Goal: Task Accomplishment & Management: Manage account settings

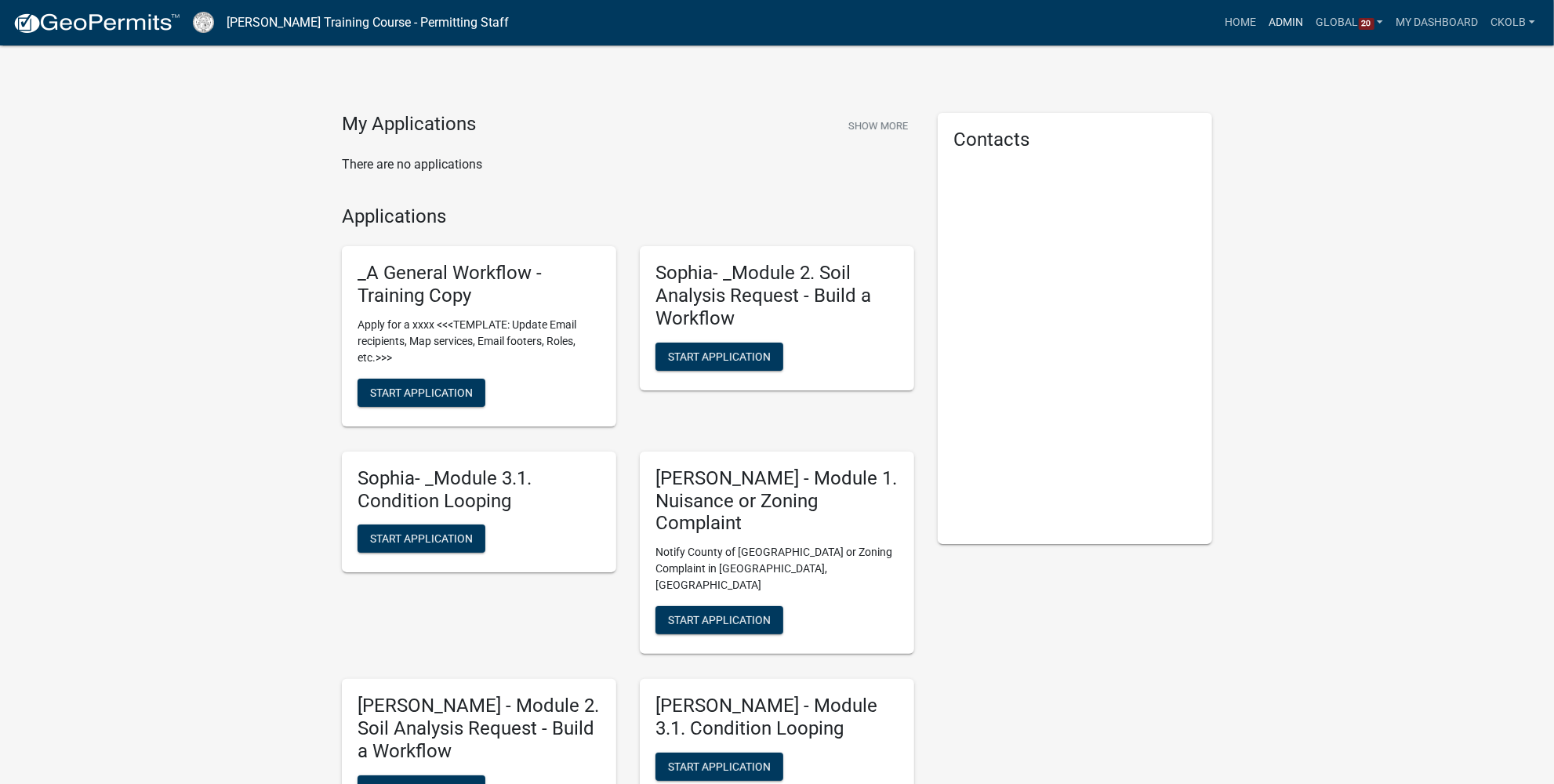
click at [1271, 17] on link "Admin" at bounding box center [1286, 23] width 47 height 30
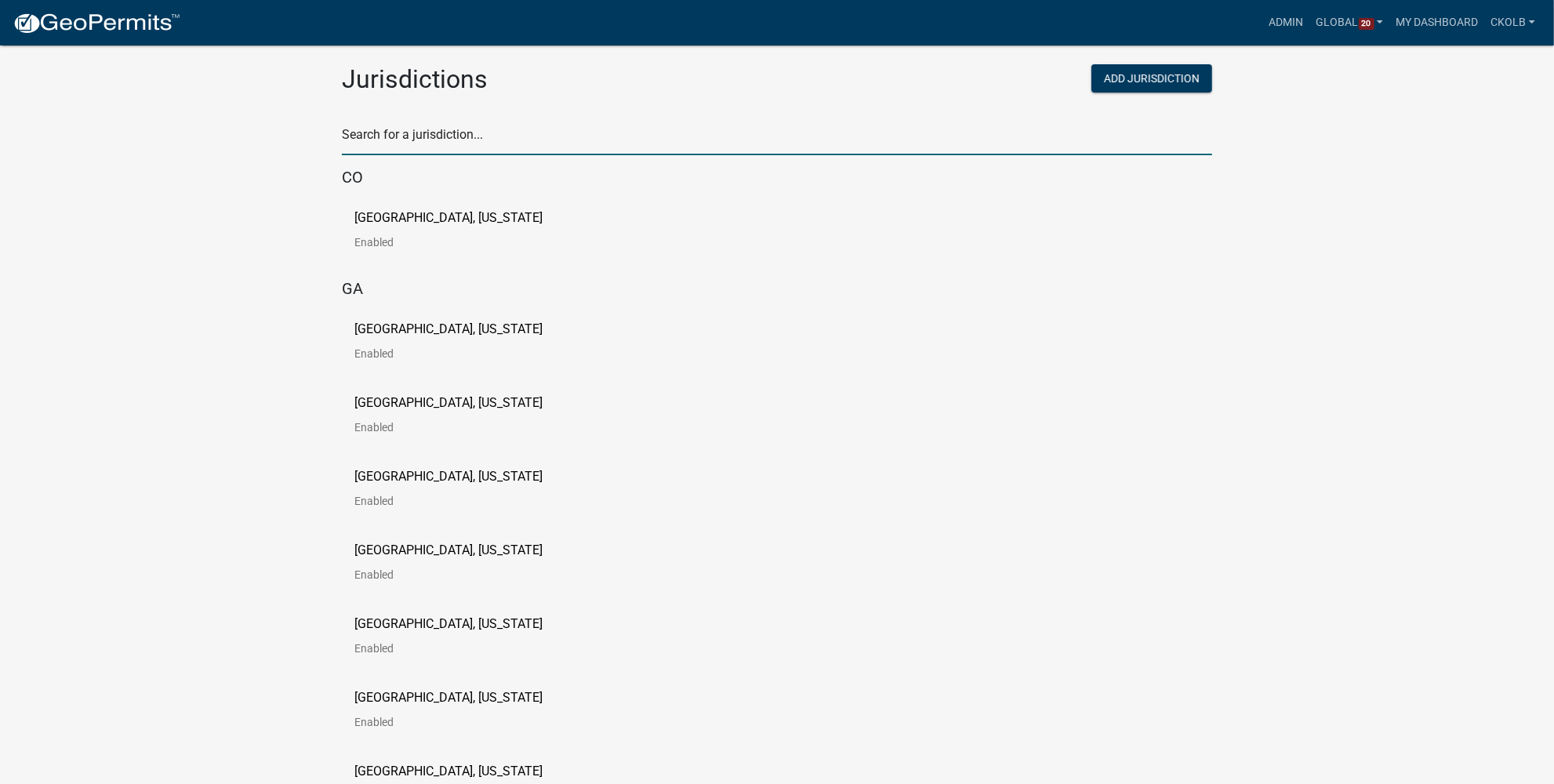
click at [378, 139] on input "text" at bounding box center [777, 139] width 871 height 32
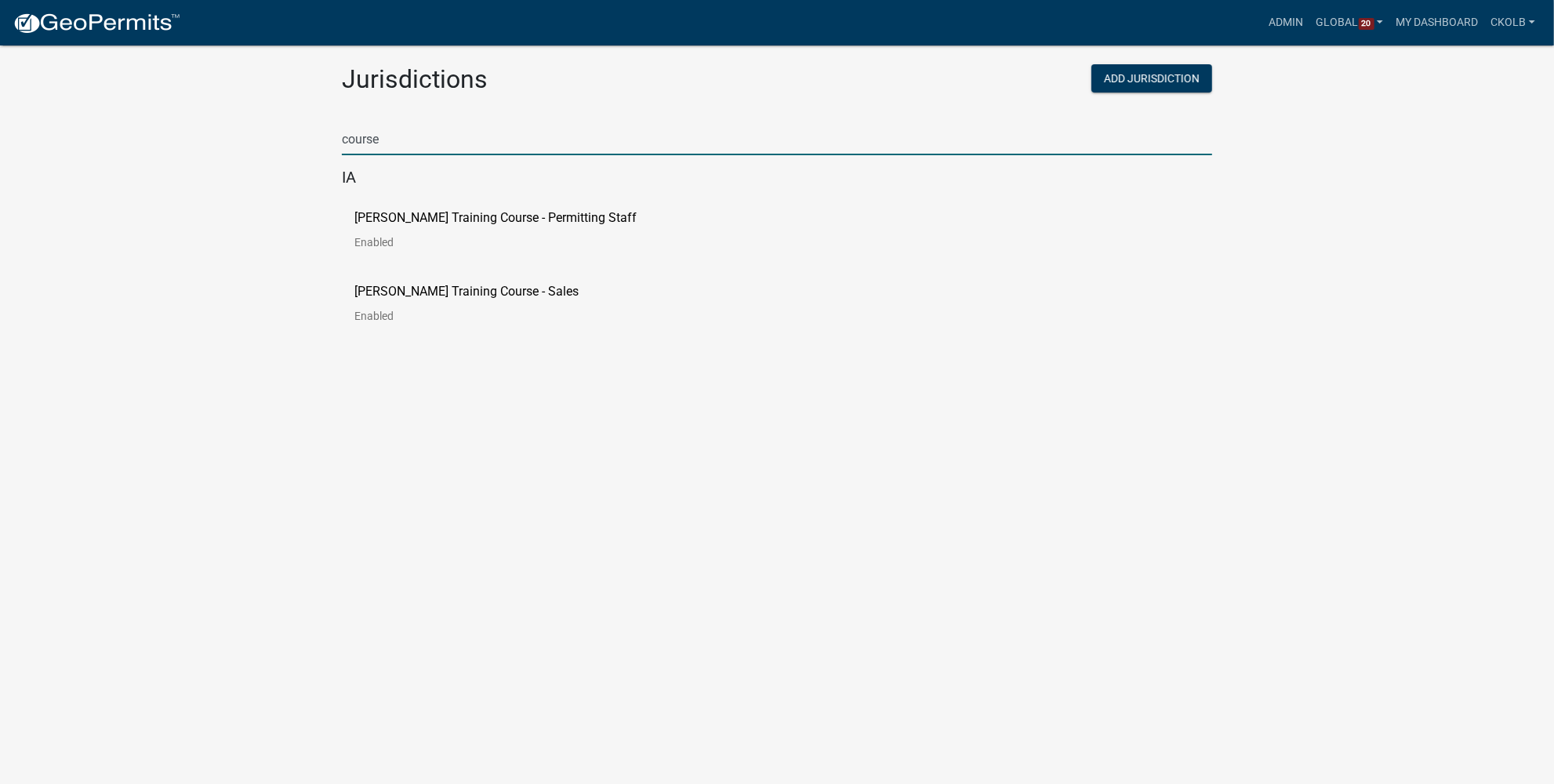
type input "course"
click at [457, 218] on p "[PERSON_NAME] Training Course - Permitting Staff" at bounding box center [496, 218] width 283 height 12
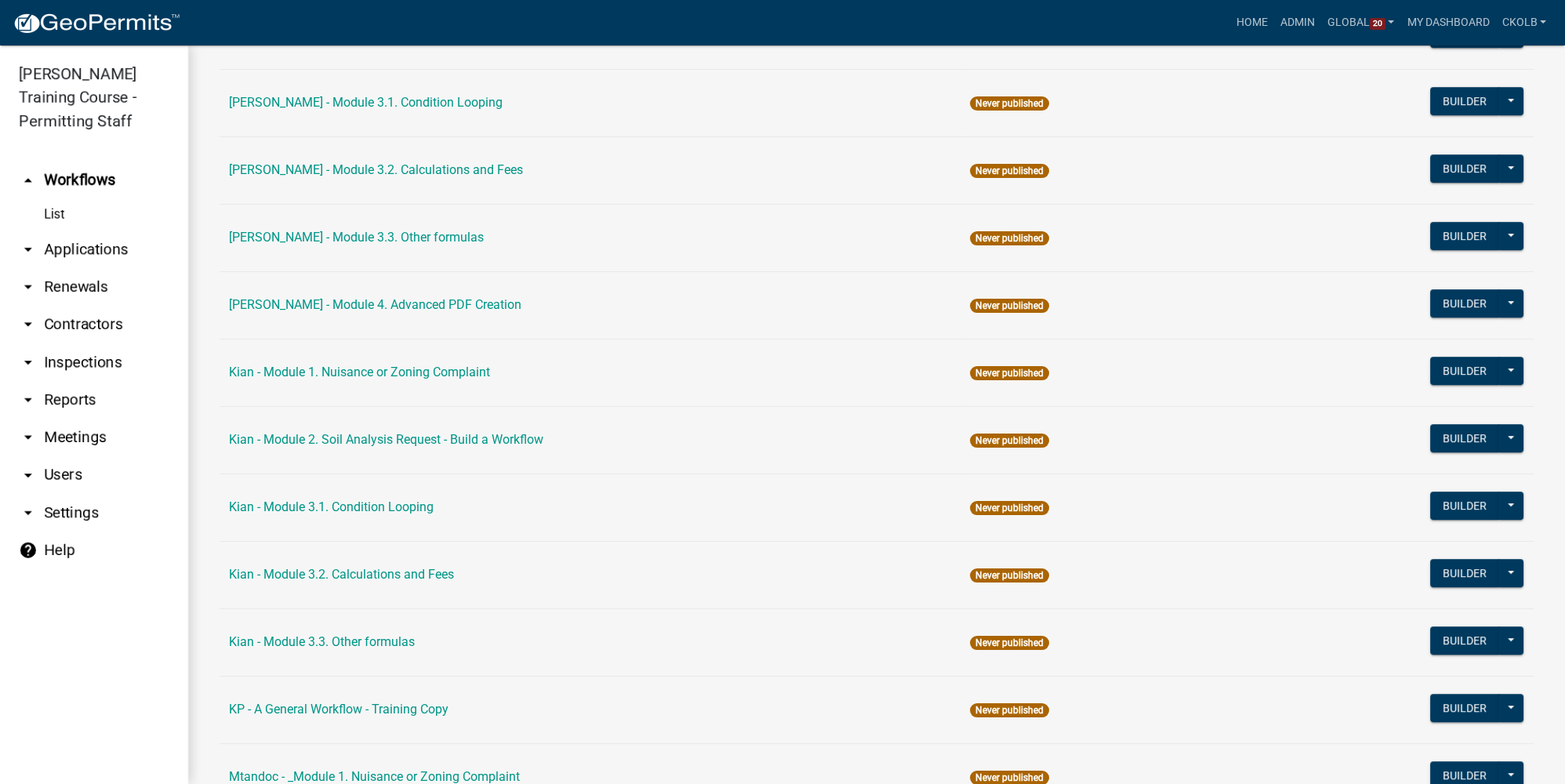
scroll to position [1282, 0]
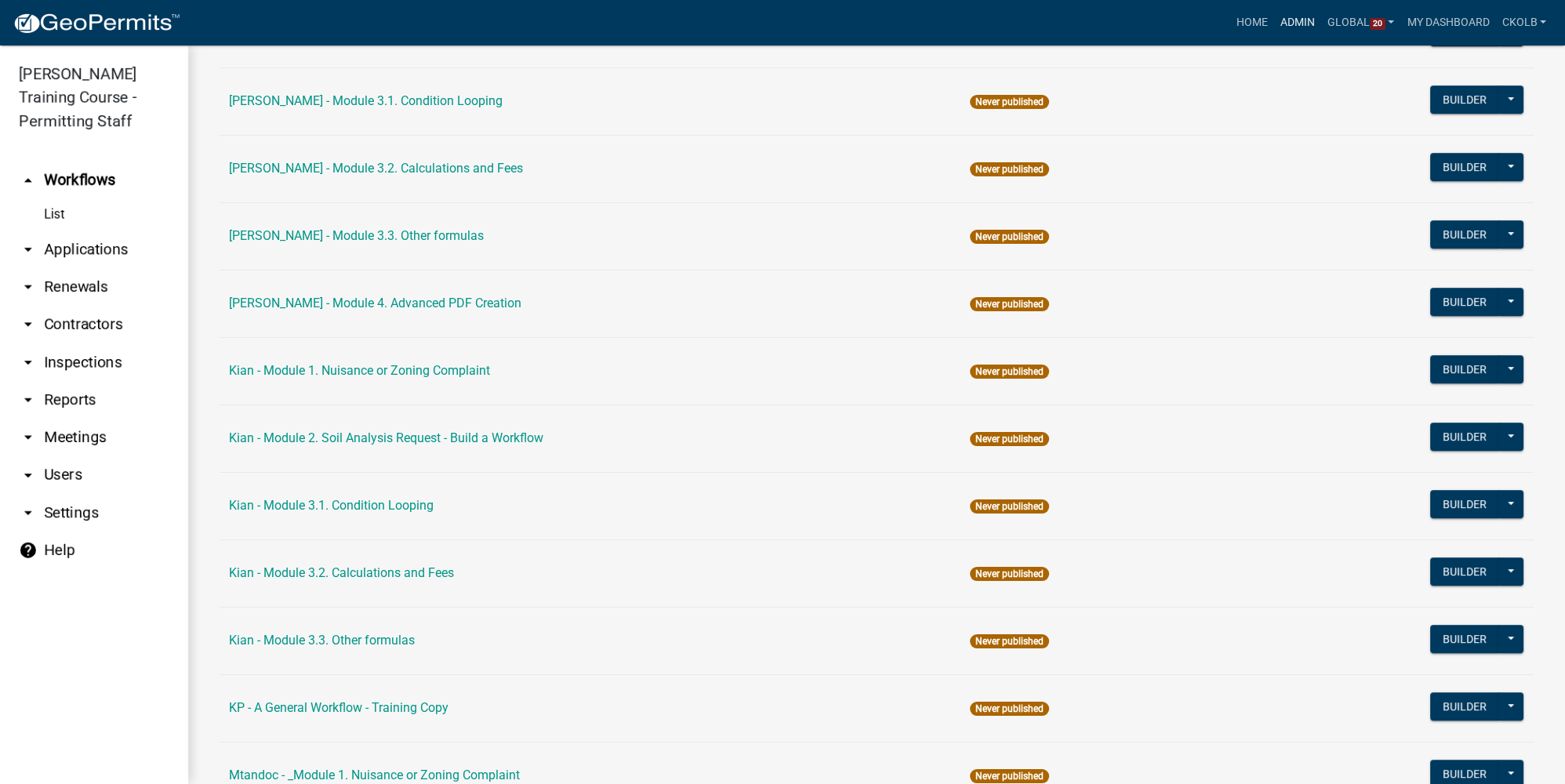
click at [1287, 21] on link "Admin" at bounding box center [1297, 23] width 47 height 30
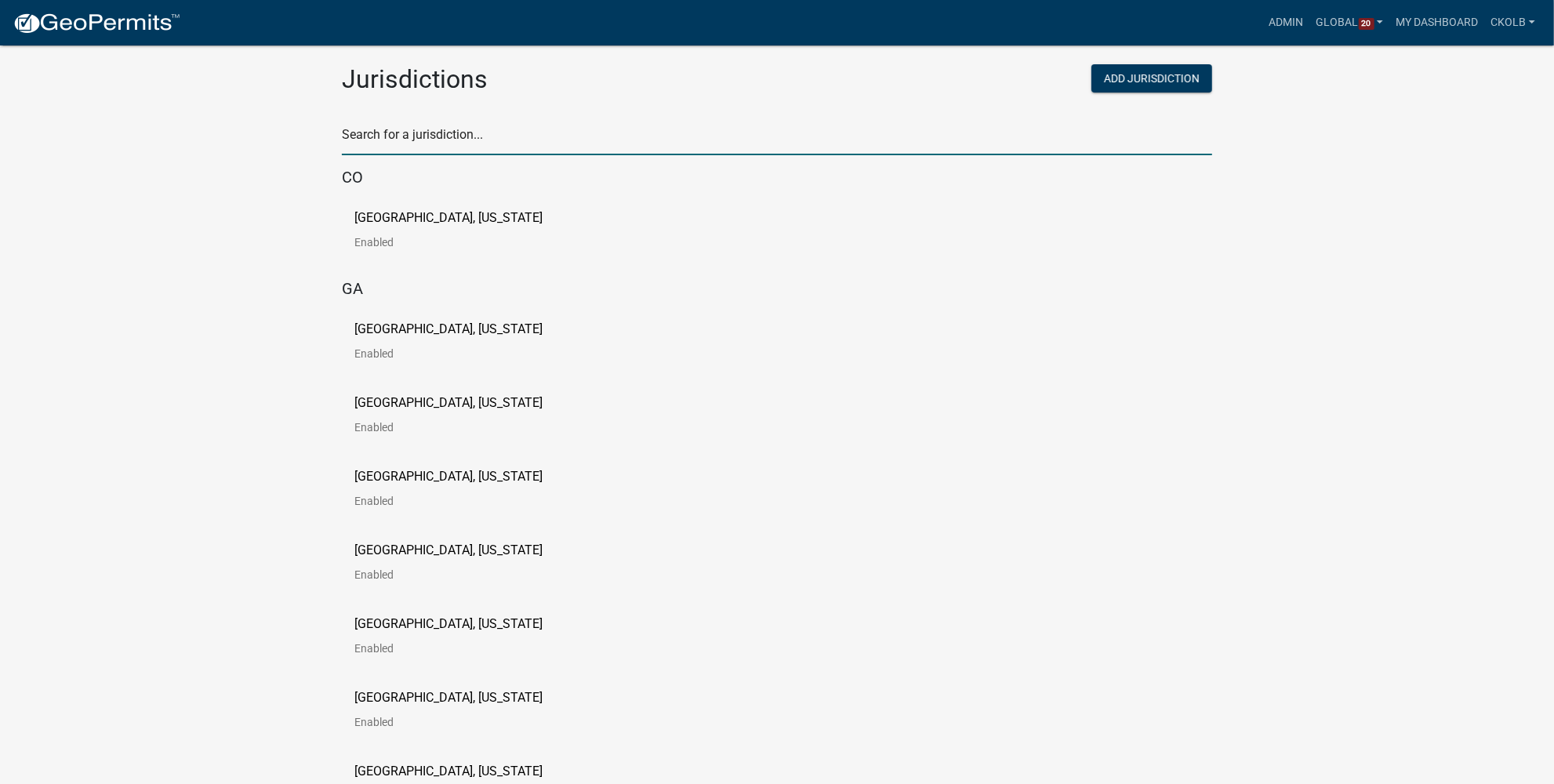
click at [481, 139] on input "text" at bounding box center [777, 139] width 871 height 32
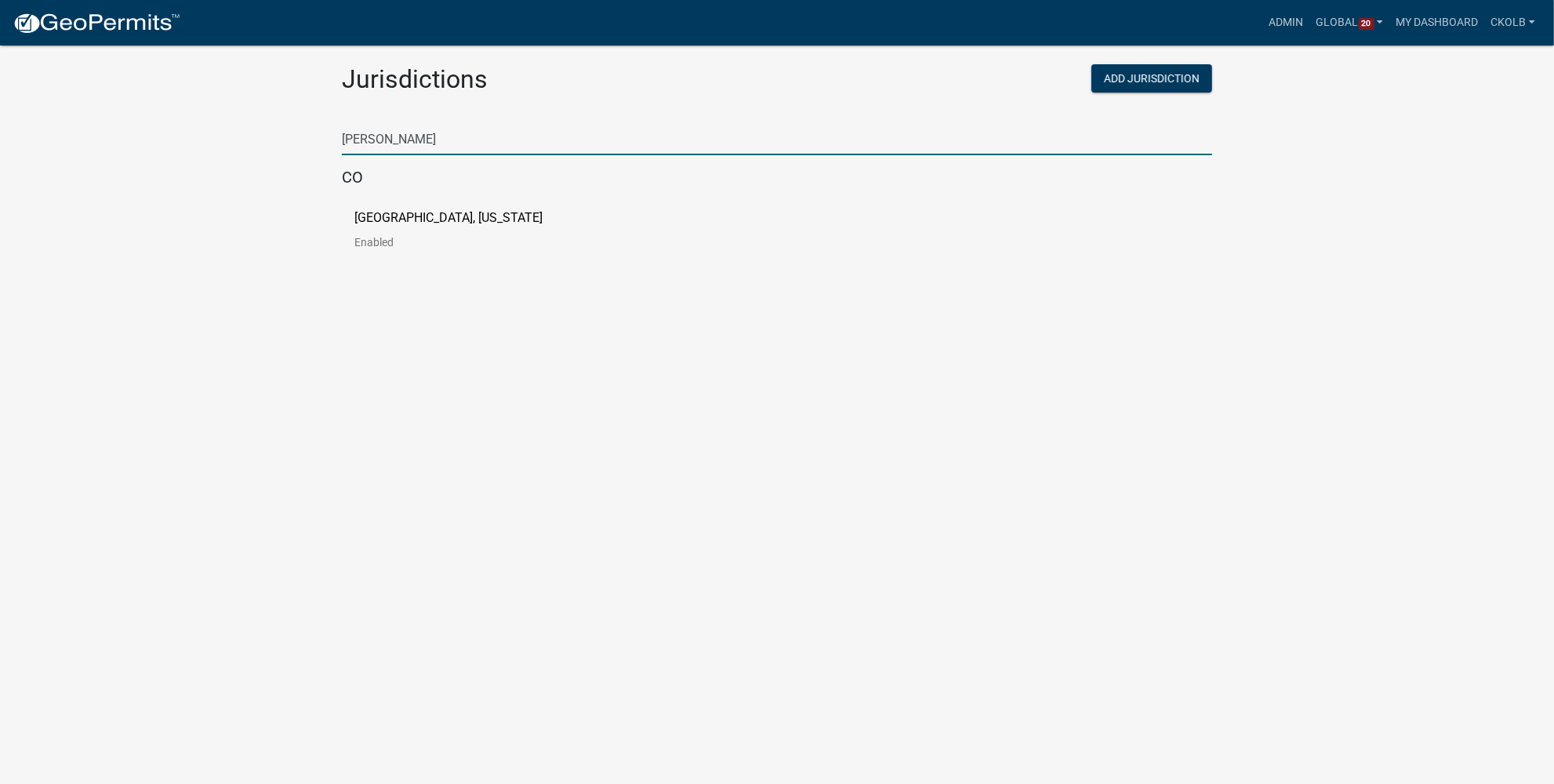
type input "[PERSON_NAME]"
click at [431, 218] on p "[GEOGRAPHIC_DATA], [US_STATE]" at bounding box center [448, 218] width 188 height 12
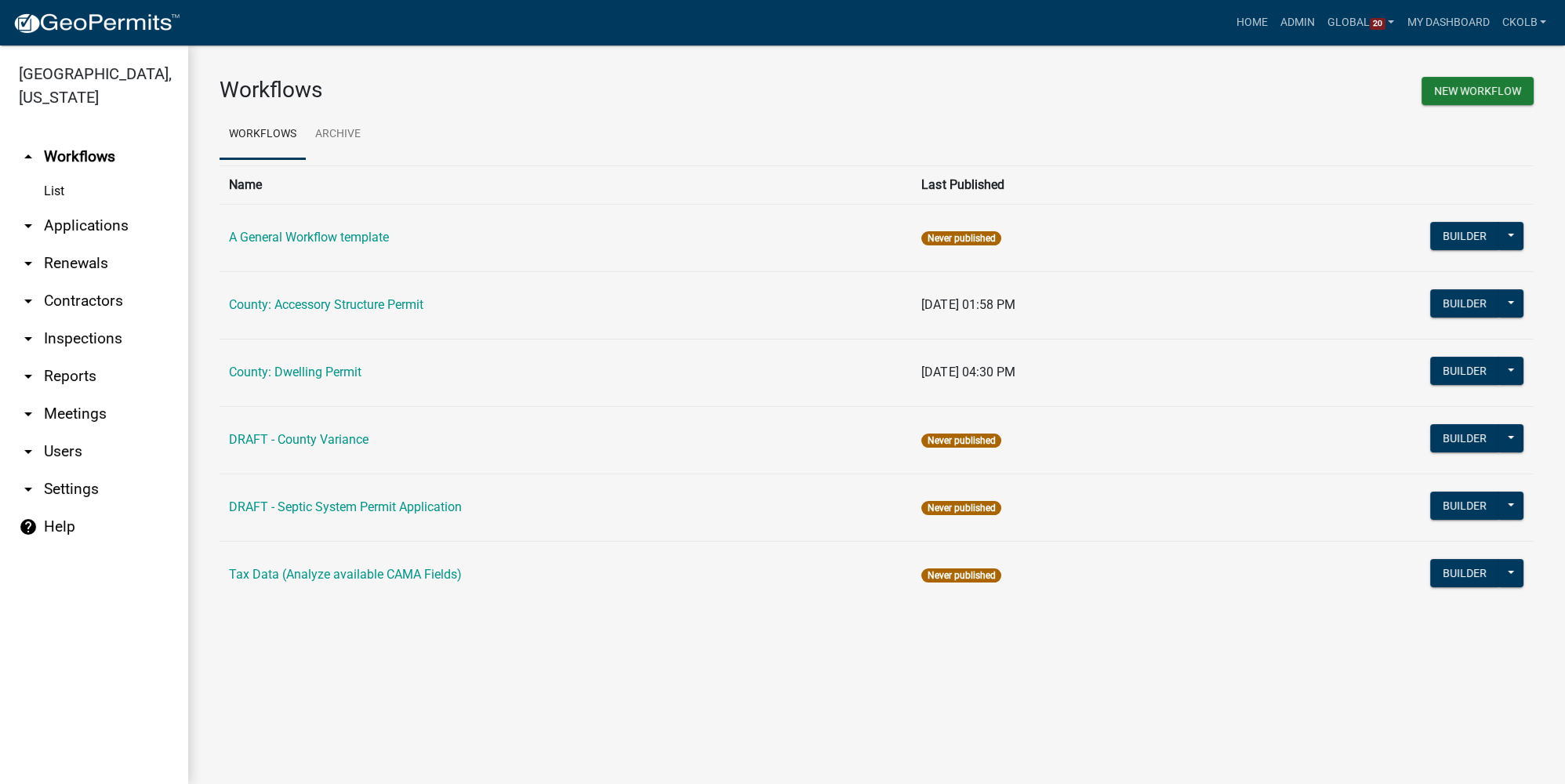
click at [581, 645] on div "Workflows New Workflow Workflows Archive Name Last Published A General Workflow…" at bounding box center [876, 348] width 1377 height 607
click at [475, 667] on main "Workflows New Workflow Workflows Archive Name Last Published A General Workflow…" at bounding box center [876, 414] width 1377 height 738
click at [420, 616] on div "Workflows New Workflow Workflows Archive Name Last Published A General Workflow…" at bounding box center [876, 348] width 1377 height 607
click at [359, 651] on main "Workflows New Workflow Workflows Archive Name Last Published A General Workflow…" at bounding box center [876, 414] width 1377 height 738
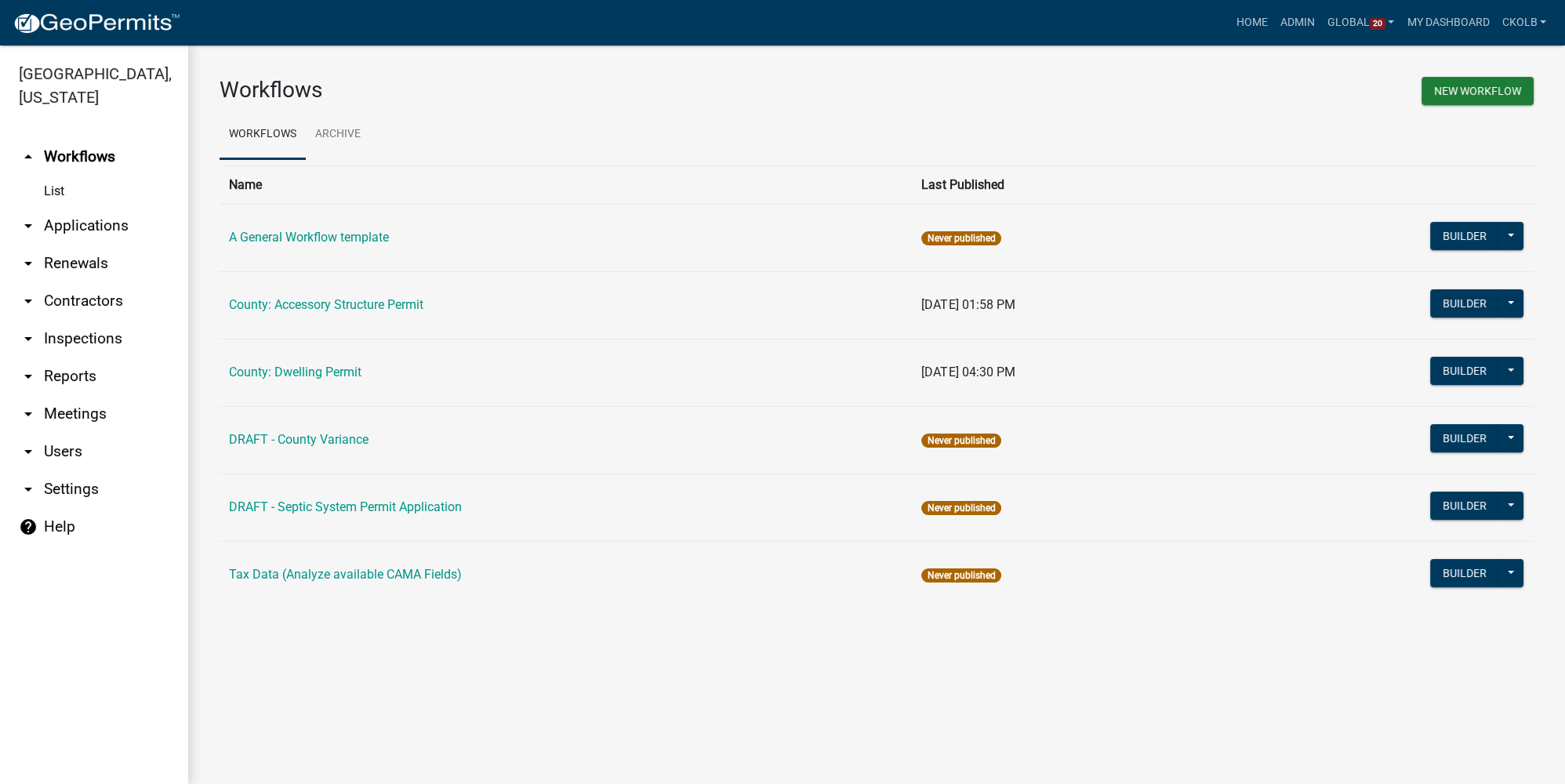
click at [370, 649] on div "Workflows New Workflow Workflows Archive Name Last Published A General Workflow…" at bounding box center [876, 348] width 1377 height 607
click at [309, 668] on main "Workflows New Workflow Workflows Archive Name Last Published A General Workflow…" at bounding box center [876, 414] width 1377 height 738
click at [356, 655] on main "Workflows New Workflow Workflows Archive Name Last Published A General Workflow…" at bounding box center [876, 414] width 1377 height 738
click at [461, 654] on main "Workflows New Workflow Workflows Archive Name Last Published A General Workflow…" at bounding box center [876, 414] width 1377 height 738
click at [1465, 300] on button "Builder" at bounding box center [1465, 303] width 69 height 28
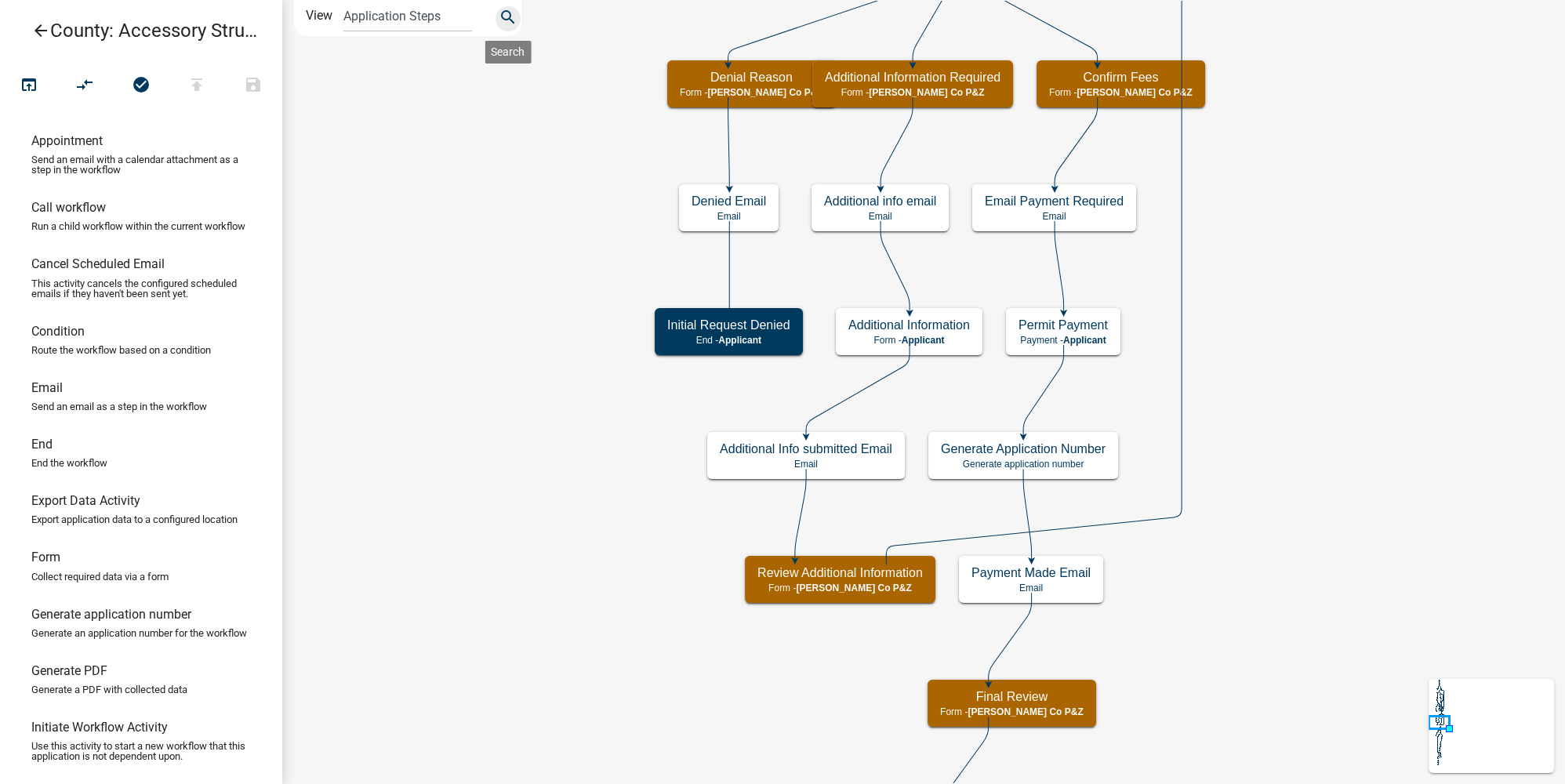
click at [507, 24] on icon "search" at bounding box center [507, 19] width 19 height 22
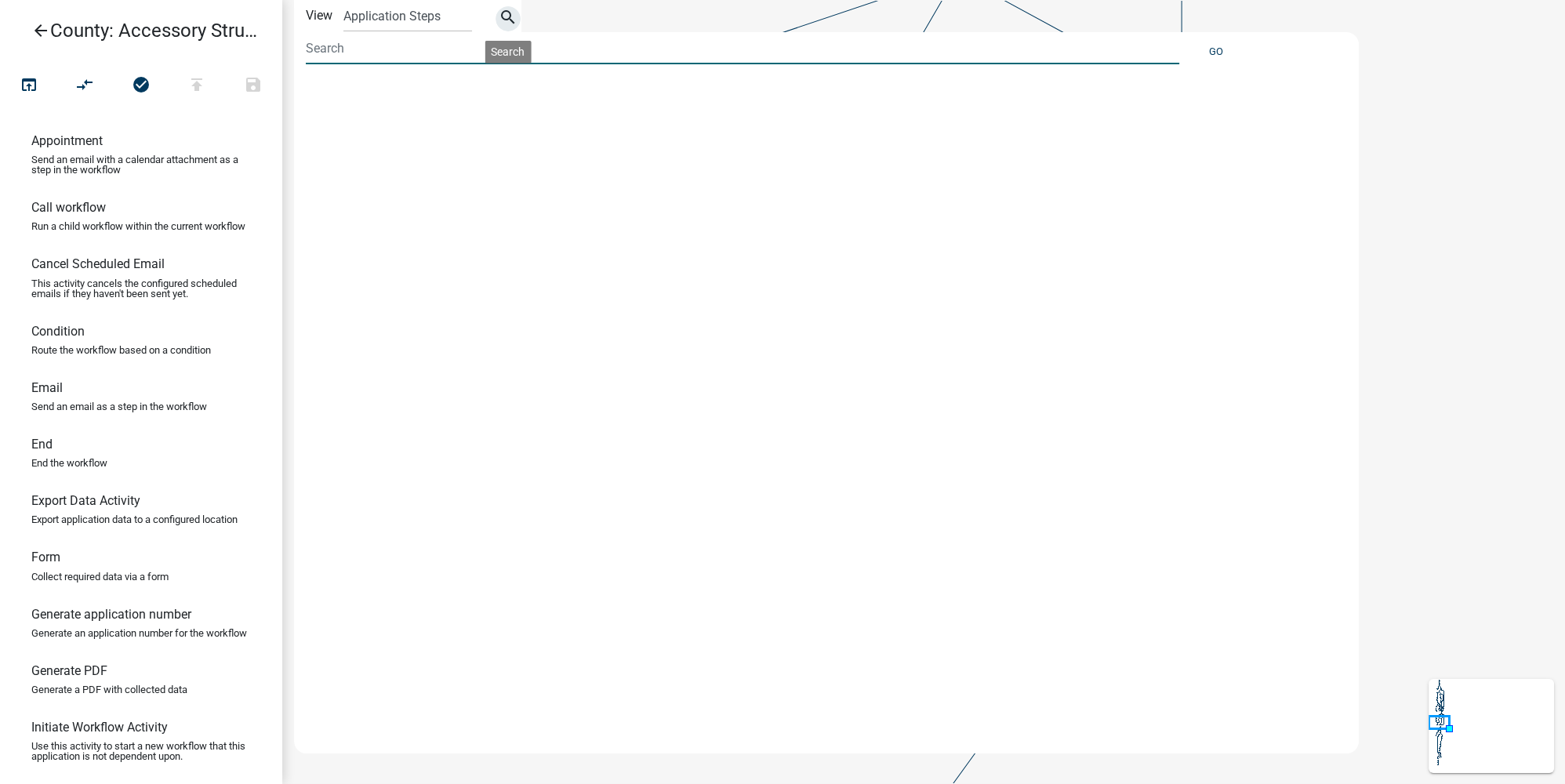
click at [323, 53] on input at bounding box center [742, 48] width 874 height 32
type input "fee"
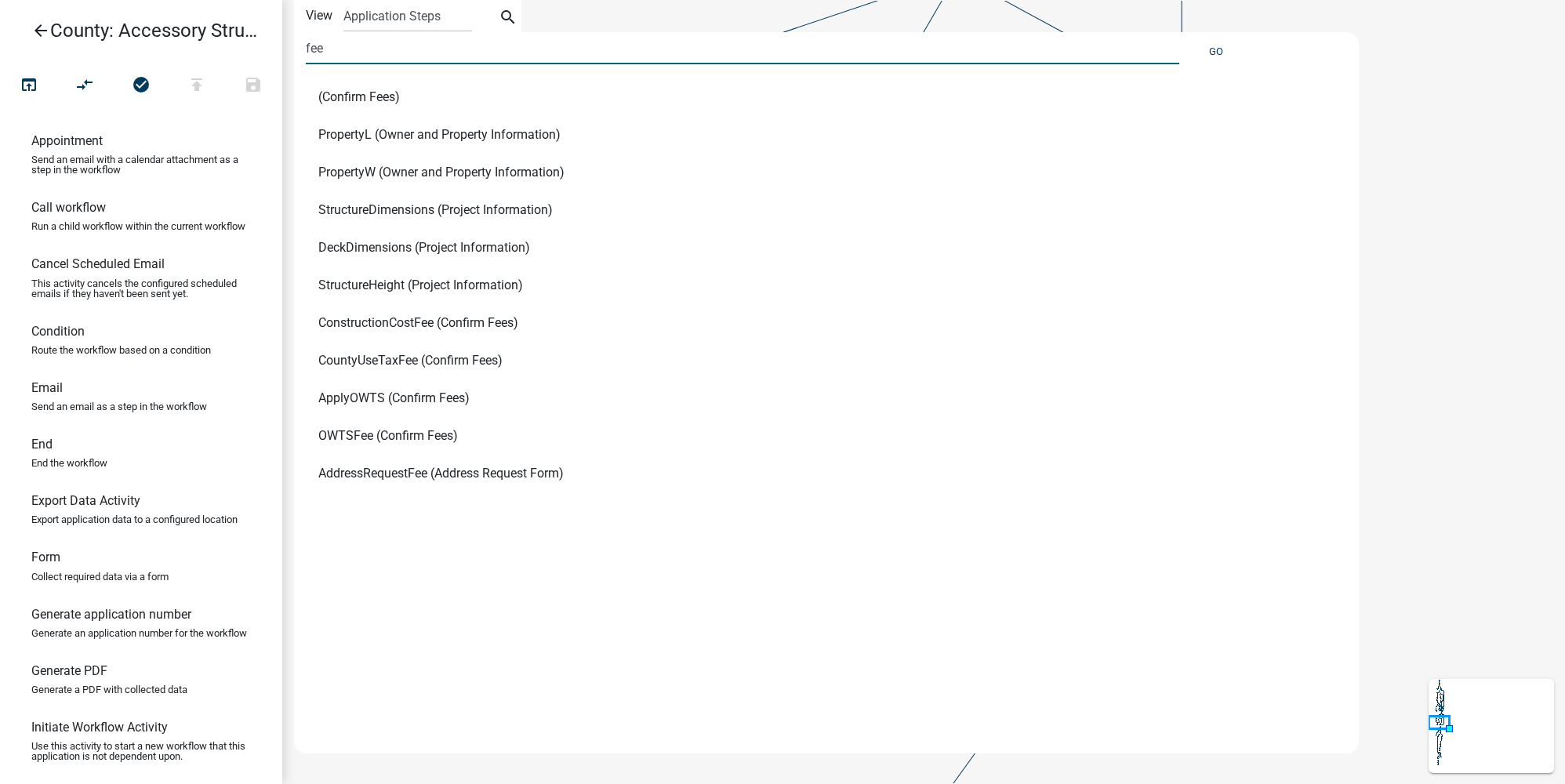
click at [483, 322] on span "ConstructionCostFee (Confirm Fees)" at bounding box center [418, 323] width 200 height 12
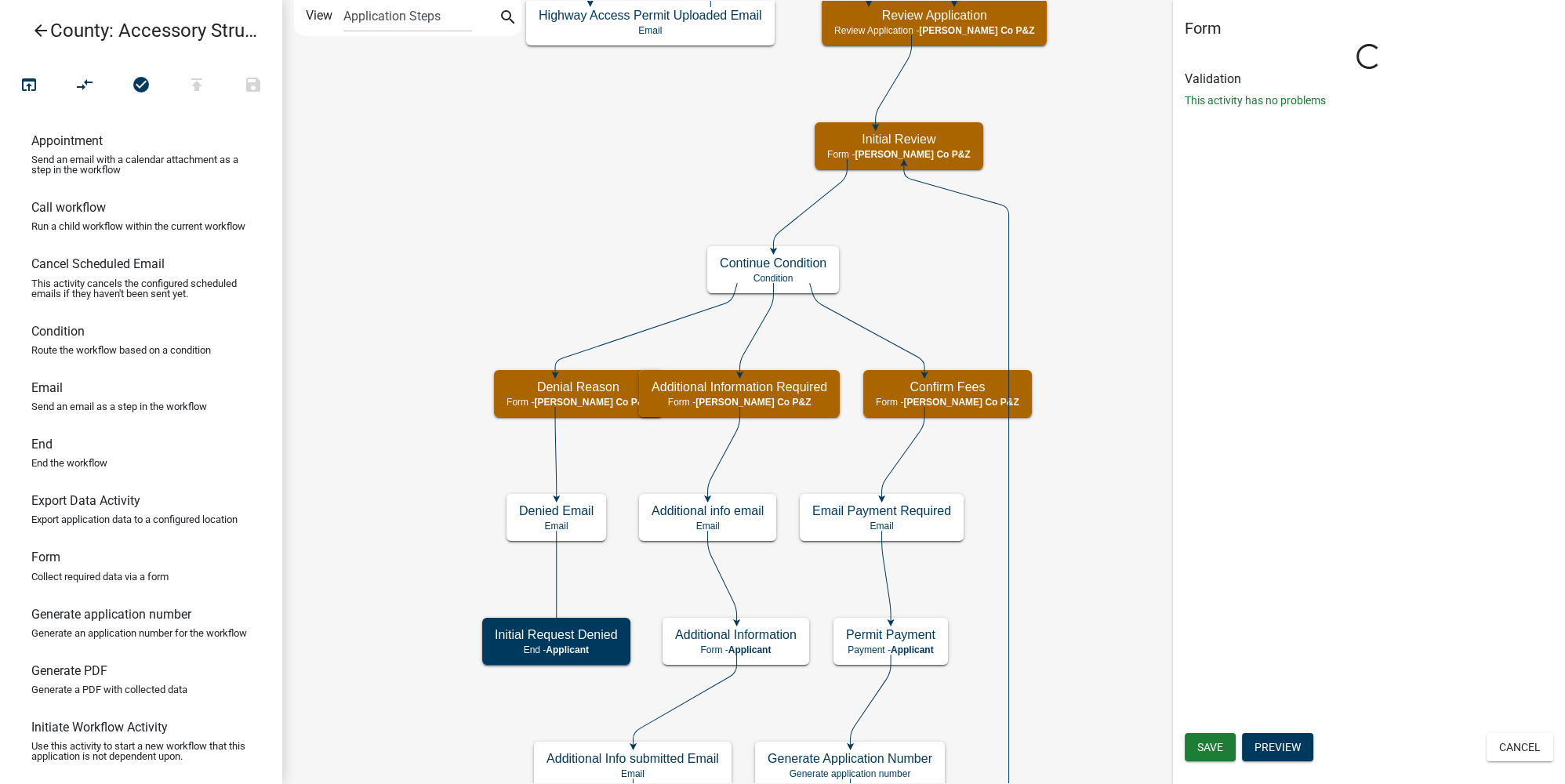
select select "B3E84EC0-883C-481A-8D59-088E472D2E94"
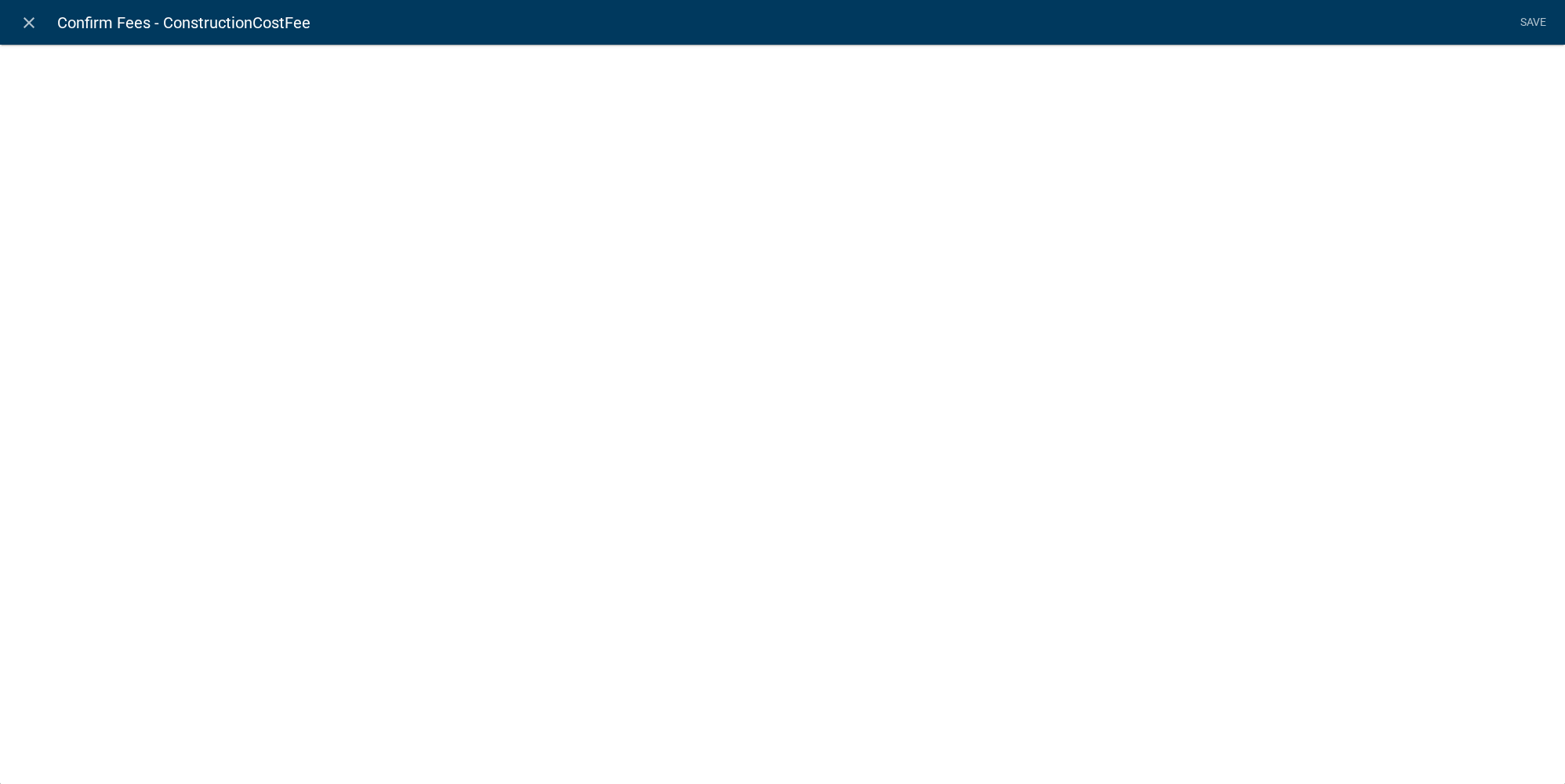
select select "1: ec054816-9a53-4f93-8e80-350e437254d5"
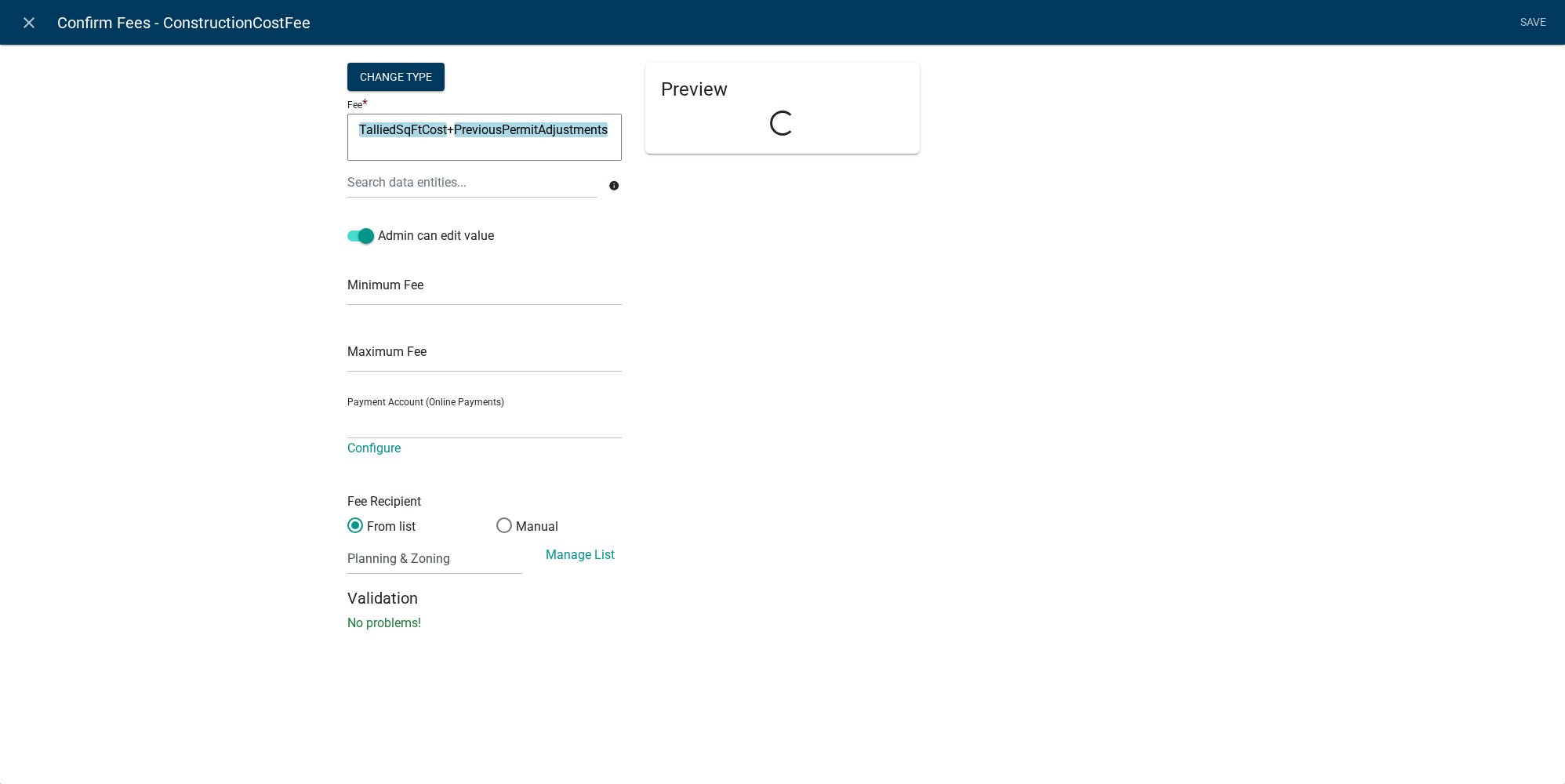
select select "242db9e3-8ea4-4a8a-9ad7-5eb11f17ac2a"
select select "fee"
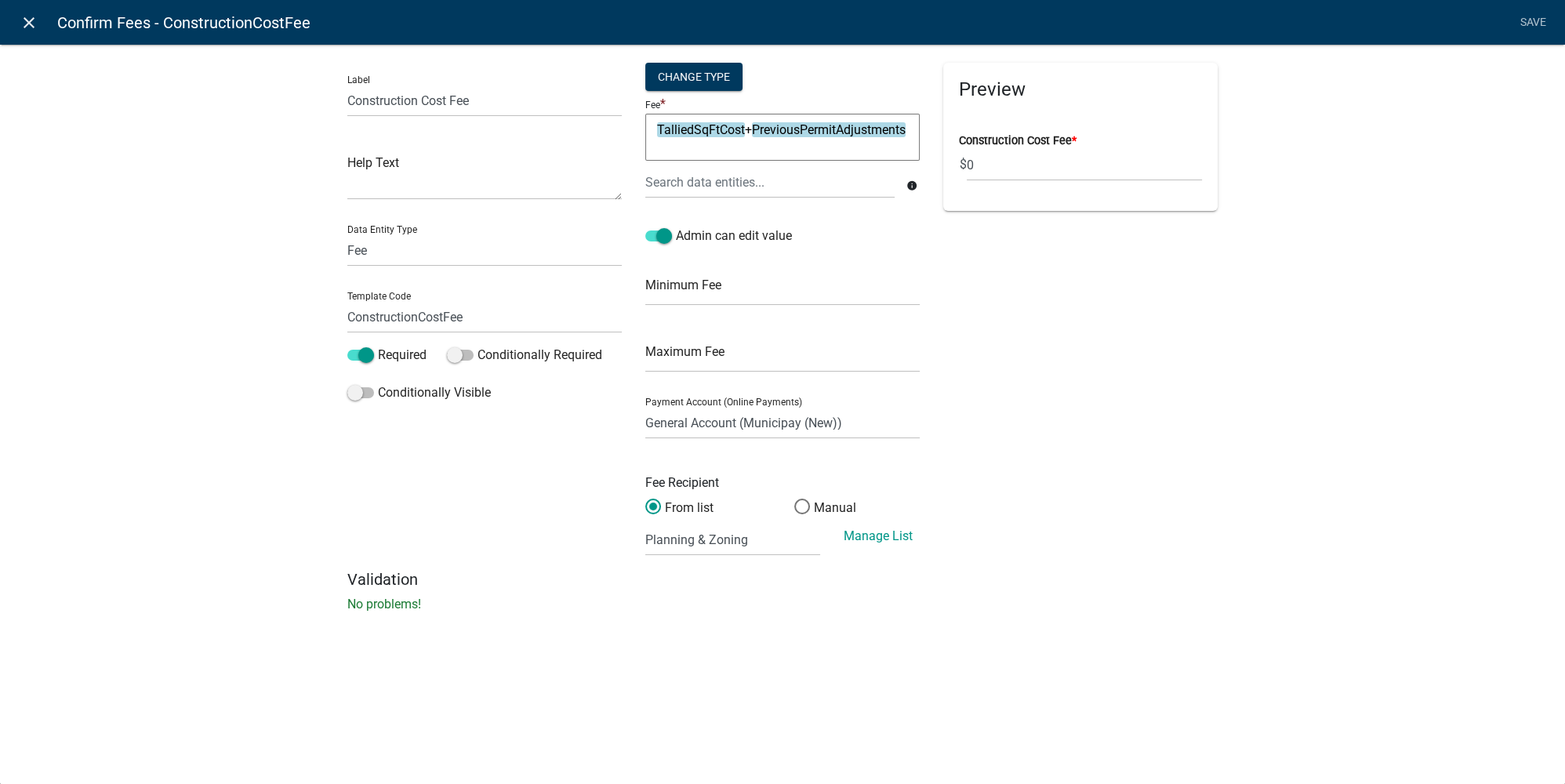
click at [30, 29] on icon "close" at bounding box center [29, 22] width 19 height 19
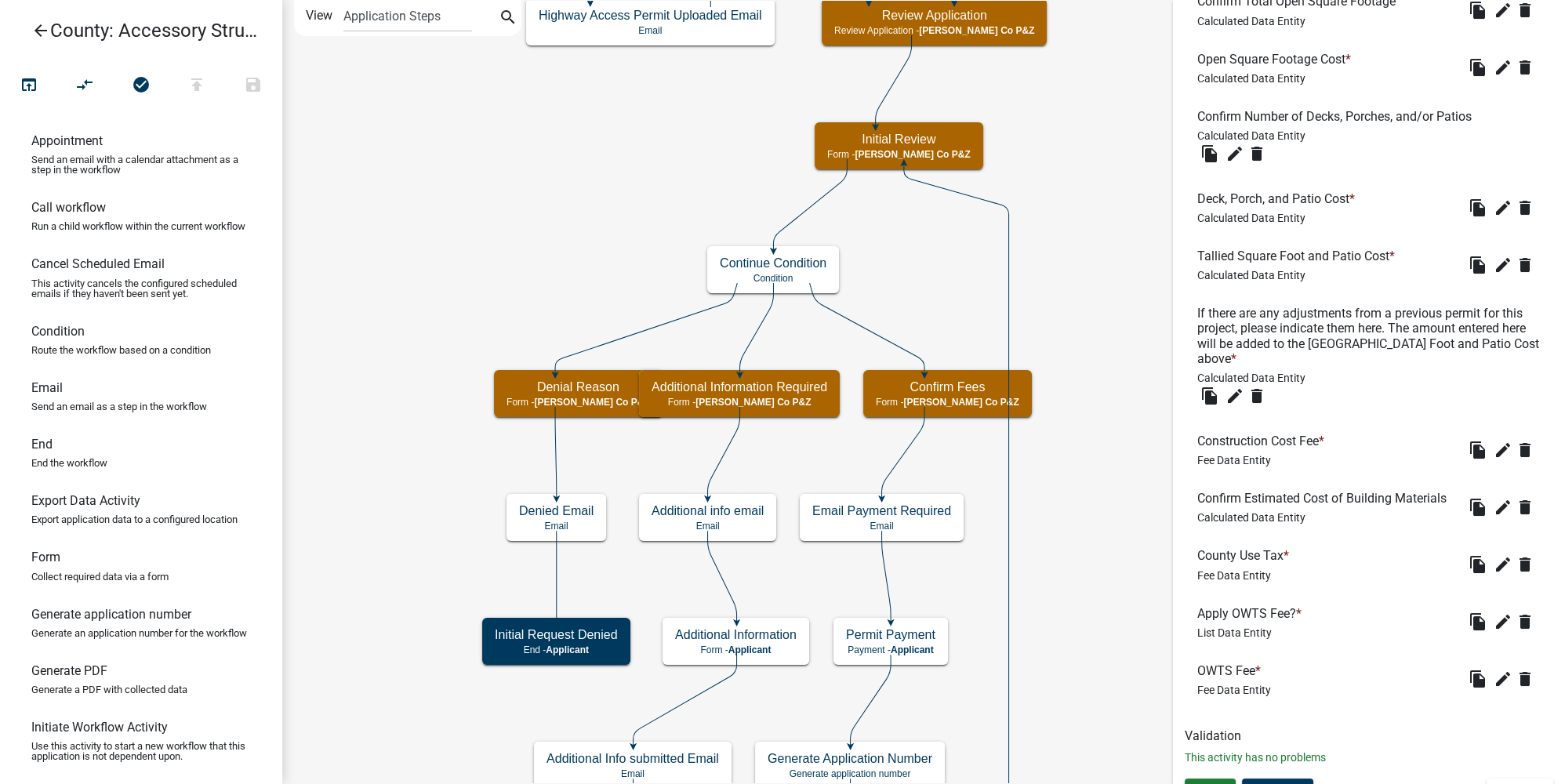
scroll to position [777, 0]
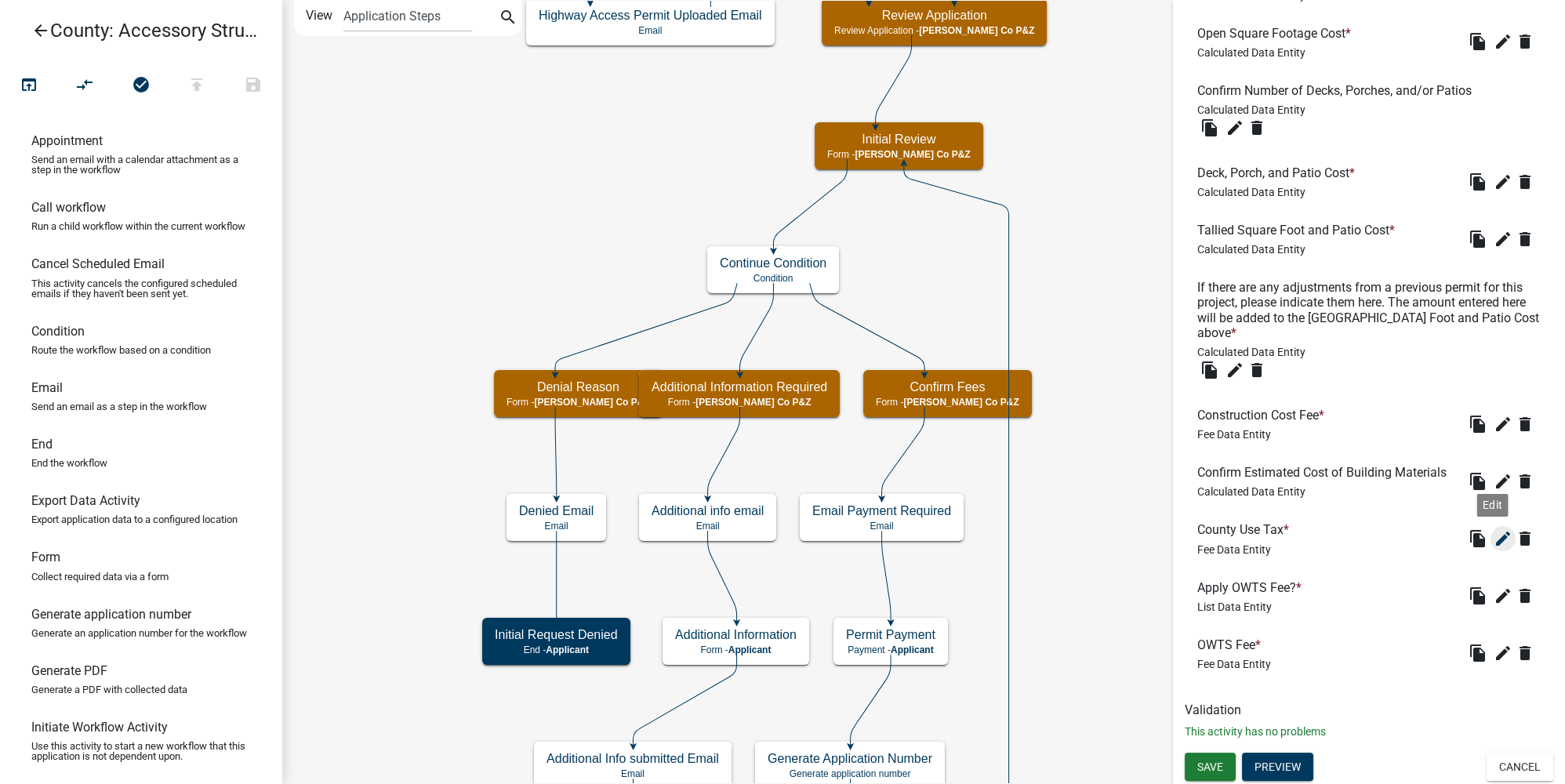
click at [1494, 544] on icon "edit" at bounding box center [1503, 538] width 19 height 19
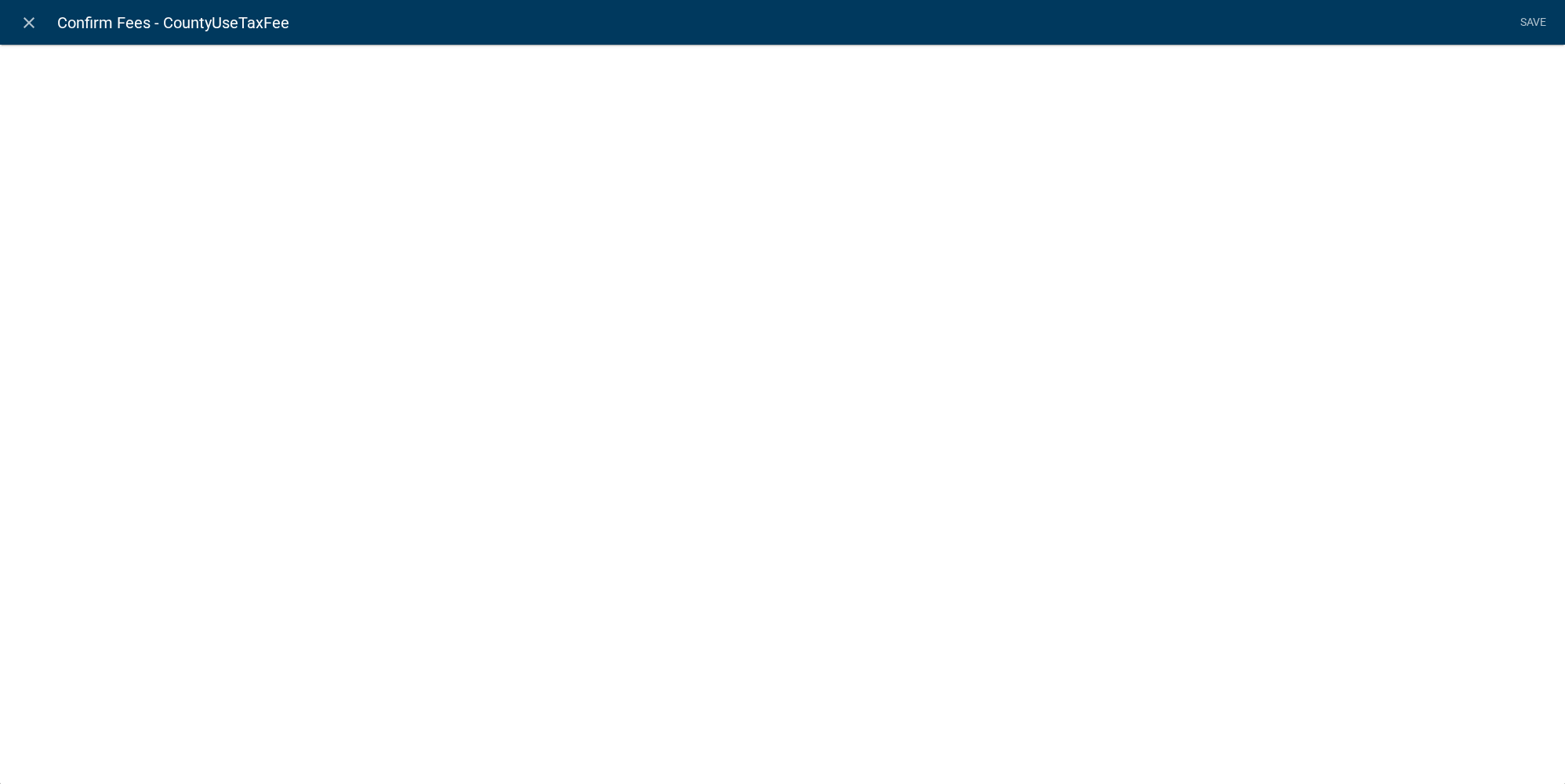
select select "fee"
select select "242db9e3-8ea4-4a8a-9ad7-5eb11f17ac2a"
select select "1: ec054816-9a53-4f93-8e80-350e437254d5"
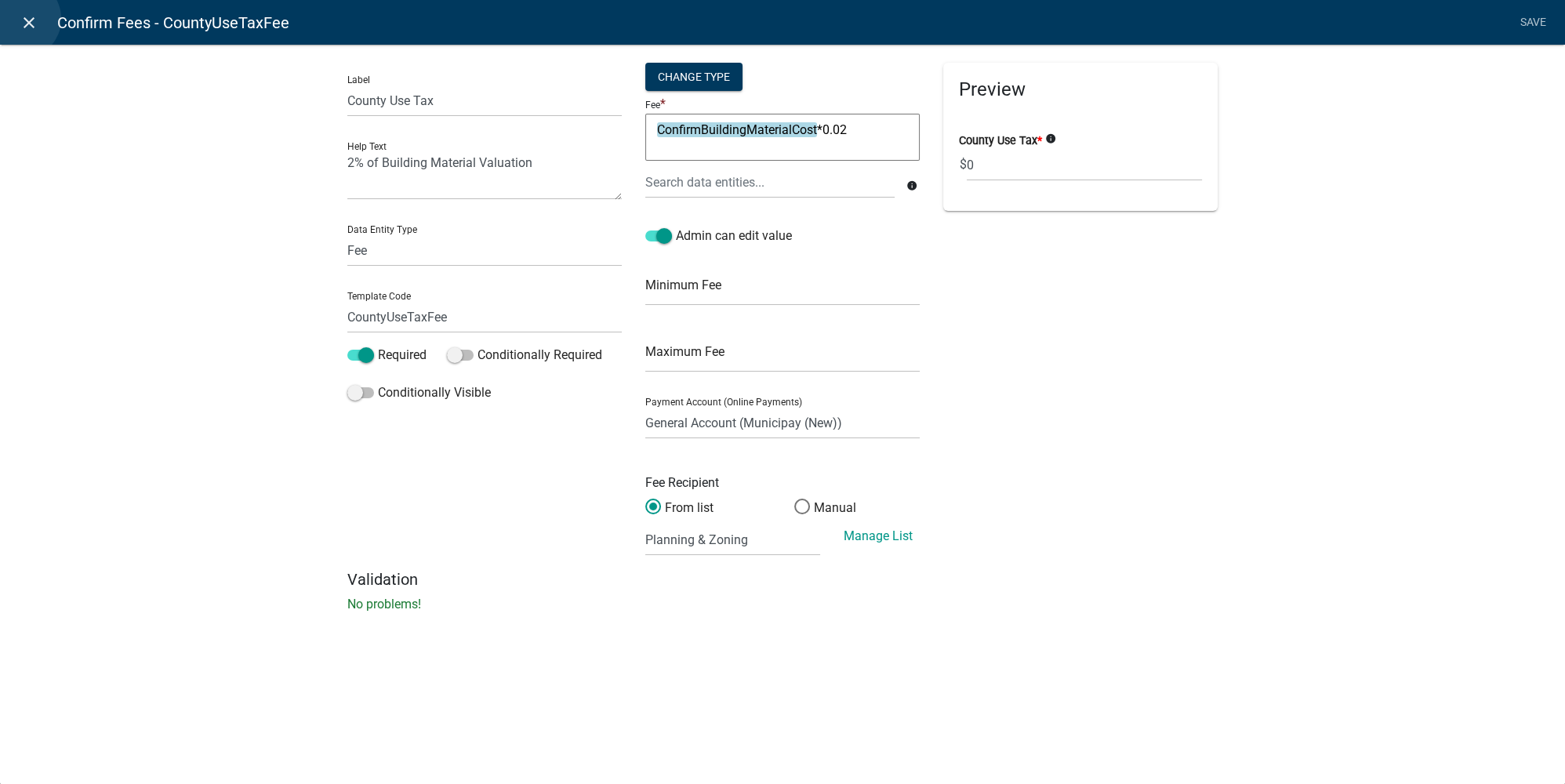
click at [21, 19] on icon "close" at bounding box center [29, 22] width 19 height 19
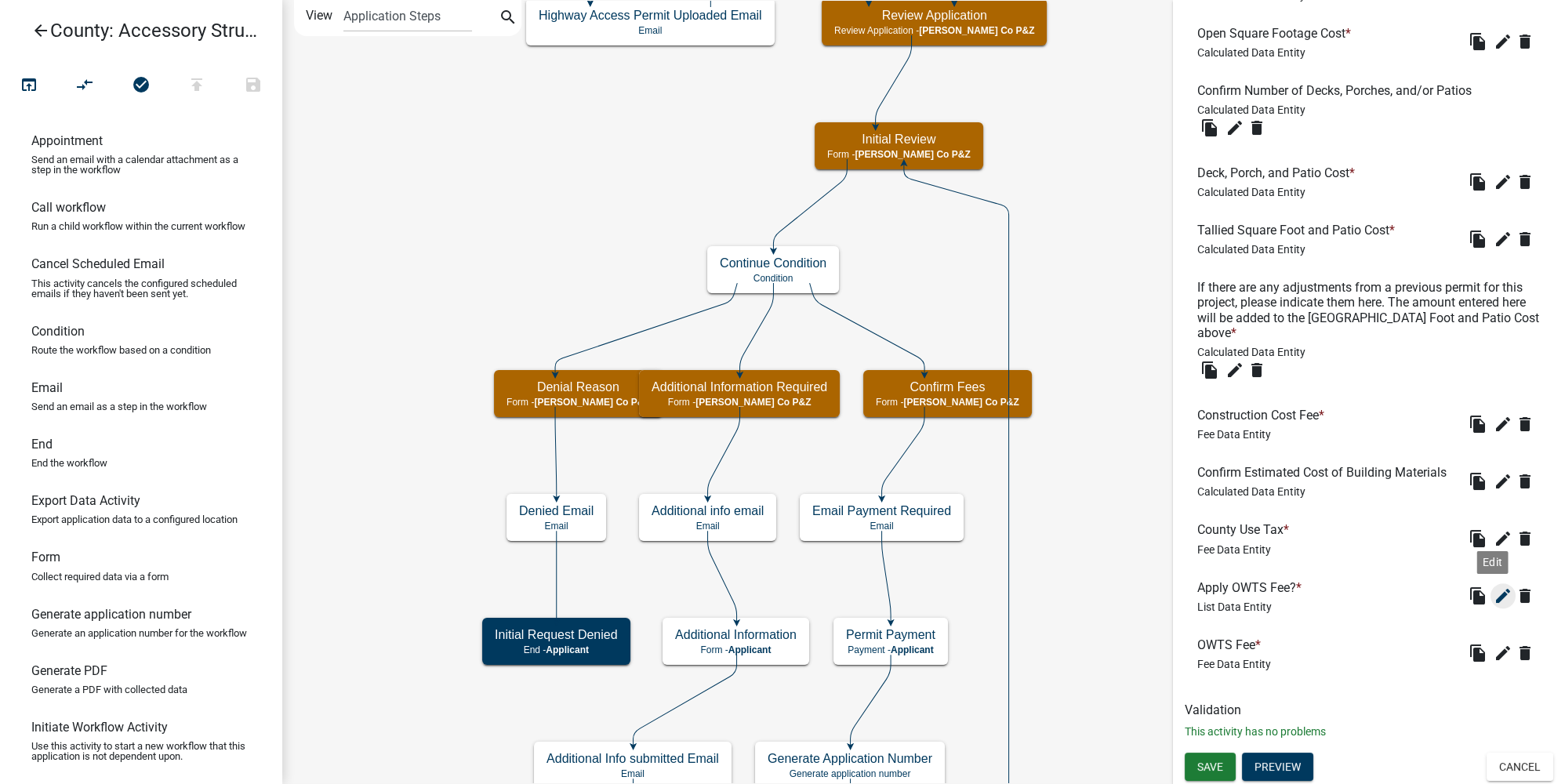
click at [1494, 601] on icon "edit" at bounding box center [1503, 595] width 19 height 19
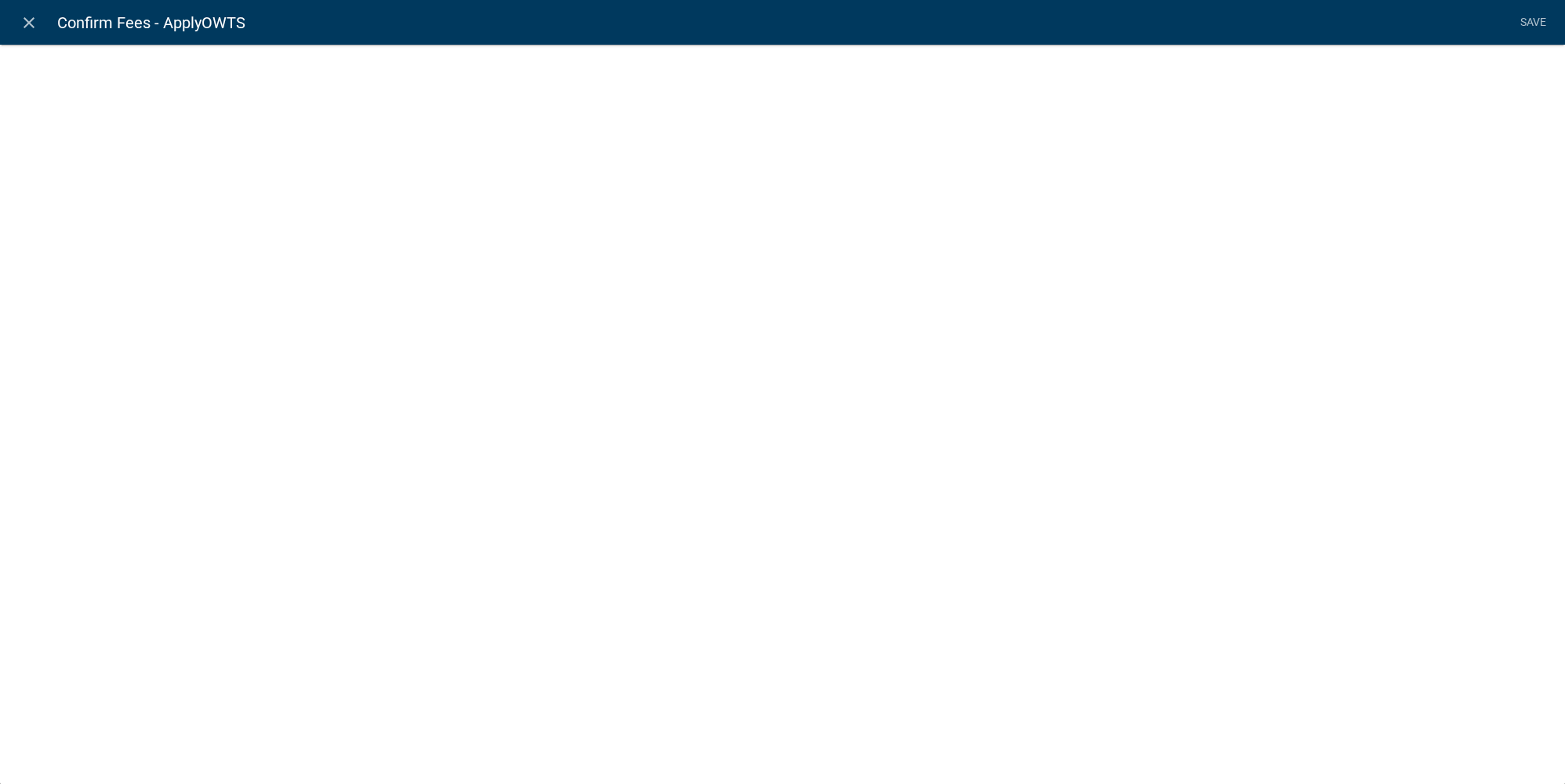
select select "list-data"
select select
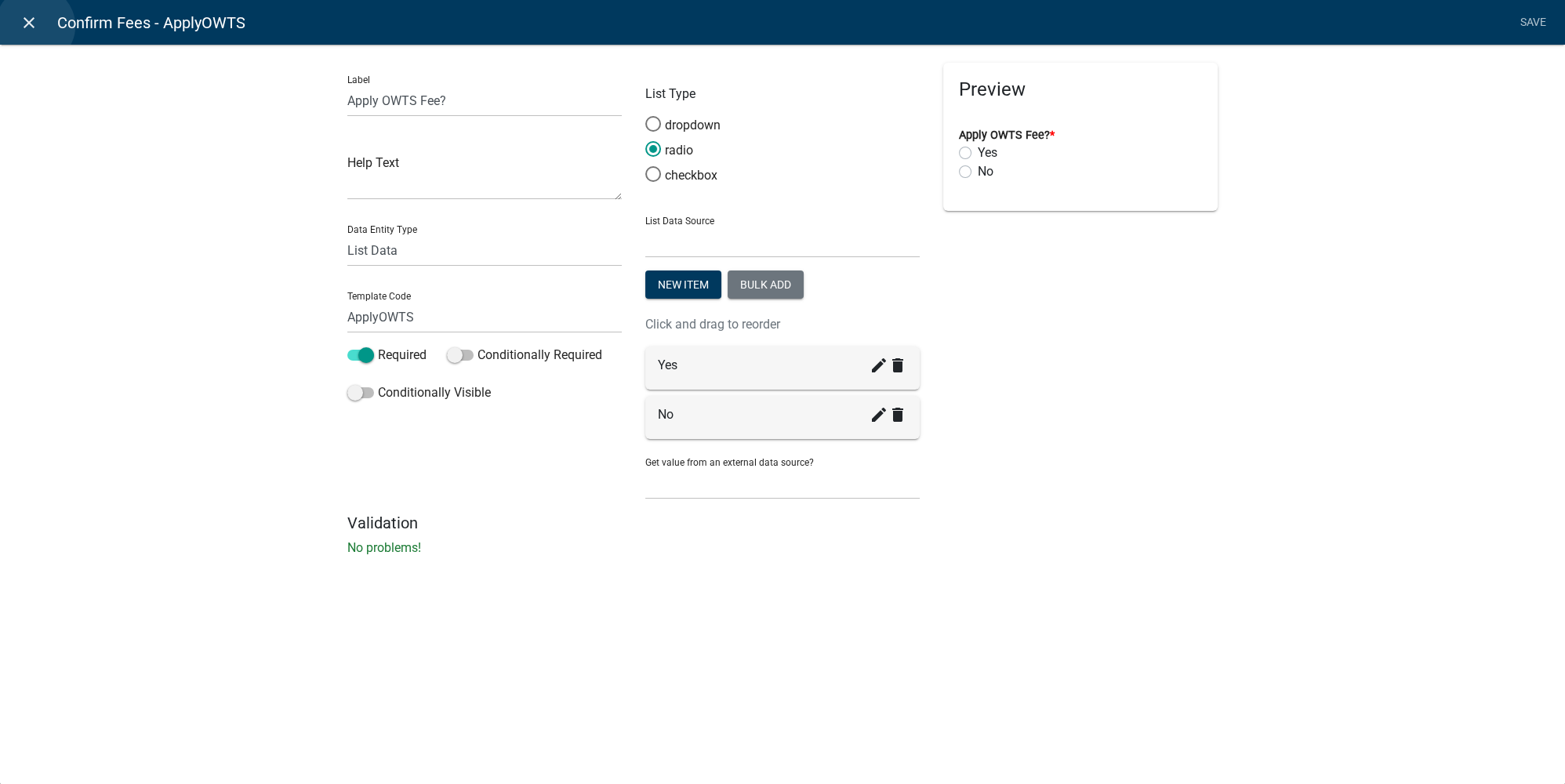
click at [35, 26] on icon "close" at bounding box center [29, 22] width 19 height 19
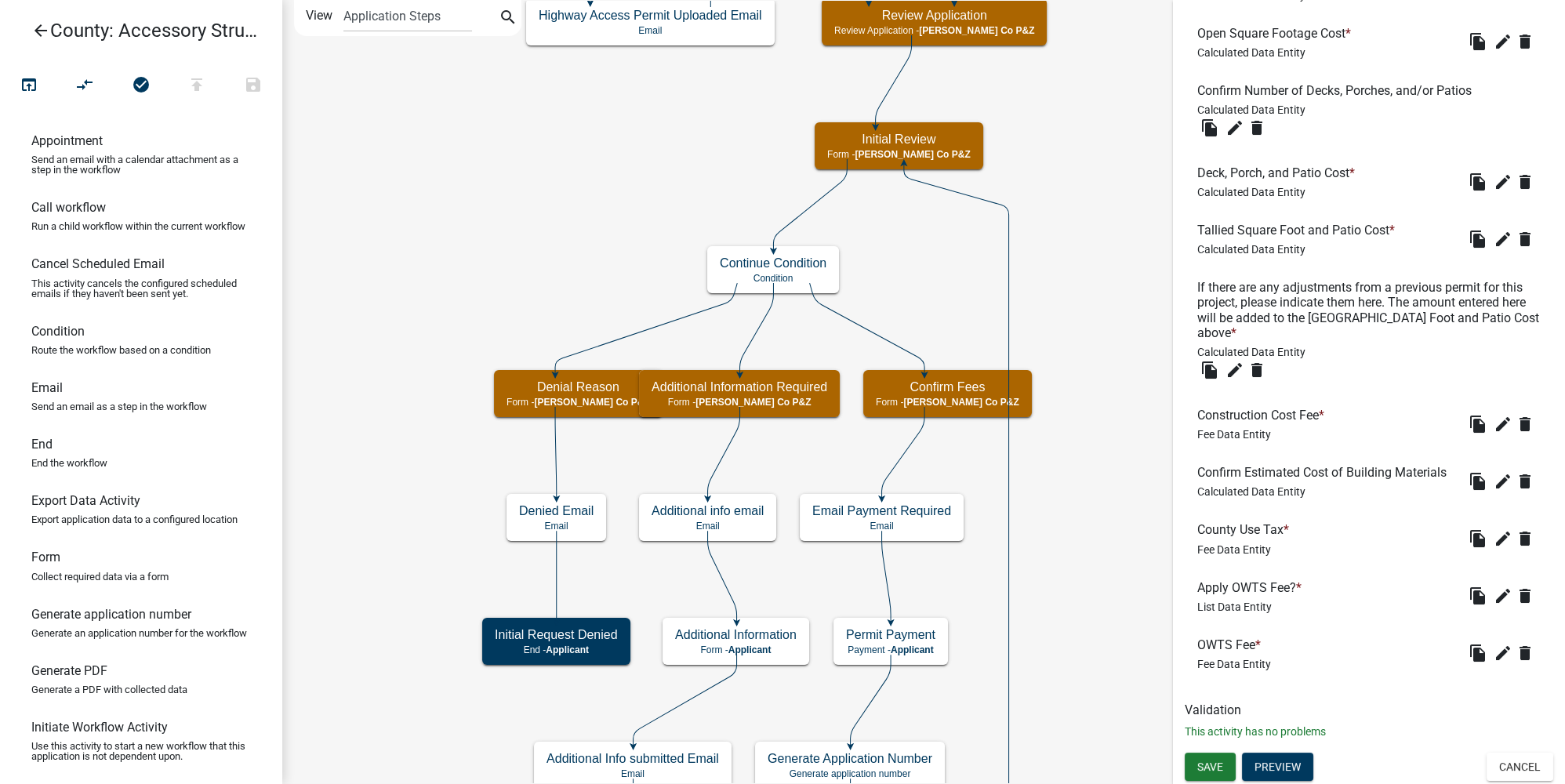
click at [48, 29] on icon "arrow_back" at bounding box center [40, 32] width 19 height 22
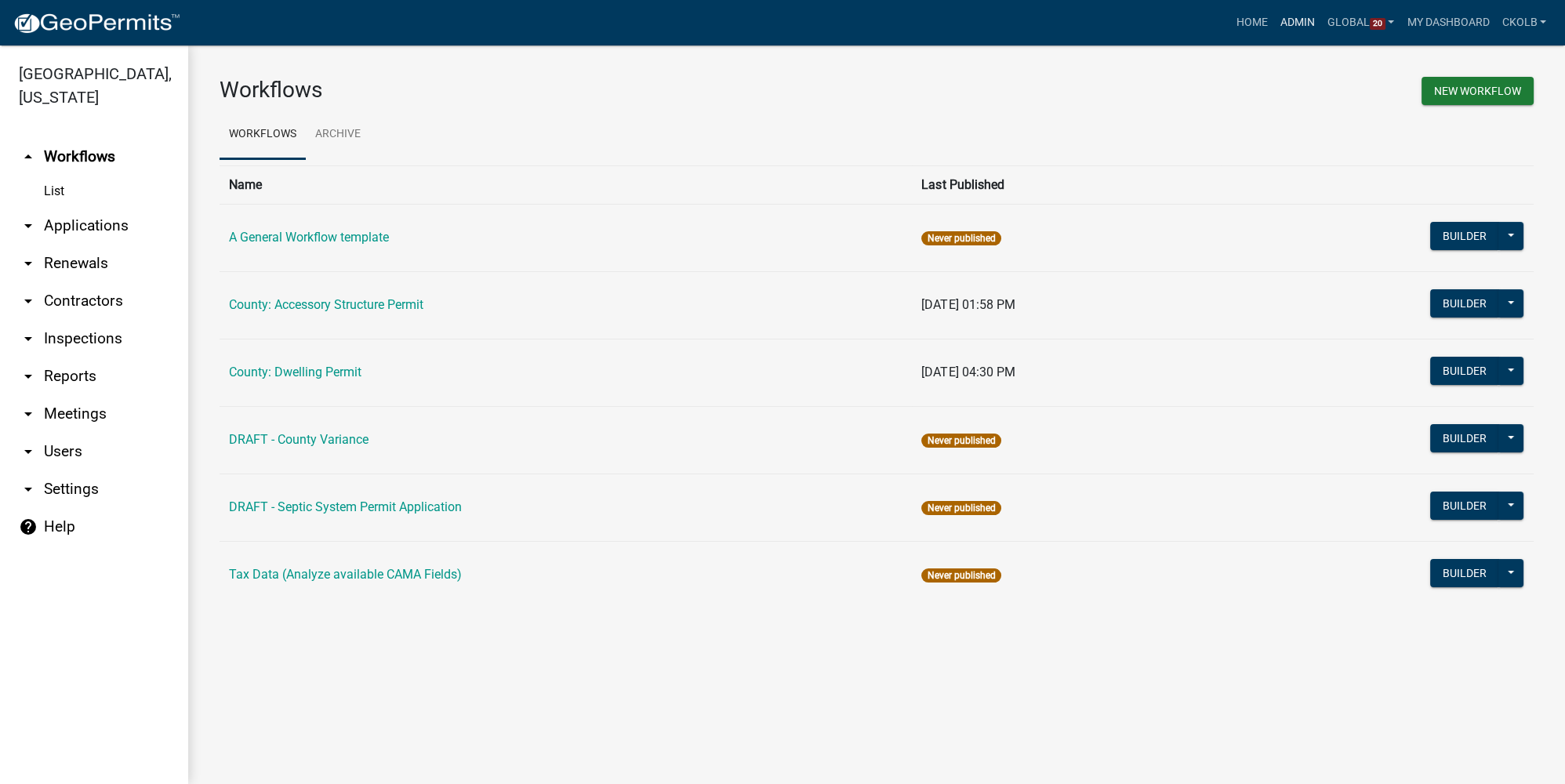
click at [1309, 26] on link "Admin" at bounding box center [1297, 23] width 47 height 30
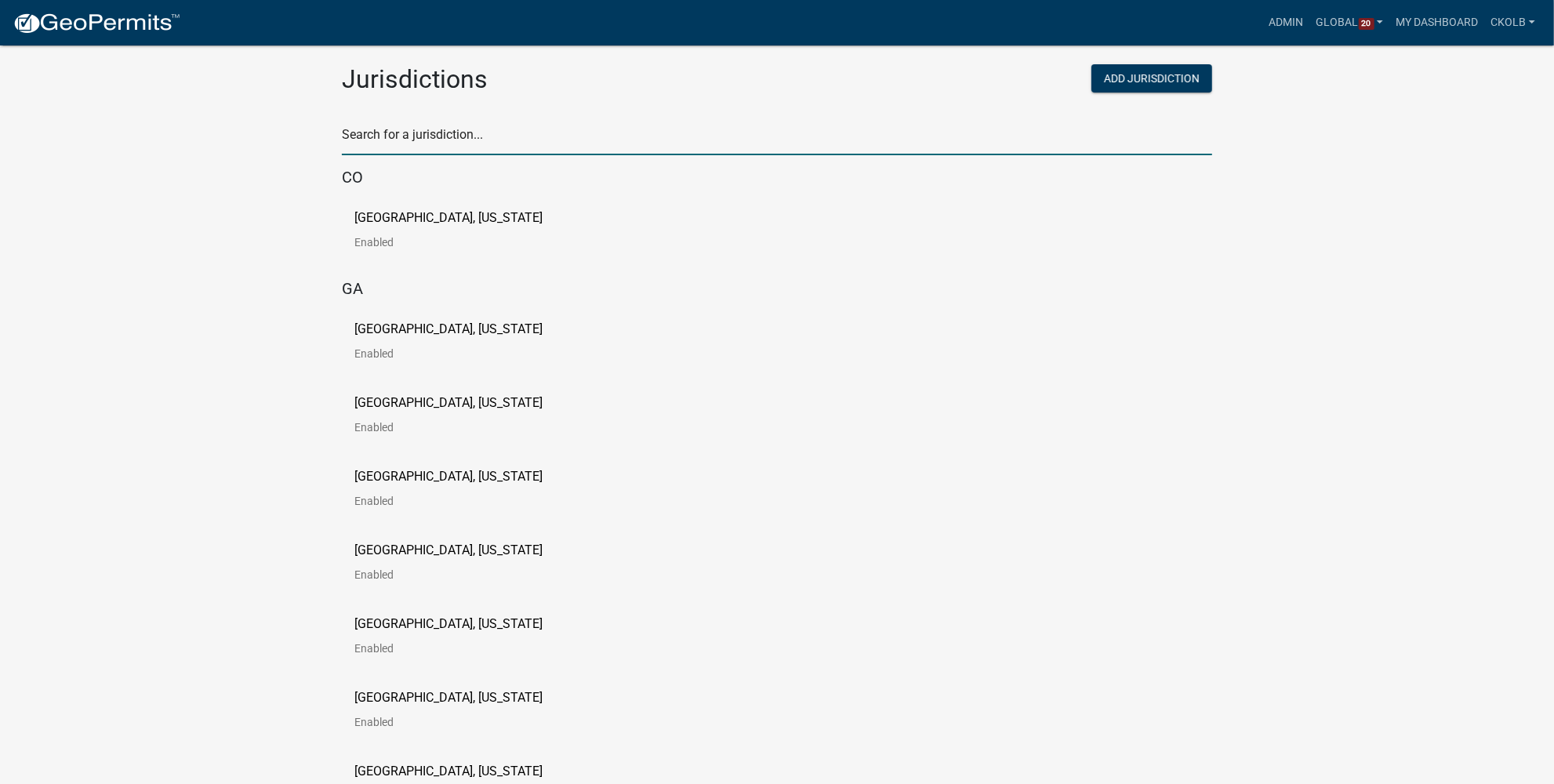
click at [489, 125] on input "text" at bounding box center [777, 139] width 871 height 32
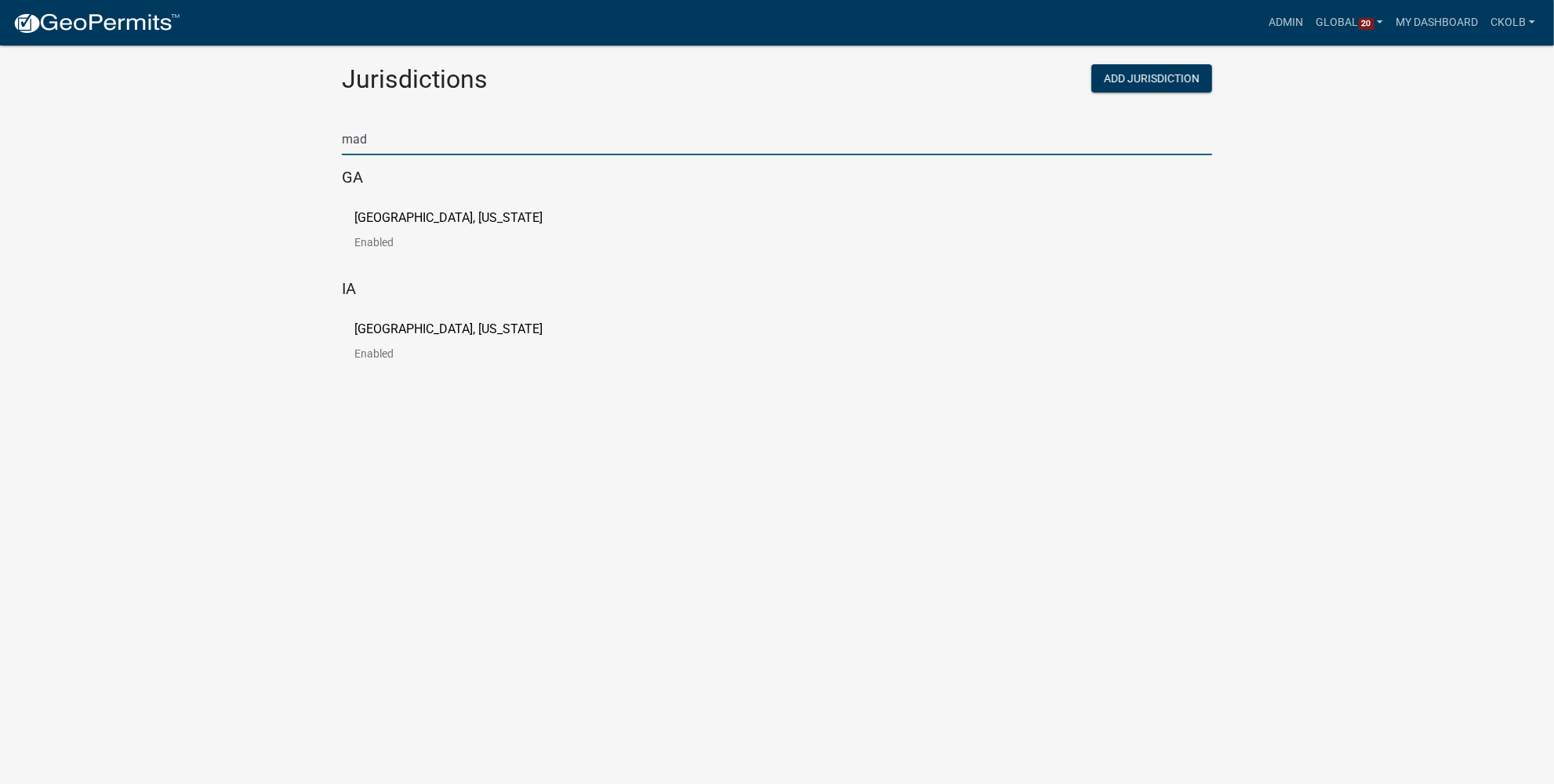
type input "mad"
click at [387, 217] on p "[GEOGRAPHIC_DATA], [US_STATE]" at bounding box center [448, 218] width 188 height 12
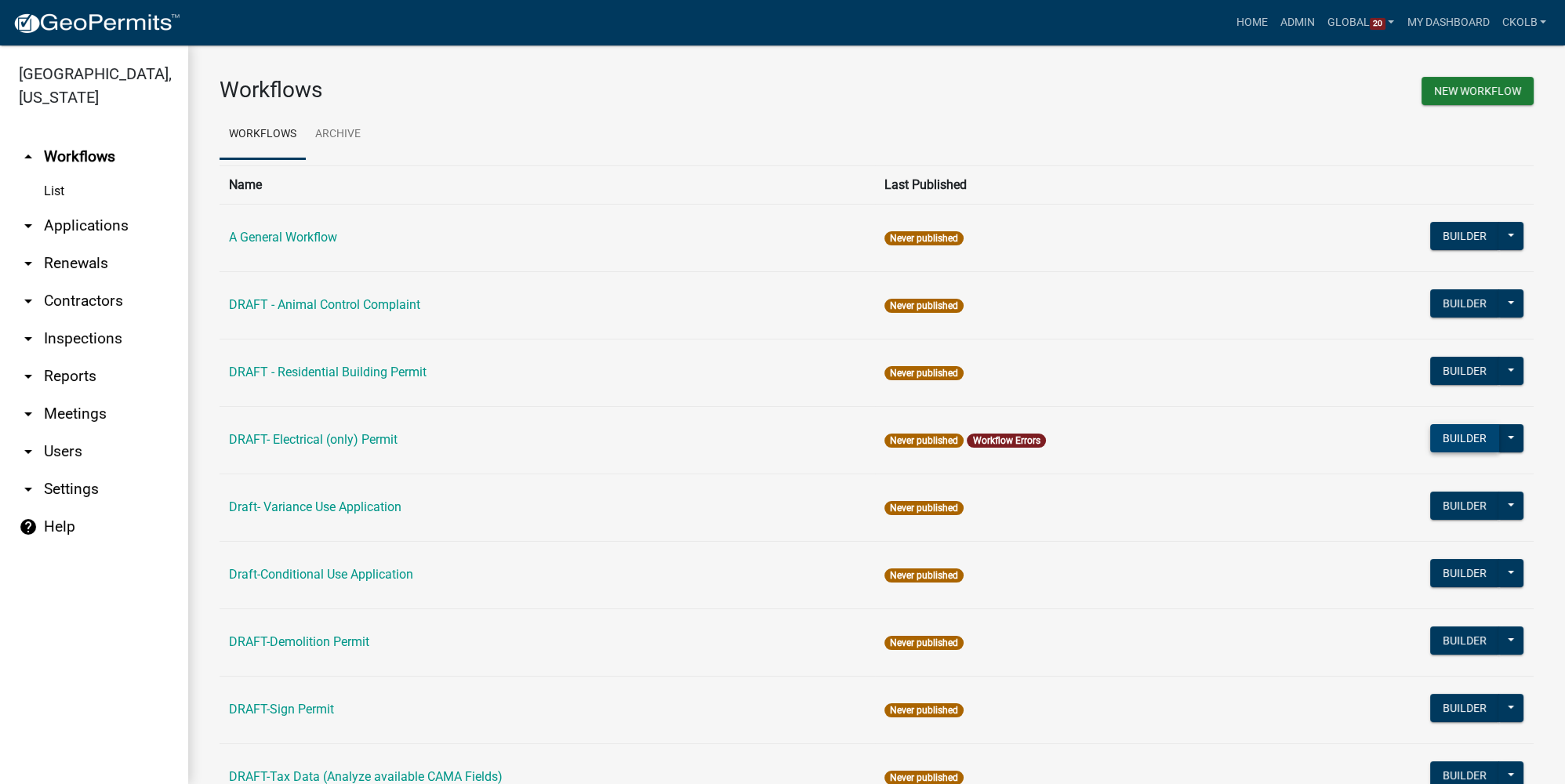
click at [1434, 431] on button "Builder" at bounding box center [1465, 438] width 69 height 28
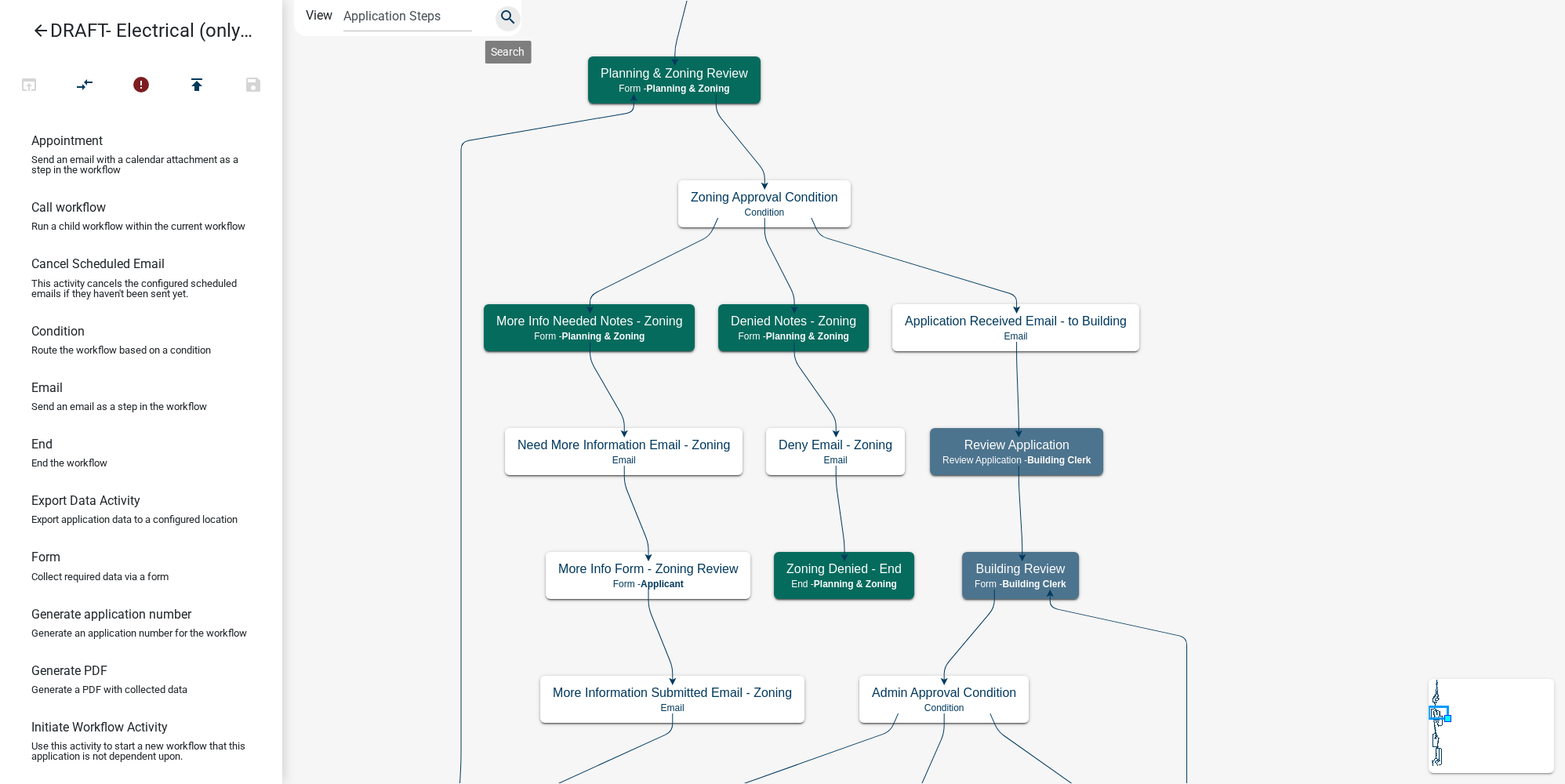
click at [506, 16] on icon "search" at bounding box center [507, 19] width 19 height 22
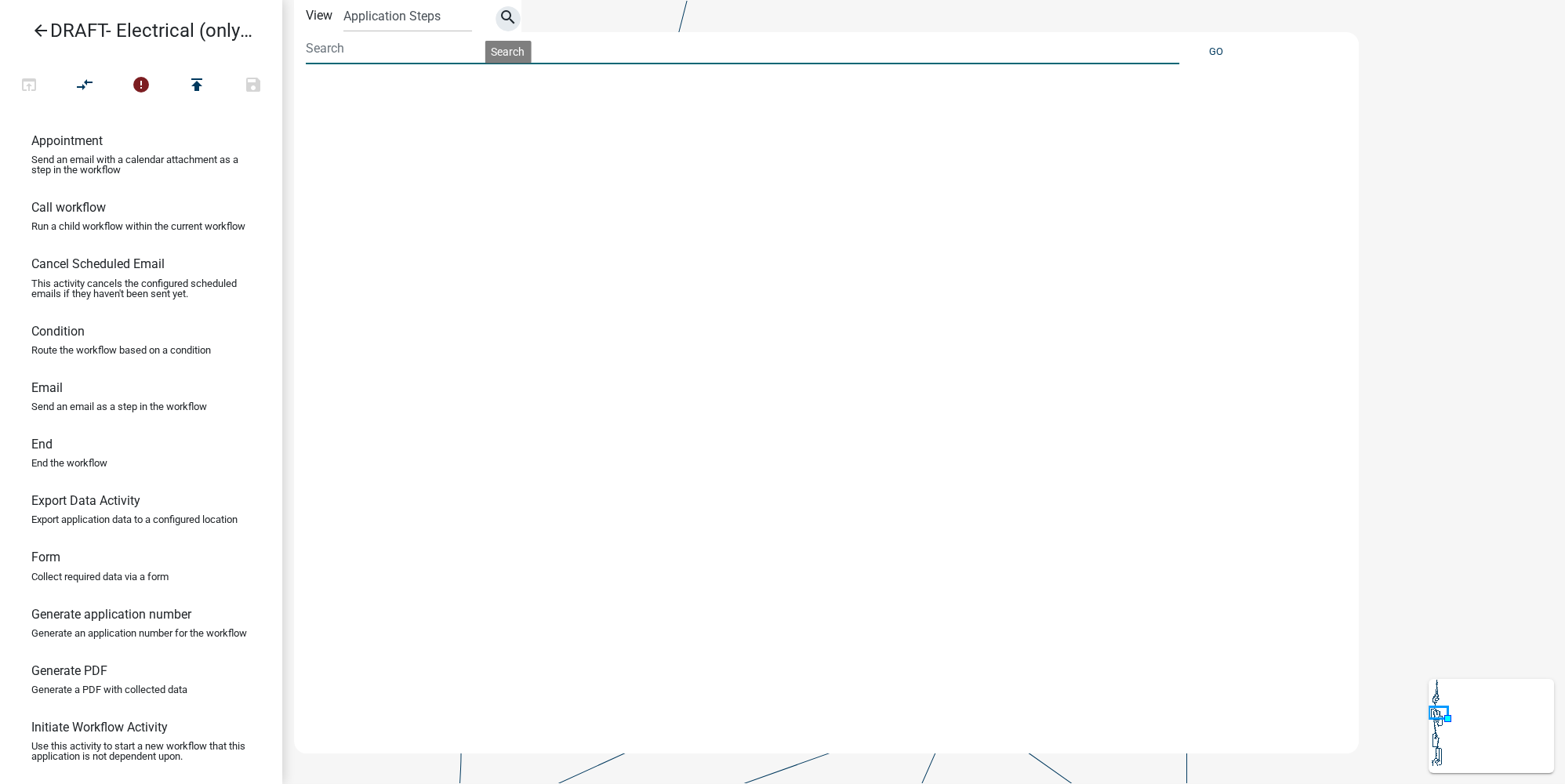
click at [428, 61] on input at bounding box center [742, 48] width 874 height 32
type input "fee"
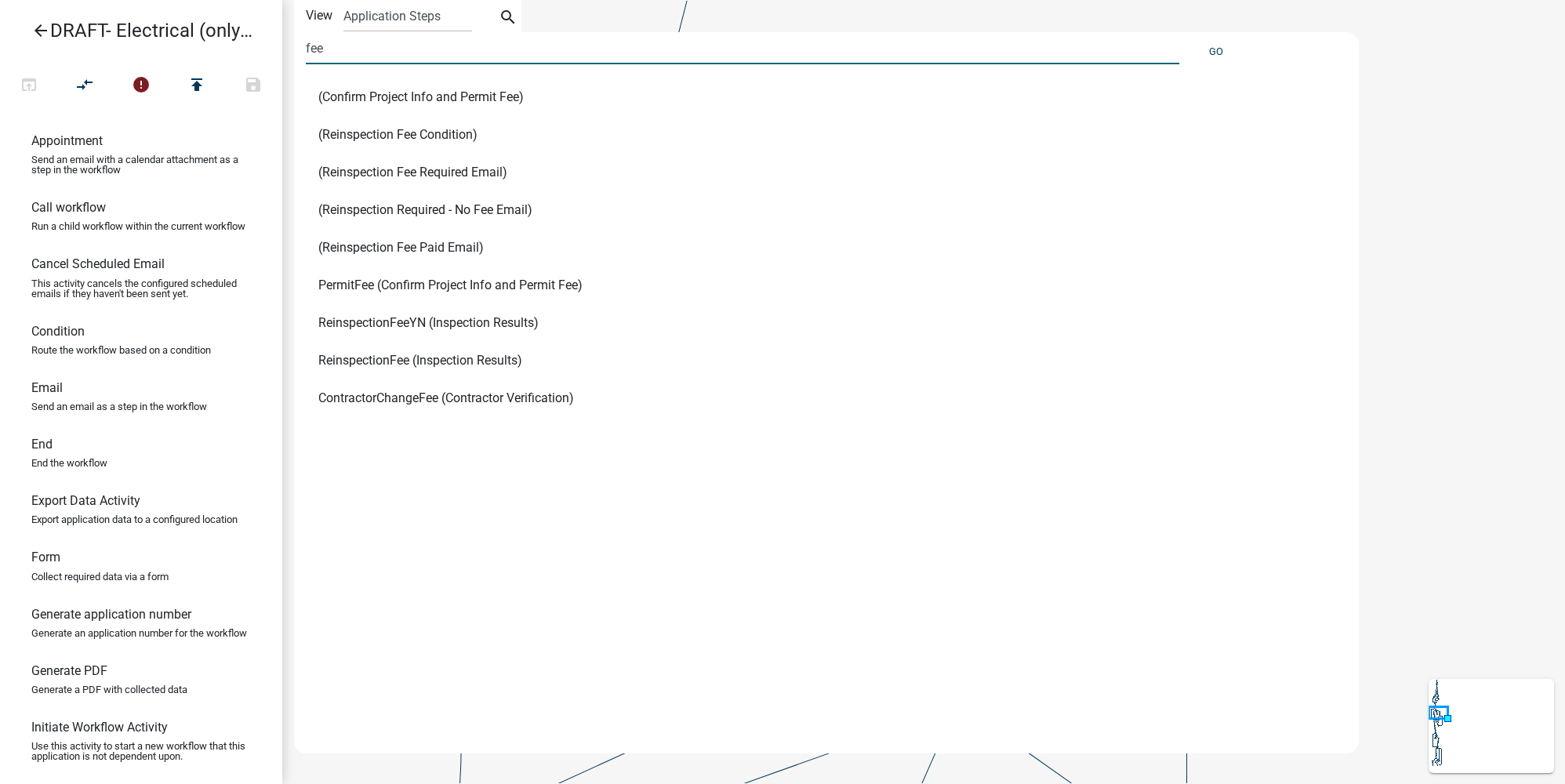
click at [468, 288] on span "PermitFee (Confirm Project Info and Permit Fee)" at bounding box center [451, 285] width 264 height 12
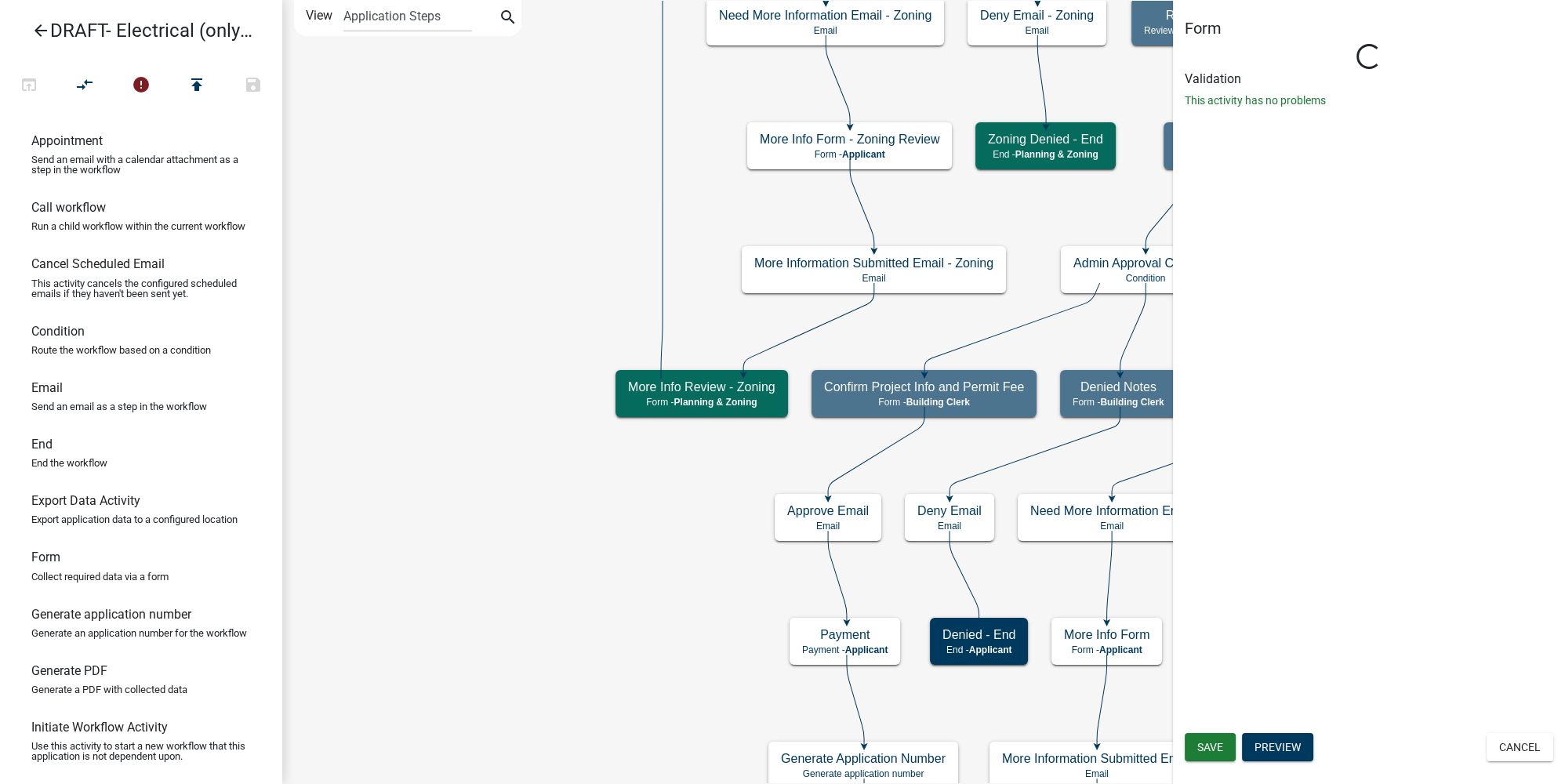
select select "A1034FF1-6D4F-4586-AA83-45D6433EEE28"
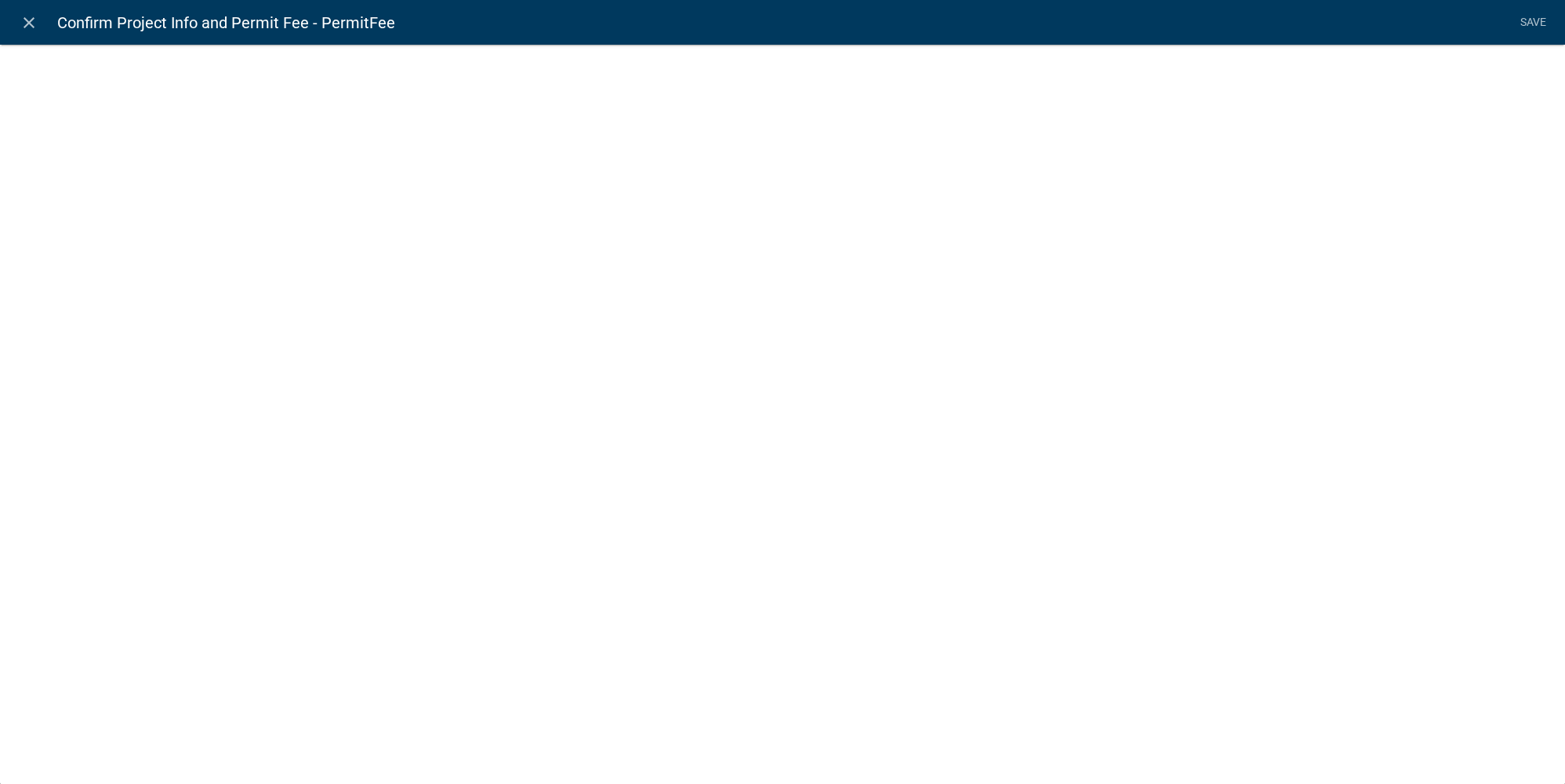
select select "fee"
select select "2: 71c94b0f-85ab-4860-9b42-8e364c2aea8c"
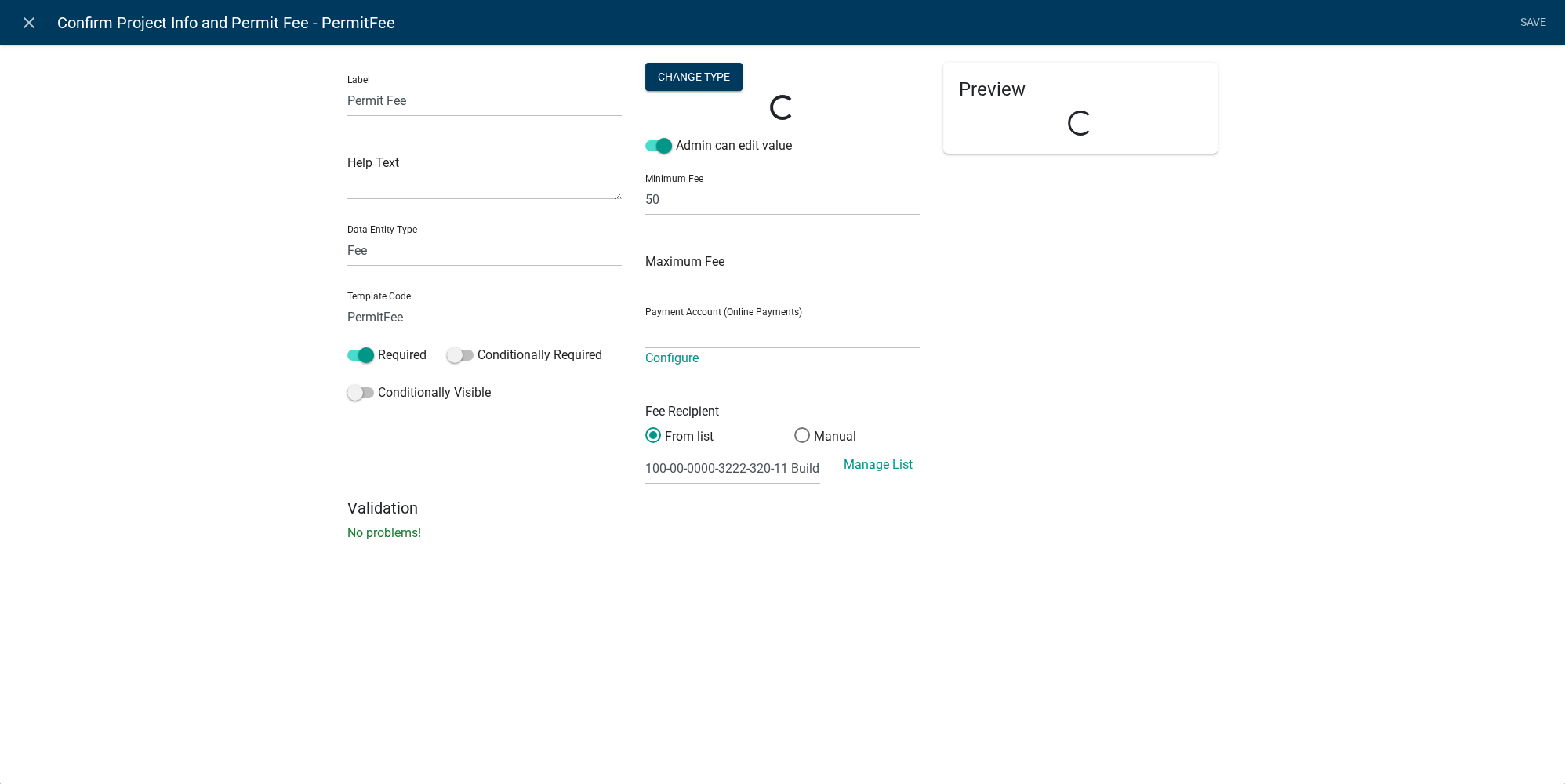
select select "ade8966c-73be-43a0-8912-862582d59b66"
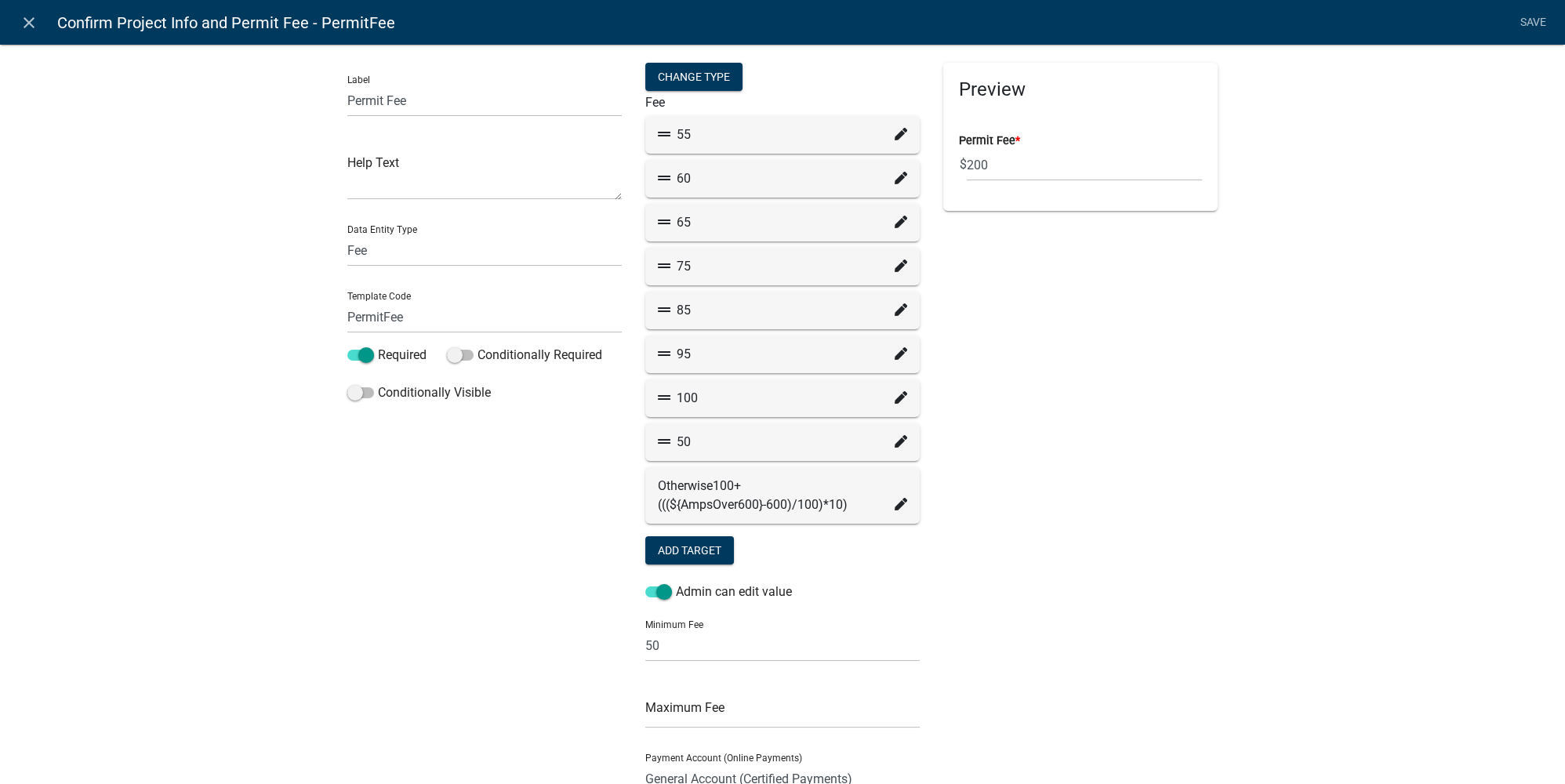
click at [897, 138] on icon at bounding box center [900, 134] width 12 height 12
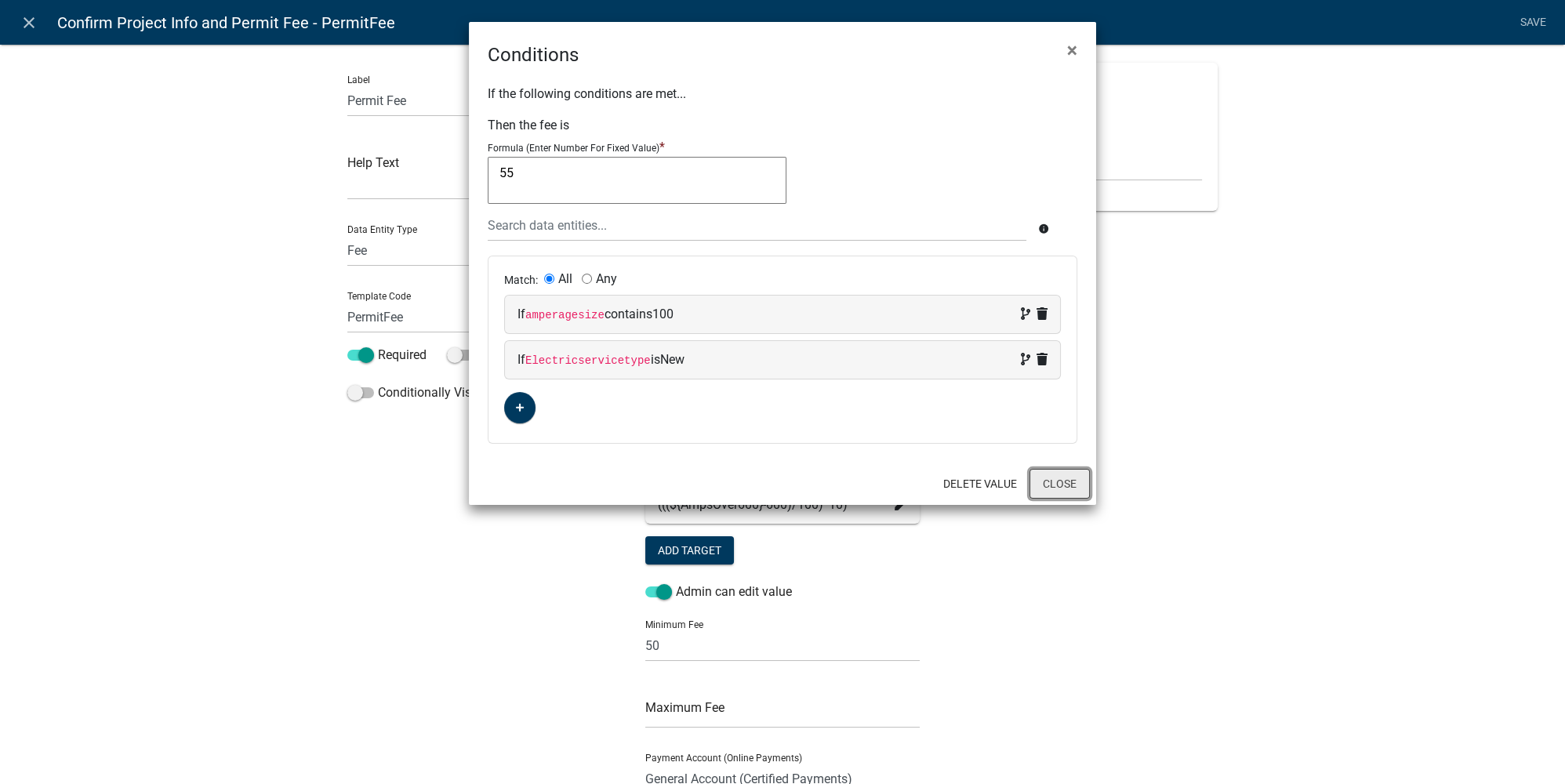
click at [1080, 484] on button "Close" at bounding box center [1060, 484] width 61 height 30
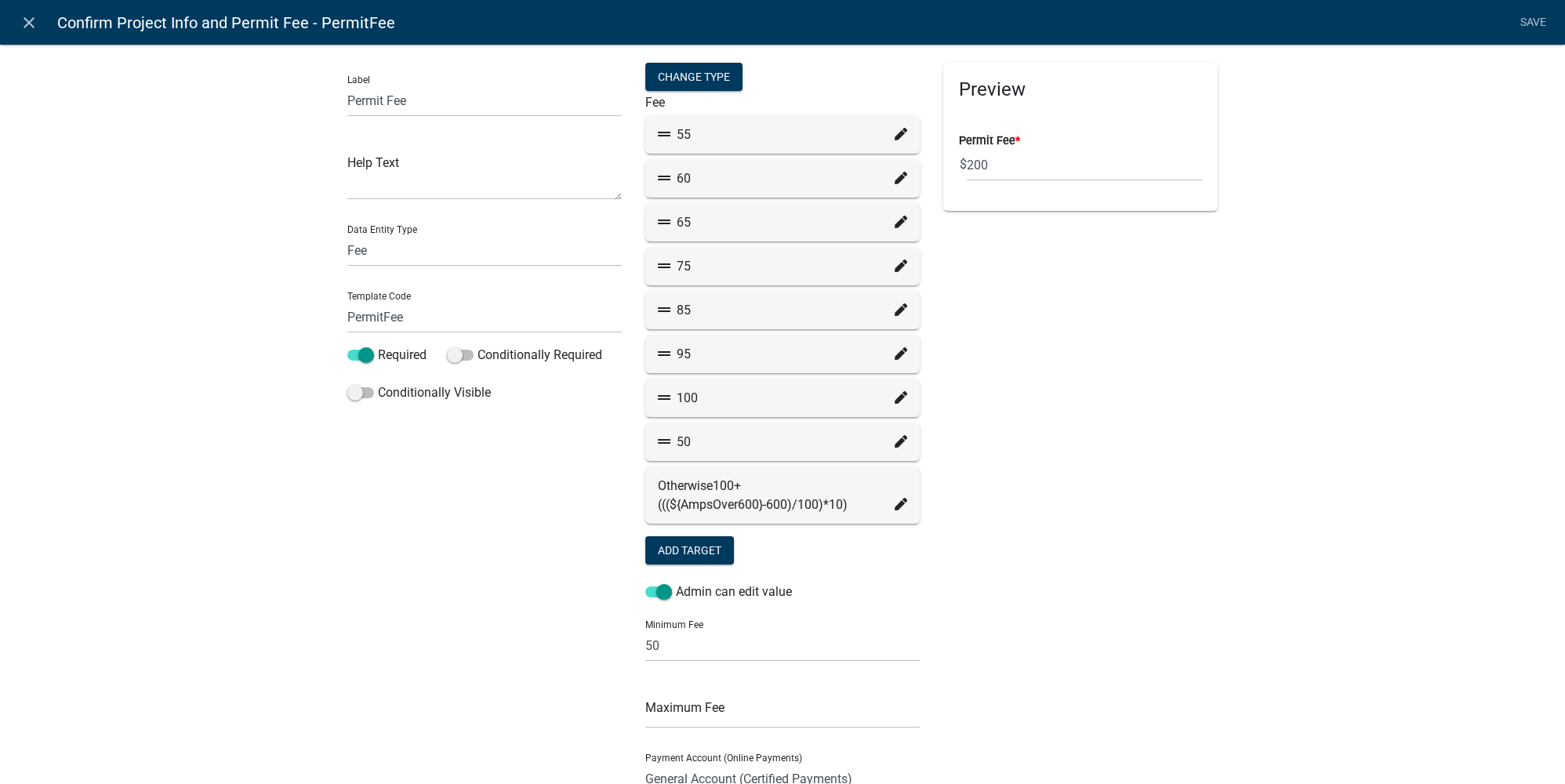
click at [897, 182] on icon at bounding box center [900, 177] width 12 height 12
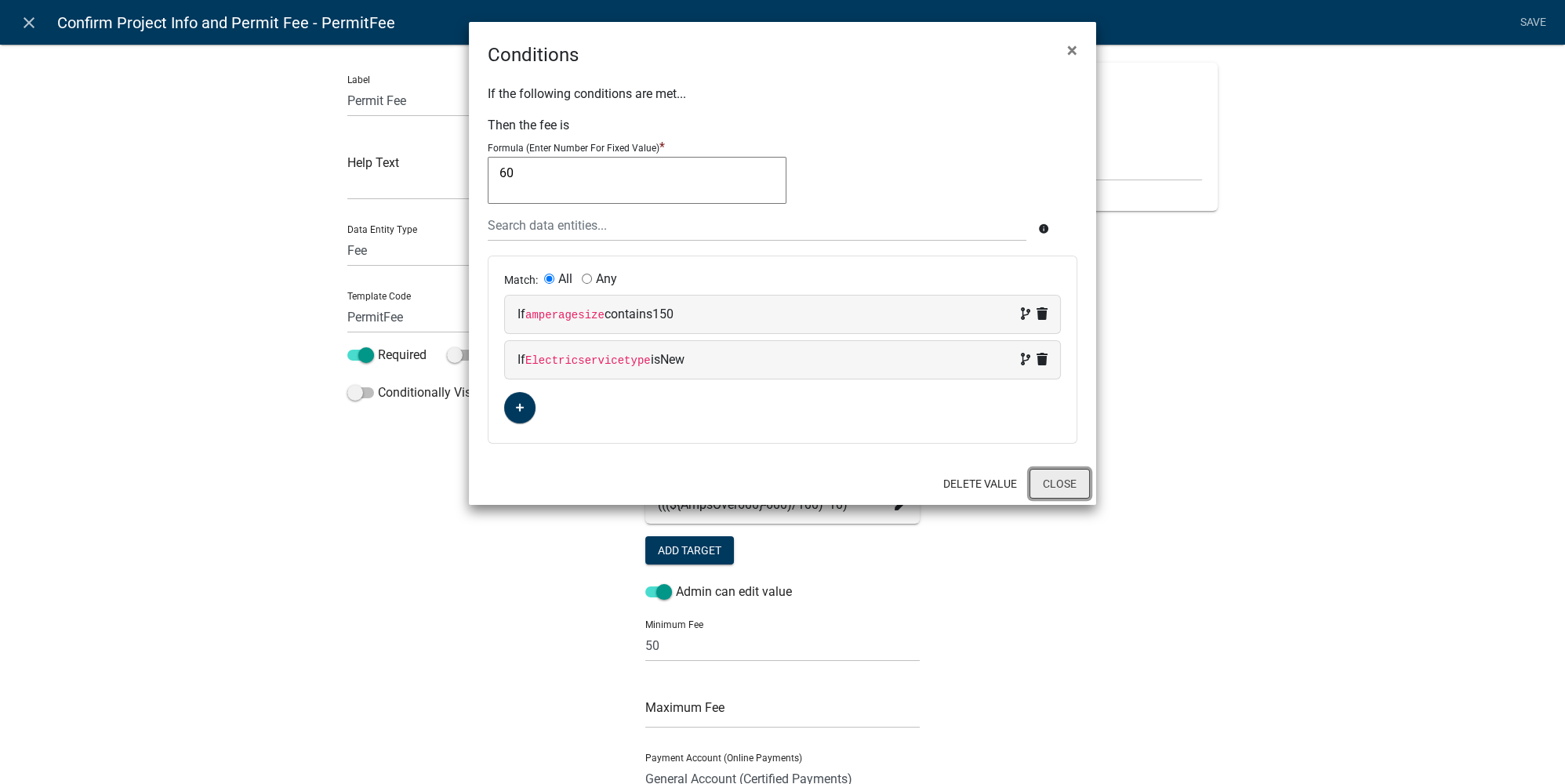
click at [1074, 475] on button "Close" at bounding box center [1060, 484] width 61 height 30
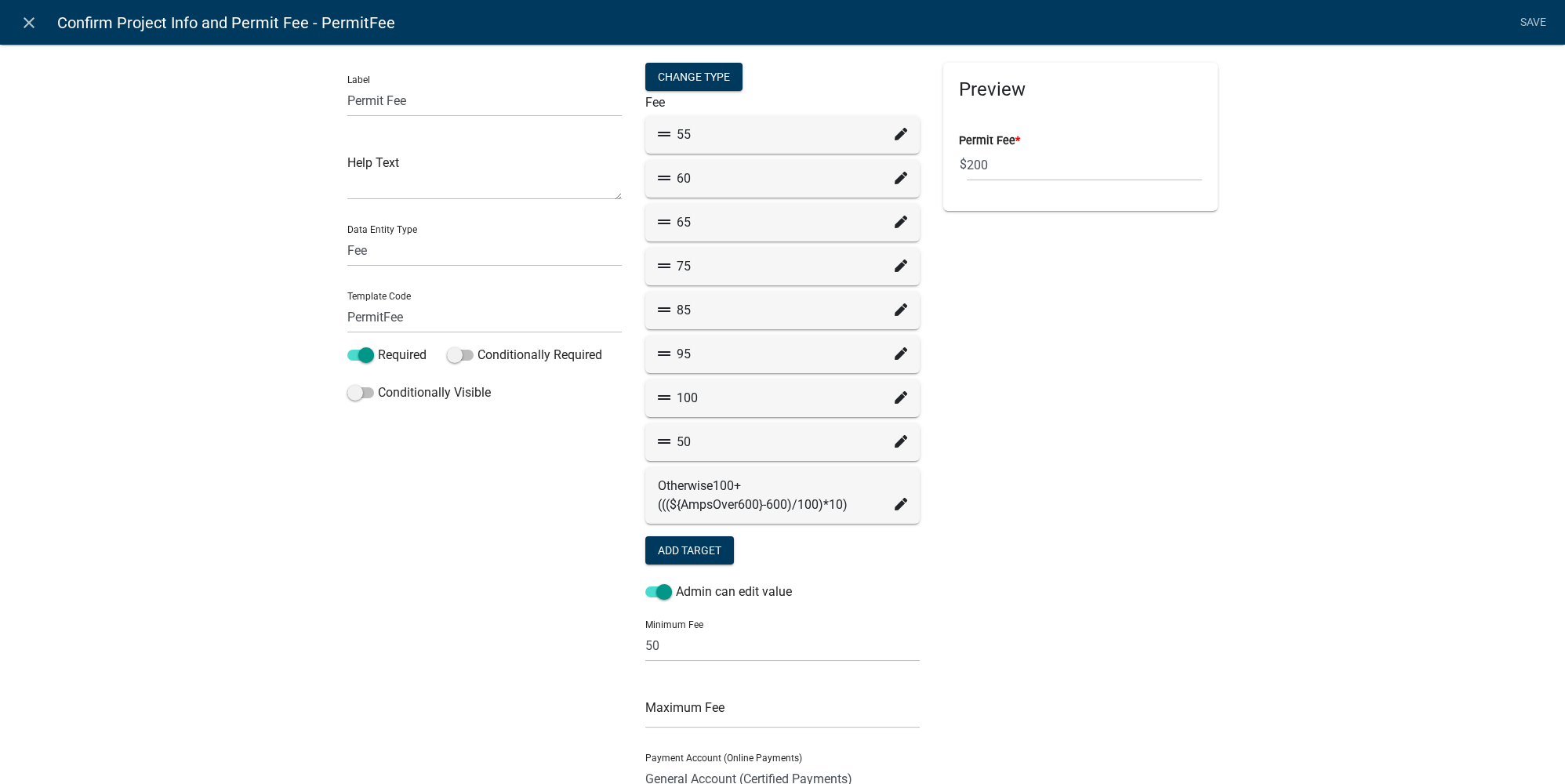
click at [894, 268] on icon at bounding box center [900, 265] width 12 height 12
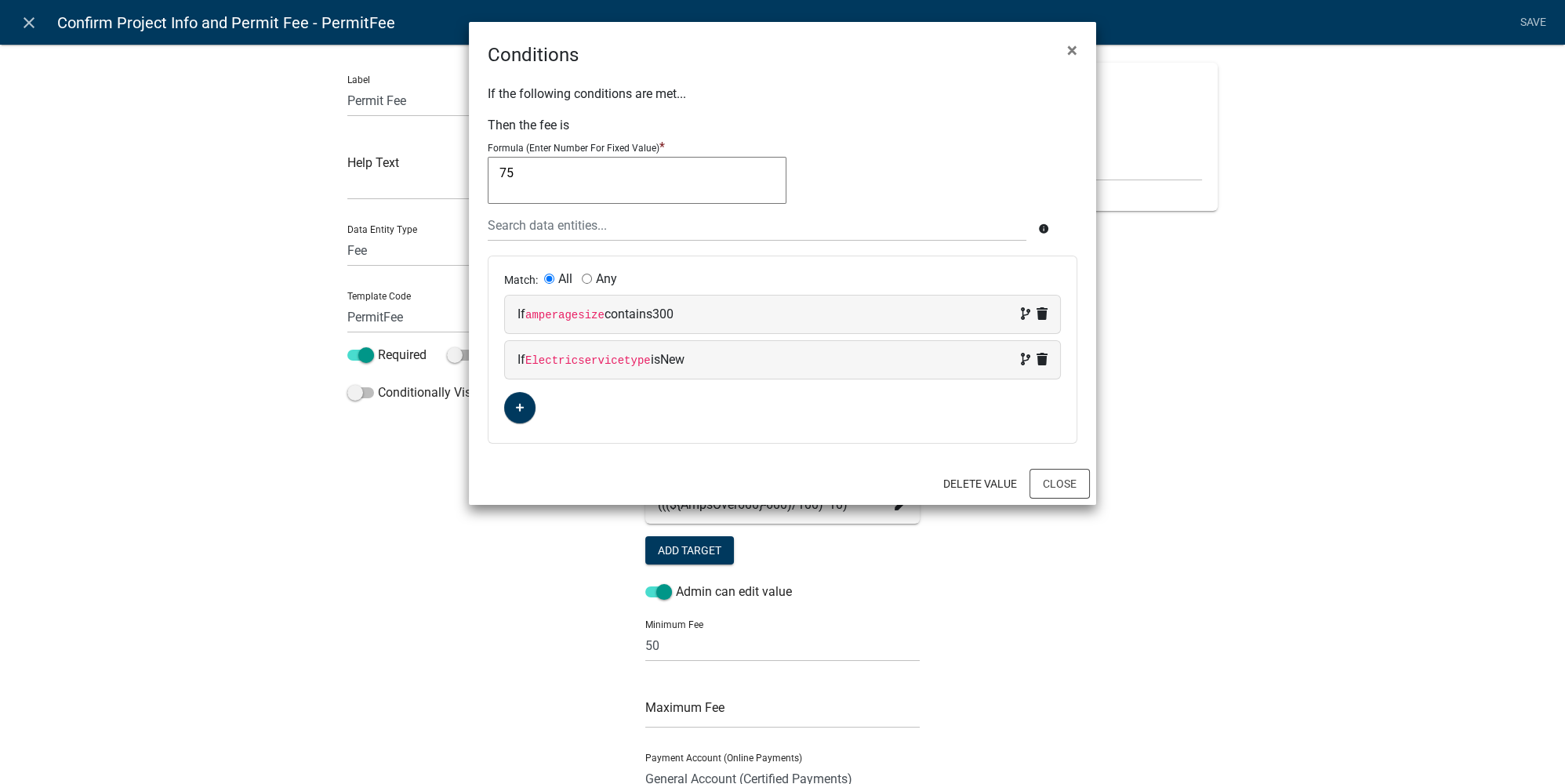
drag, startPoint x: 565, startPoint y: 181, endPoint x: 470, endPoint y: 175, distance: 95.2
click at [470, 175] on div "If the following conditions are met... Then the fee is Formula (Enter Number Fo…" at bounding box center [782, 265] width 627 height 393
click at [854, 157] on div "75 75" at bounding box center [782, 183] width 590 height 53
click at [1062, 494] on div "Delete Value Close" at bounding box center [782, 484] width 627 height 43
click at [1067, 480] on button "Close" at bounding box center [1060, 484] width 61 height 30
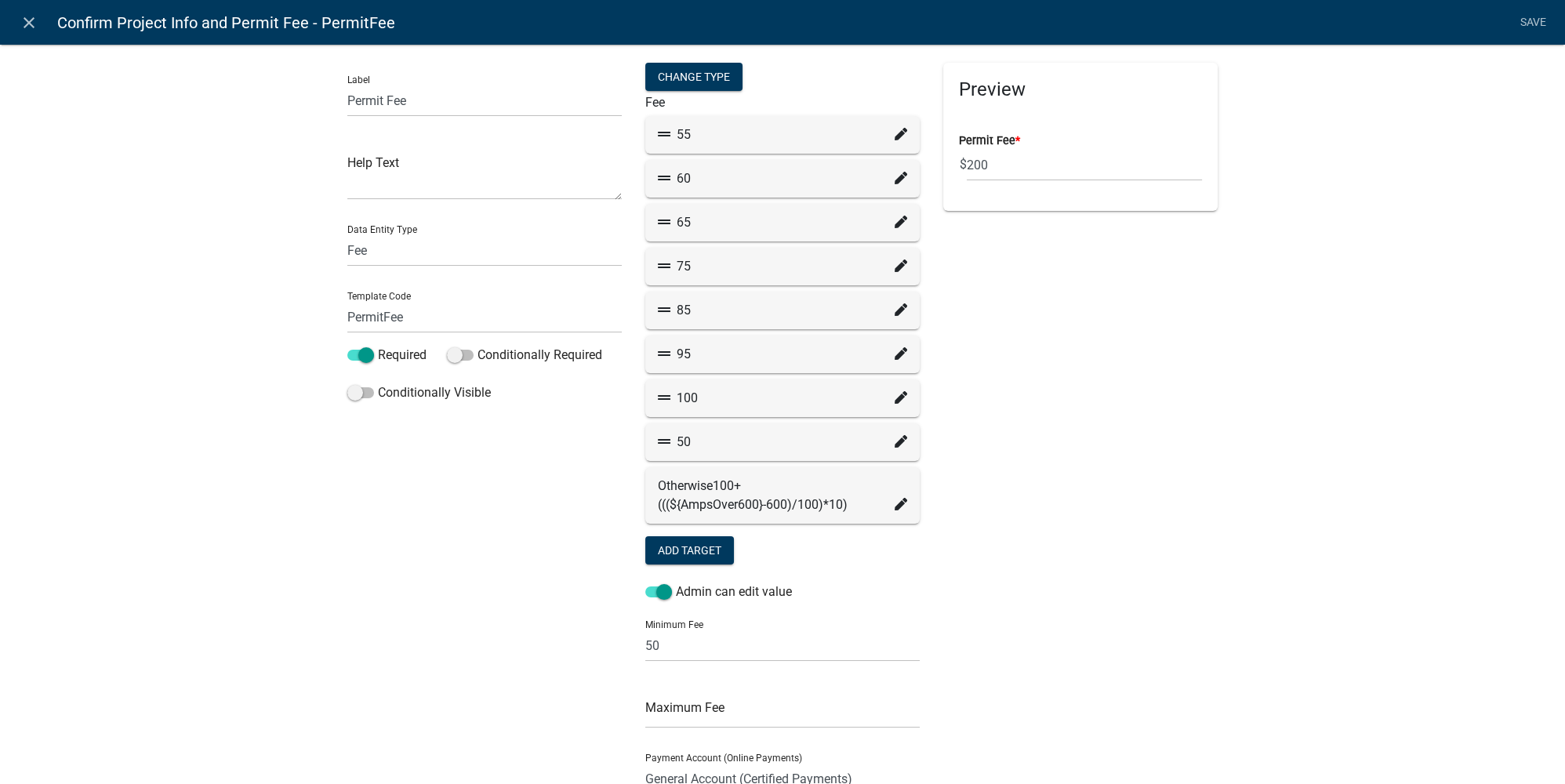
click at [1136, 494] on div "Preview Permit Fee * $ 200" at bounding box center [1080, 493] width 298 height 863
click at [897, 504] on icon at bounding box center [900, 503] width 12 height 12
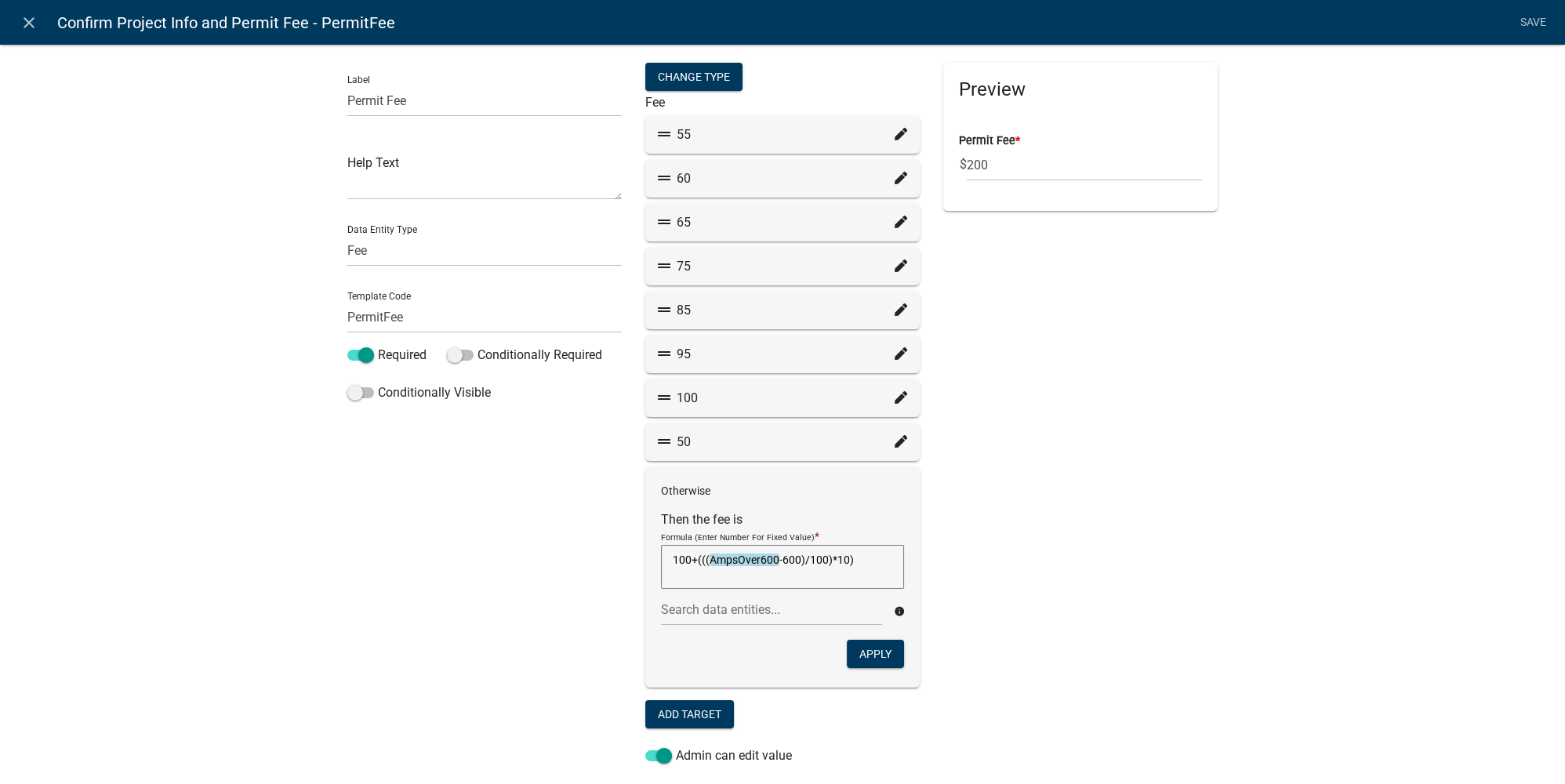
click at [1052, 508] on div "Preview Permit Fee * $ 200" at bounding box center [1080, 575] width 298 height 1027
click at [39, 23] on link "close" at bounding box center [28, 22] width 32 height 32
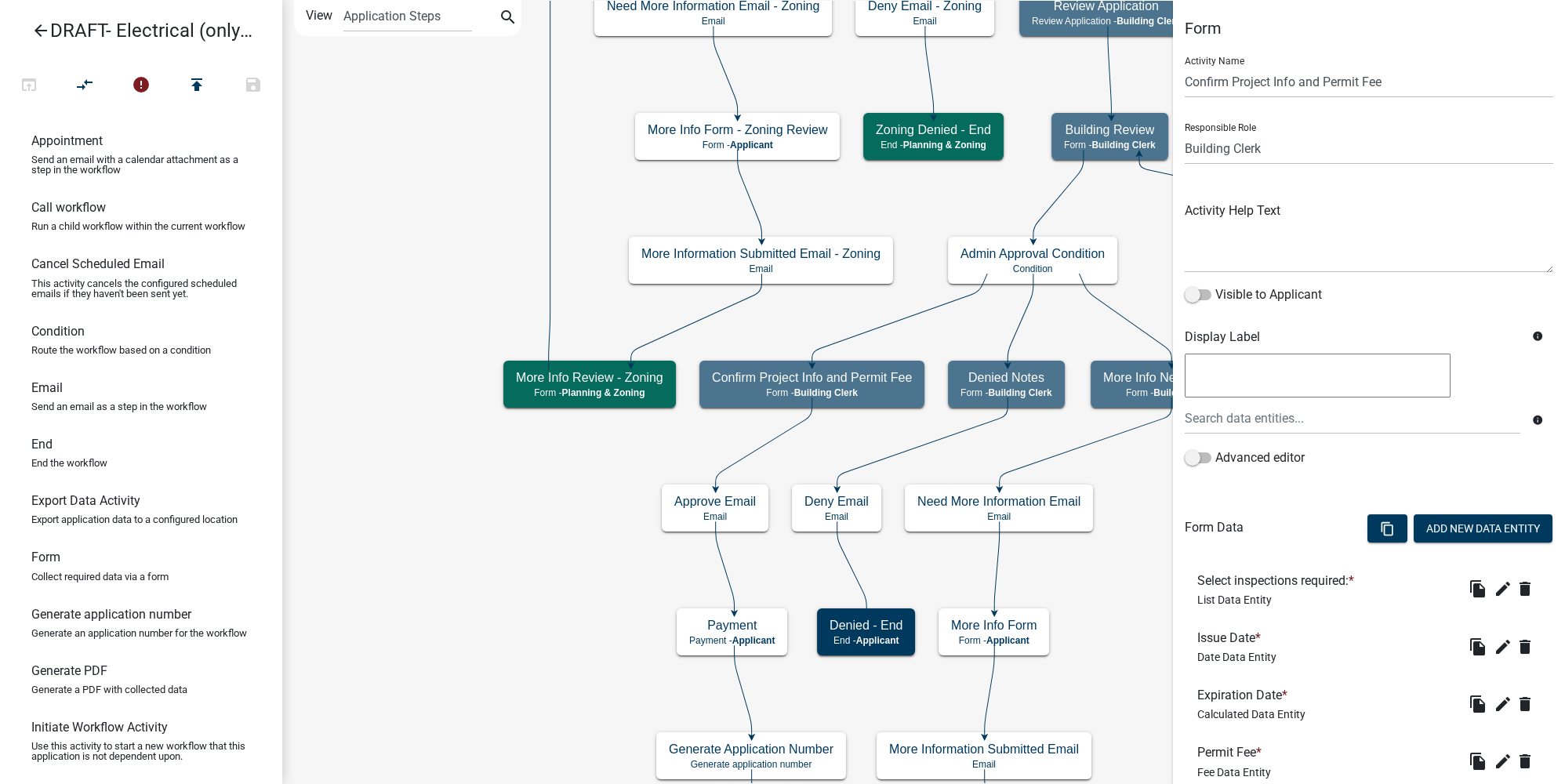
scroll to position [108, 0]
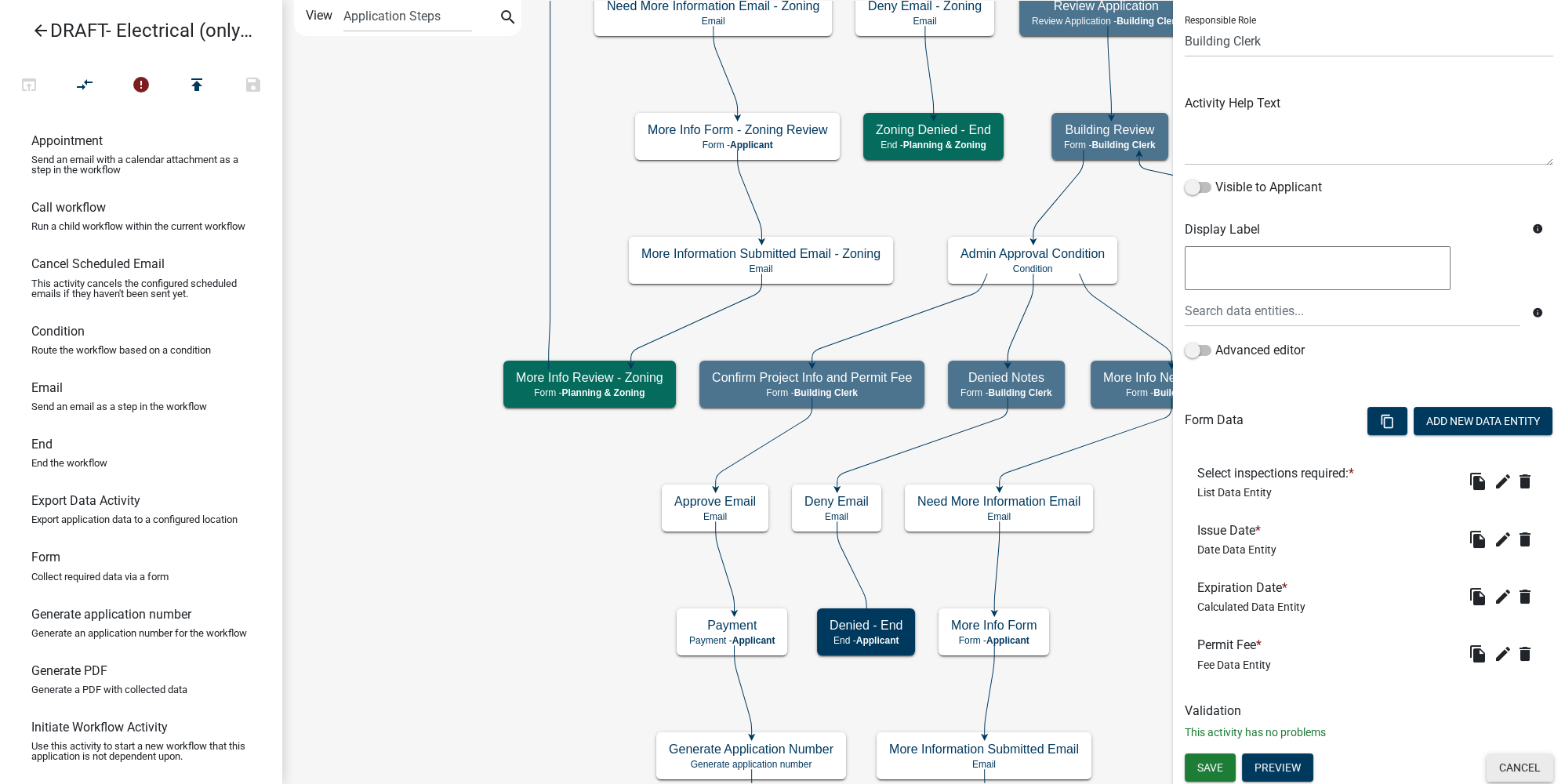
click at [1496, 762] on button "Cancel" at bounding box center [1519, 768] width 67 height 28
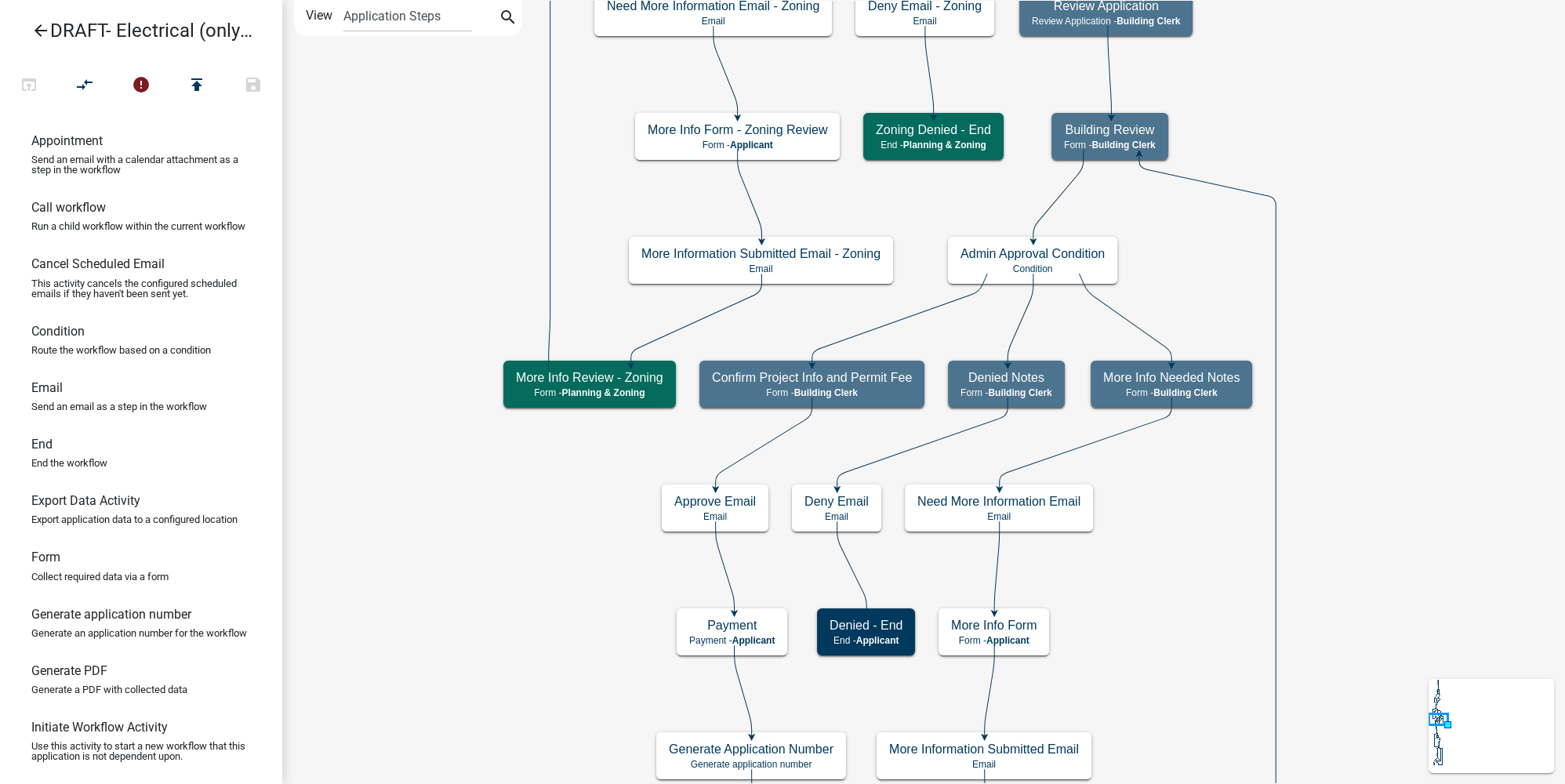
scroll to position [0, 0]
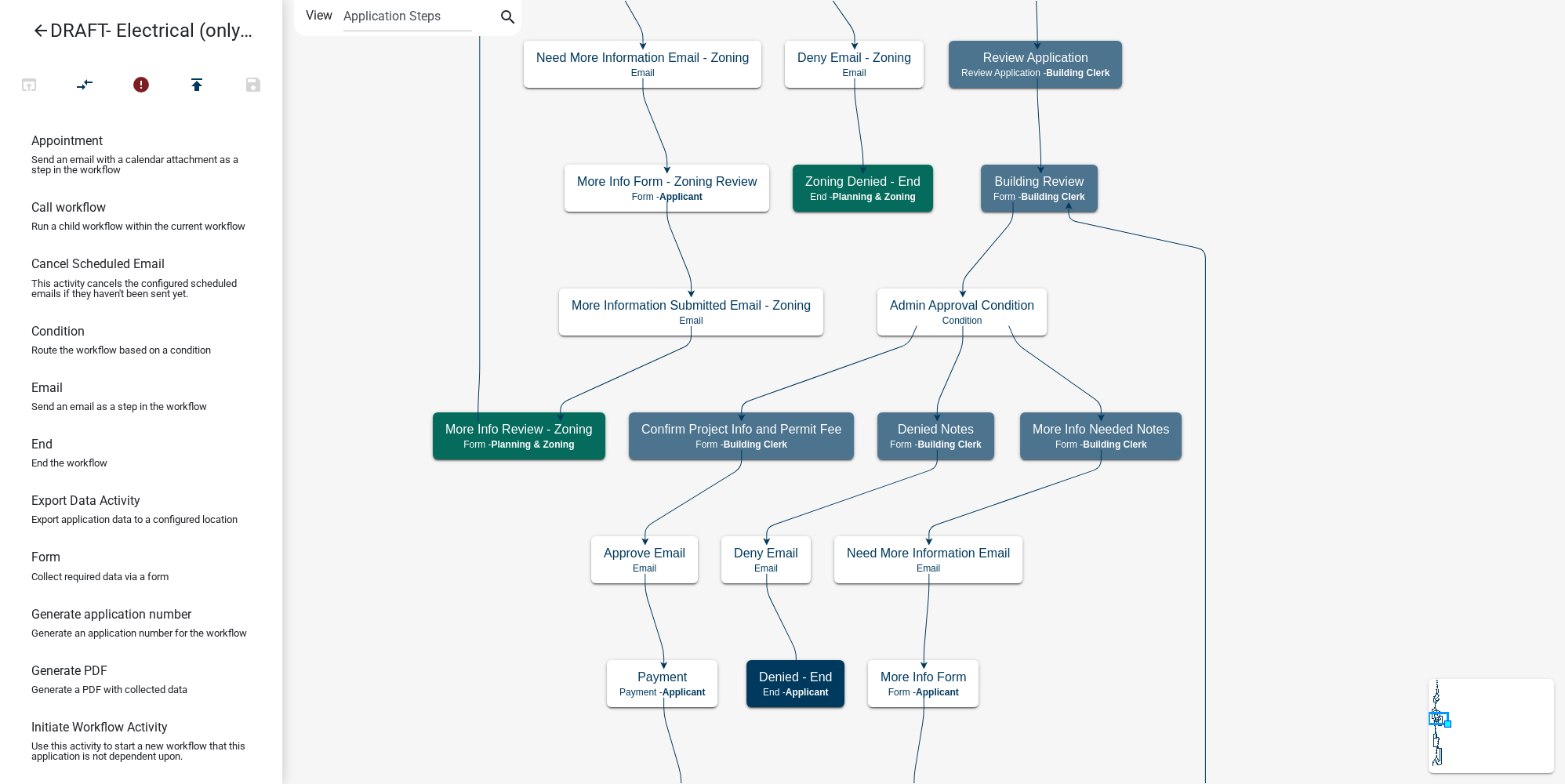
click at [48, 30] on icon "arrow_back" at bounding box center [40, 32] width 19 height 22
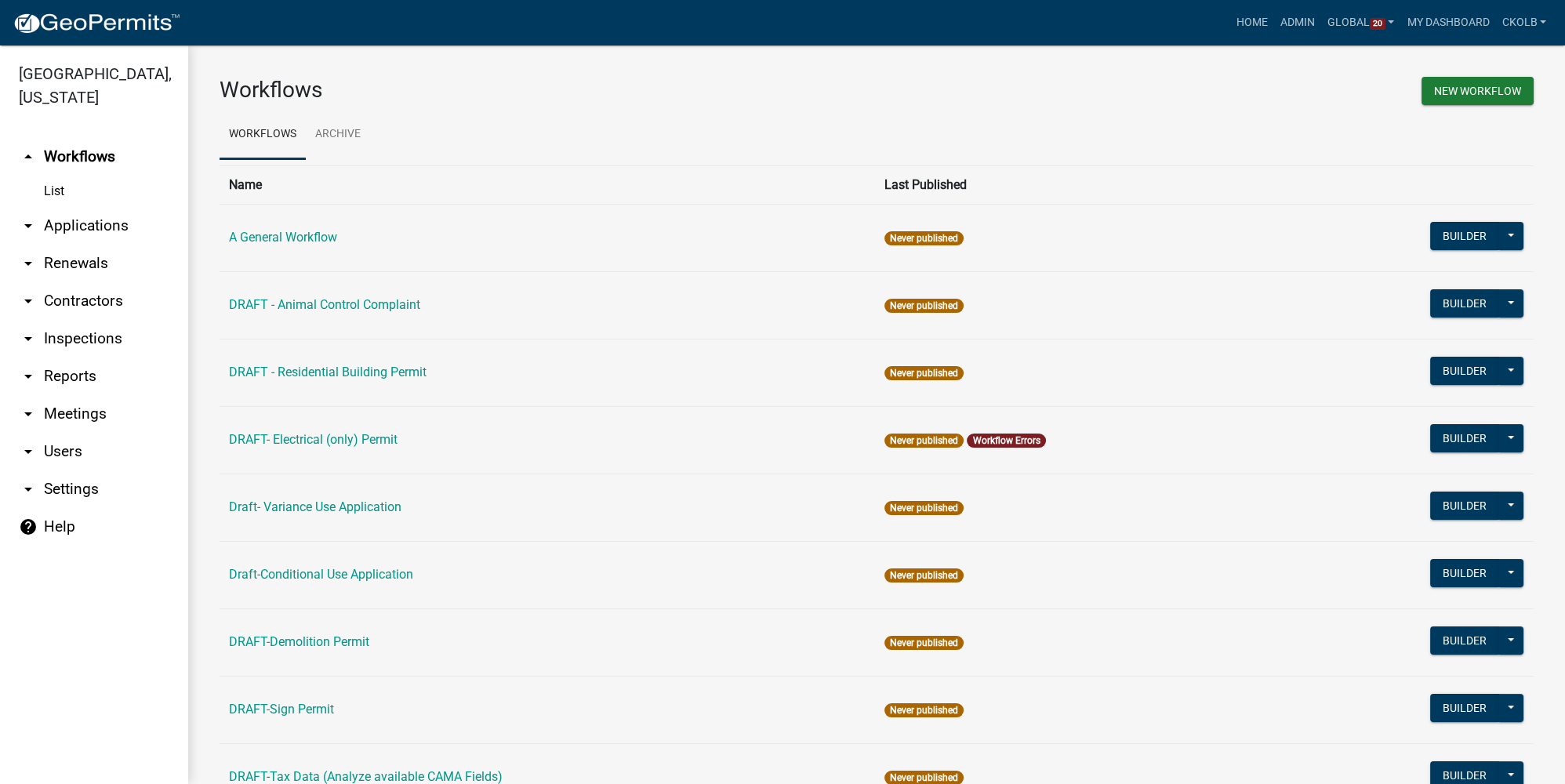
click at [721, 76] on div "Workflows New Workflow Workflows Archive Name Last Published A General Workflow…" at bounding box center [876, 585] width 1377 height 1079
click at [1287, 26] on link "Admin" at bounding box center [1297, 23] width 47 height 30
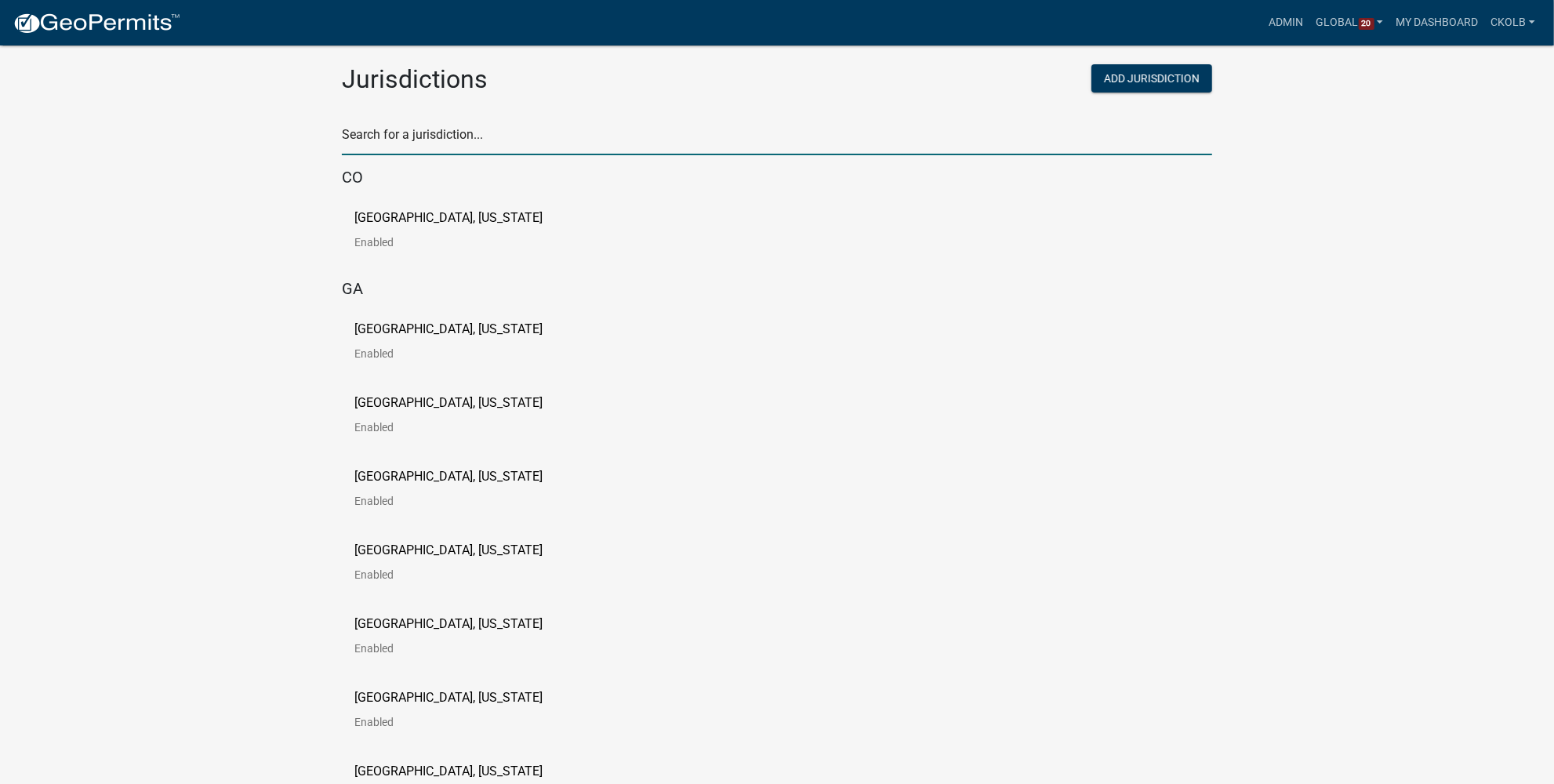
click at [540, 133] on input "text" at bounding box center [777, 139] width 871 height 32
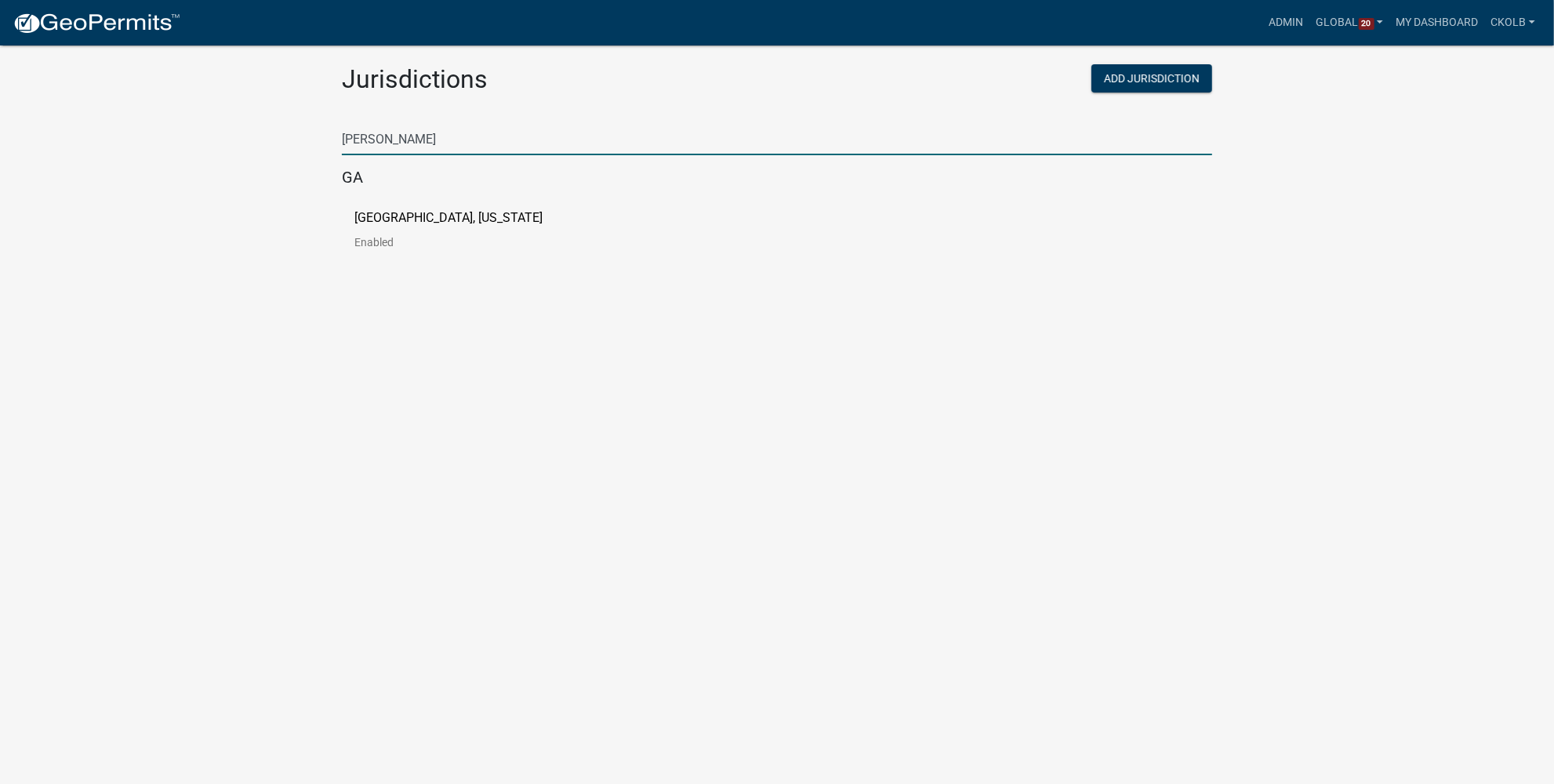
type input "[PERSON_NAME]"
click at [464, 219] on p "[GEOGRAPHIC_DATA], [US_STATE]" at bounding box center [448, 218] width 188 height 12
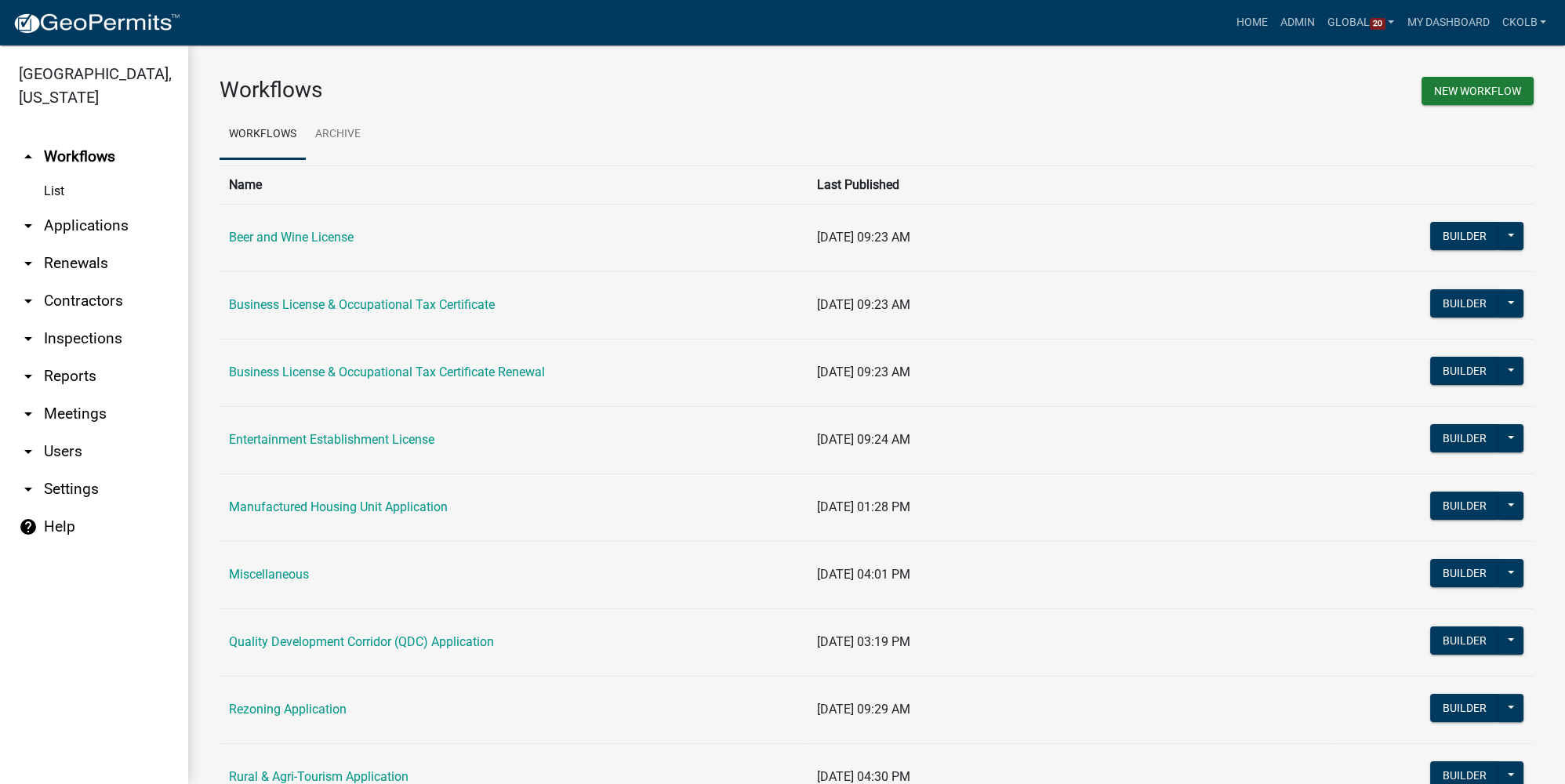
click at [605, 89] on h3 "Workflows" at bounding box center [542, 90] width 645 height 26
click at [608, 102] on h3 "Workflows" at bounding box center [542, 90] width 645 height 26
click at [68, 433] on link "arrow_drop_down Users" at bounding box center [94, 452] width 188 height 38
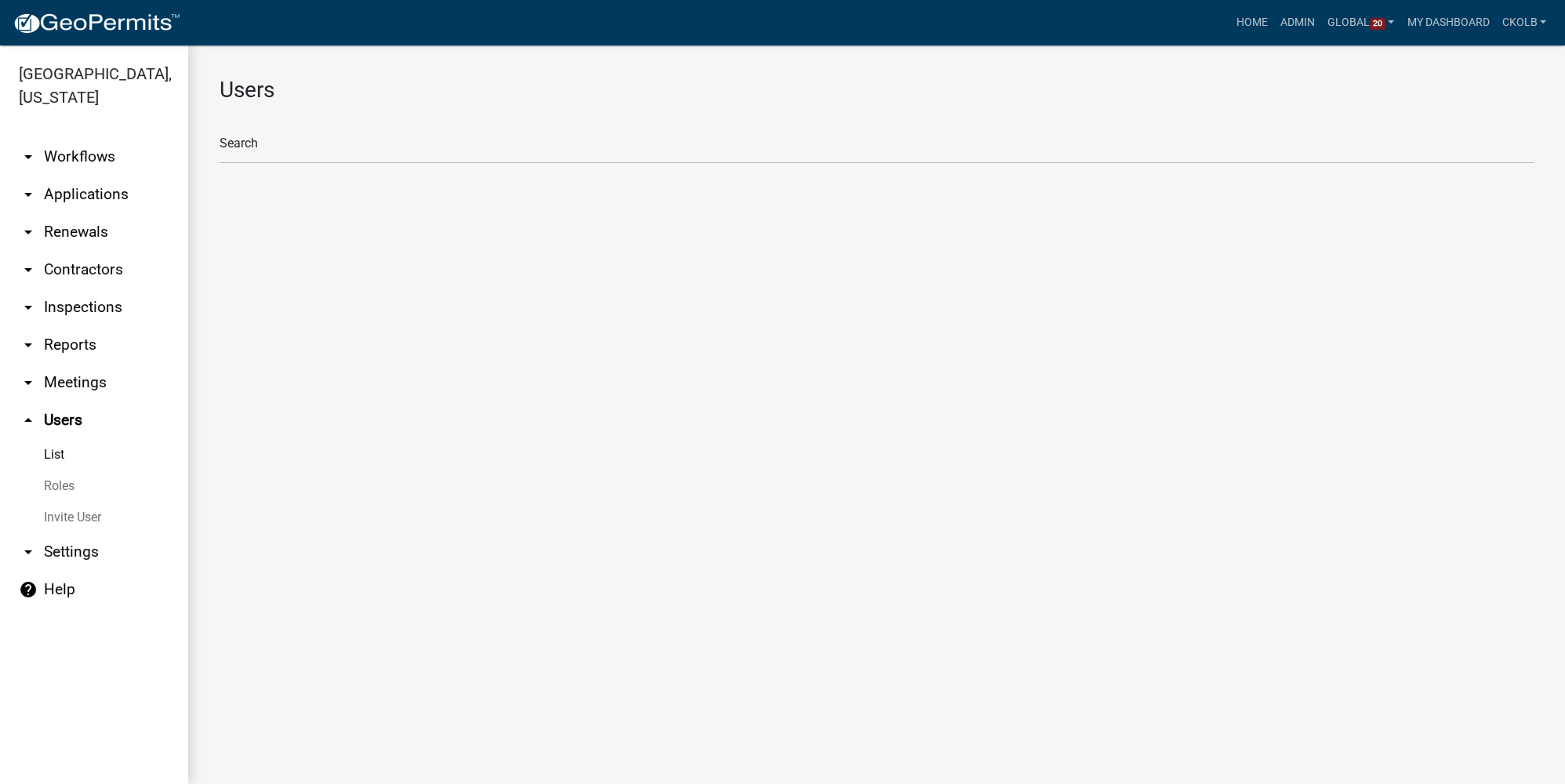
click at [74, 470] on link "Roles" at bounding box center [94, 486] width 188 height 31
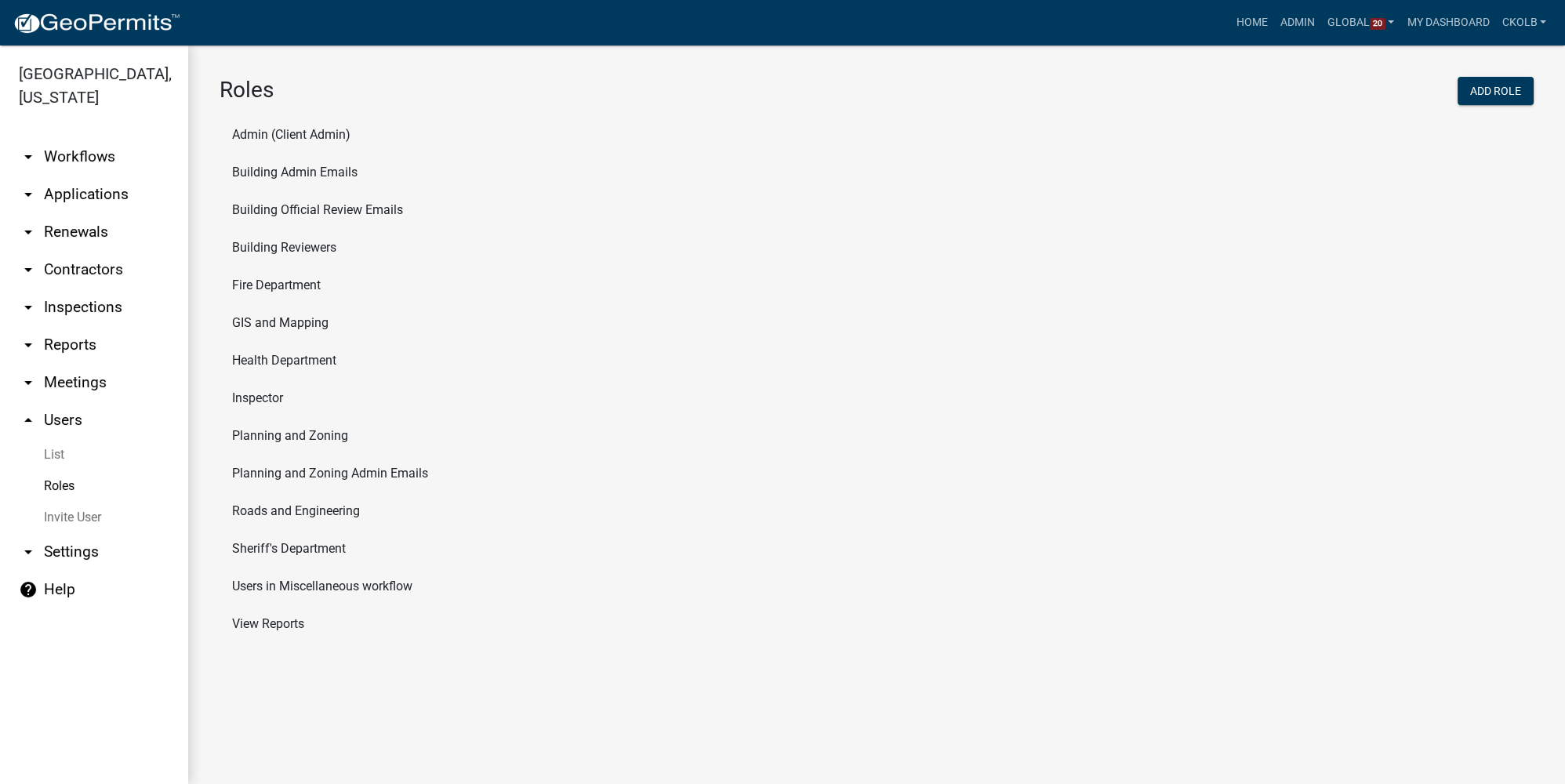
click at [253, 127] on li "Admin (Client Admin)" at bounding box center [876, 135] width 1314 height 38
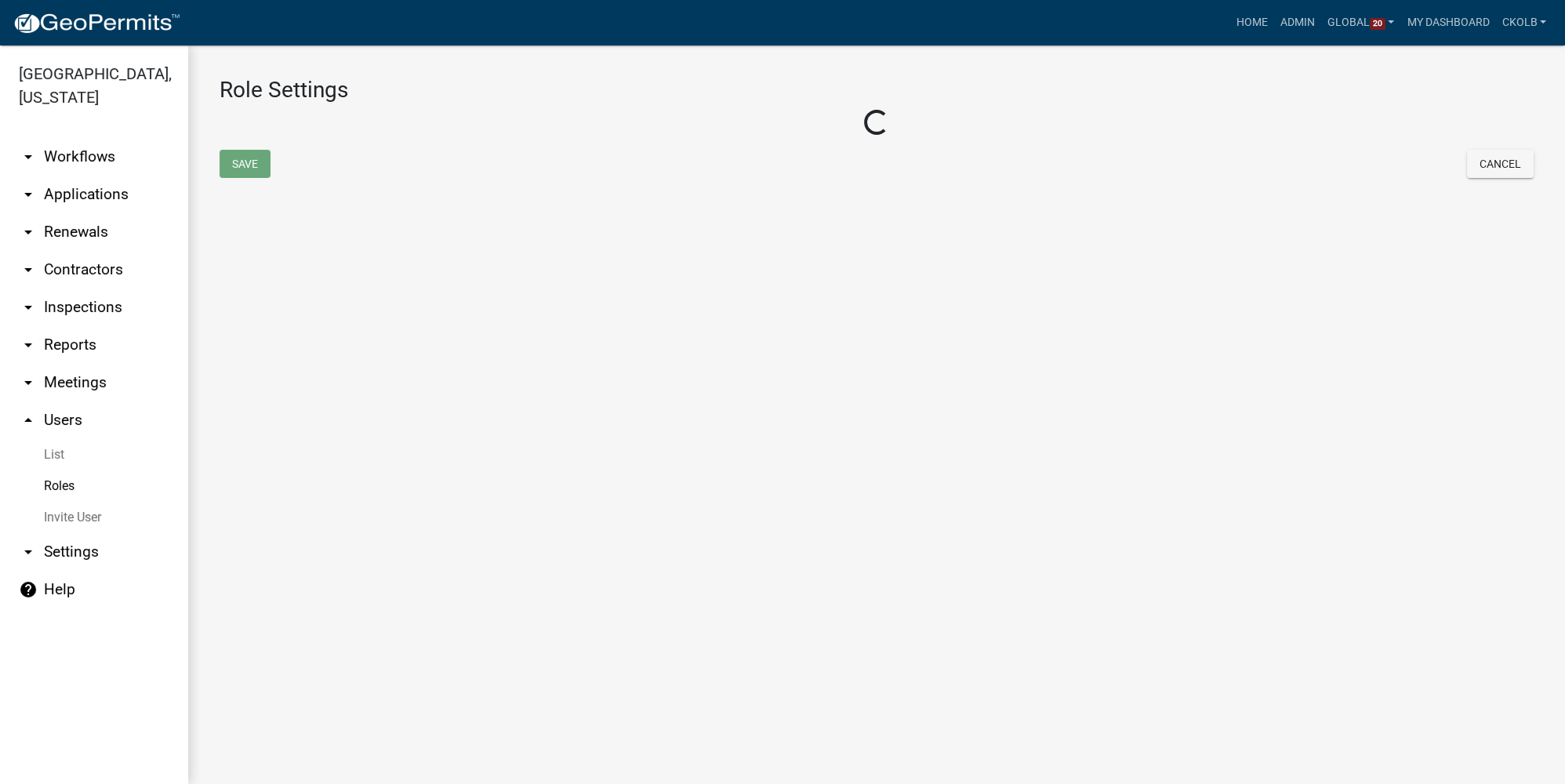
select select "1: green"
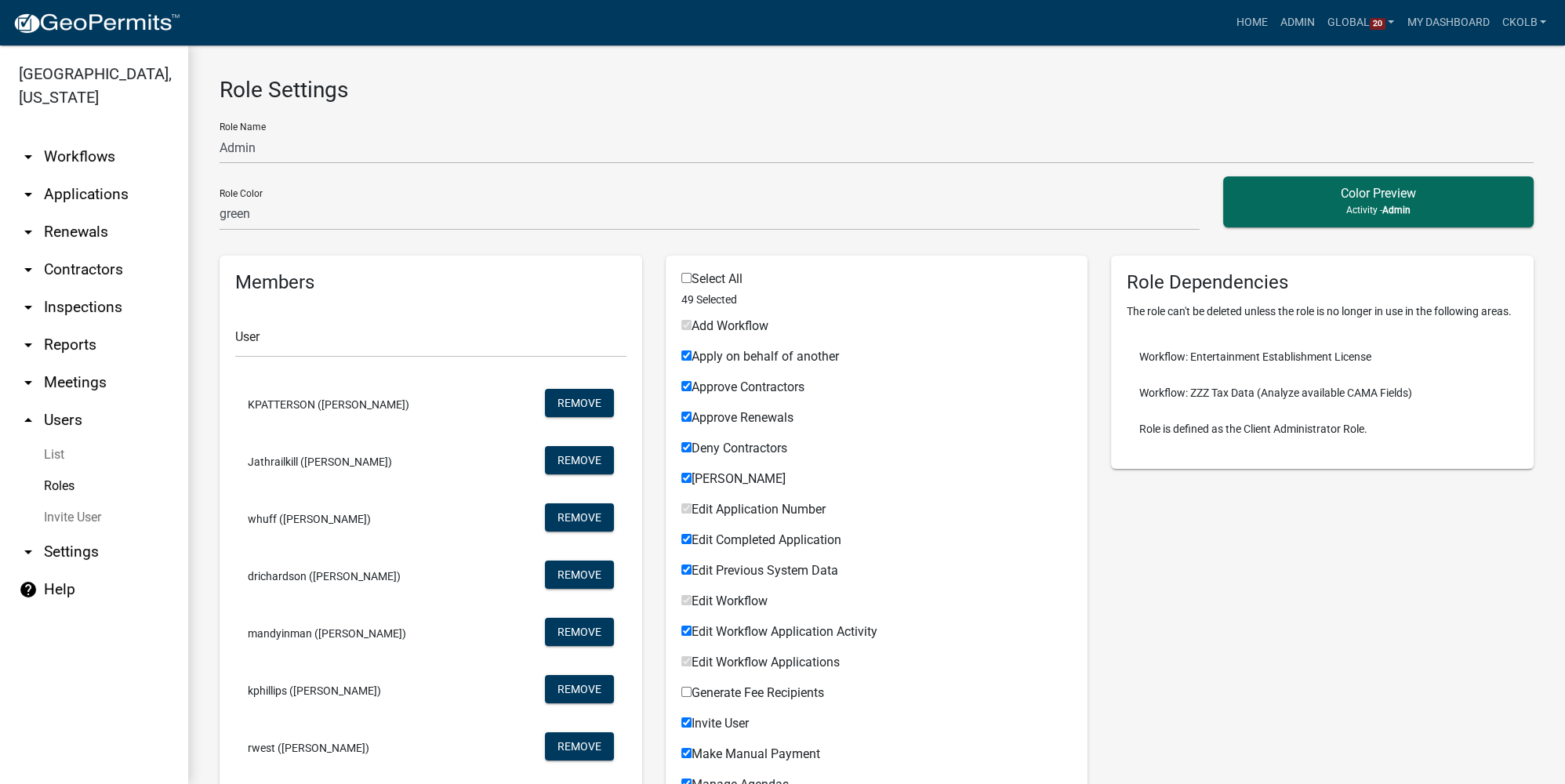
click at [107, 138] on link "arrow_drop_down Workflows" at bounding box center [94, 157] width 188 height 38
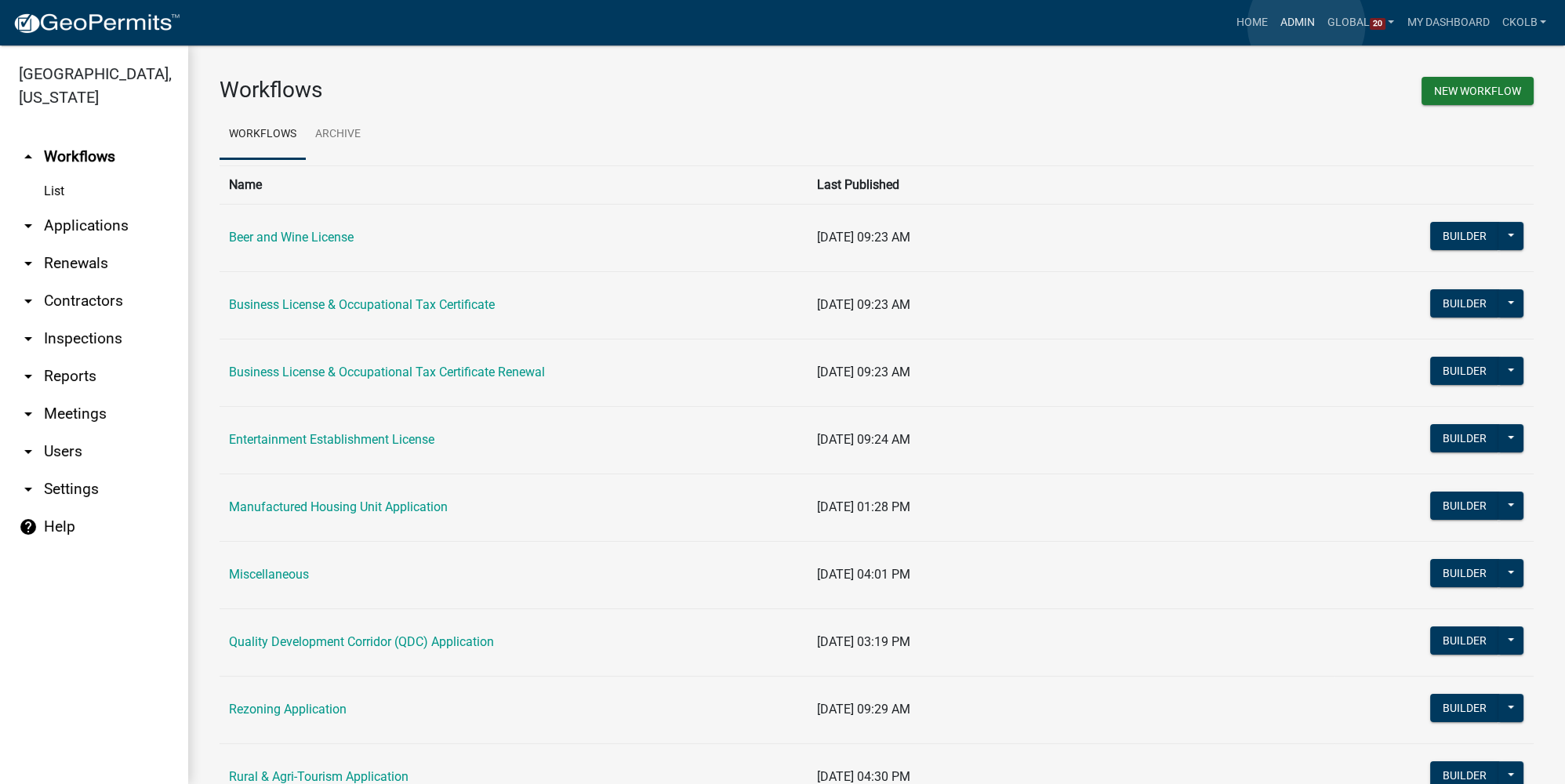
click at [1306, 25] on link "Admin" at bounding box center [1297, 23] width 47 height 30
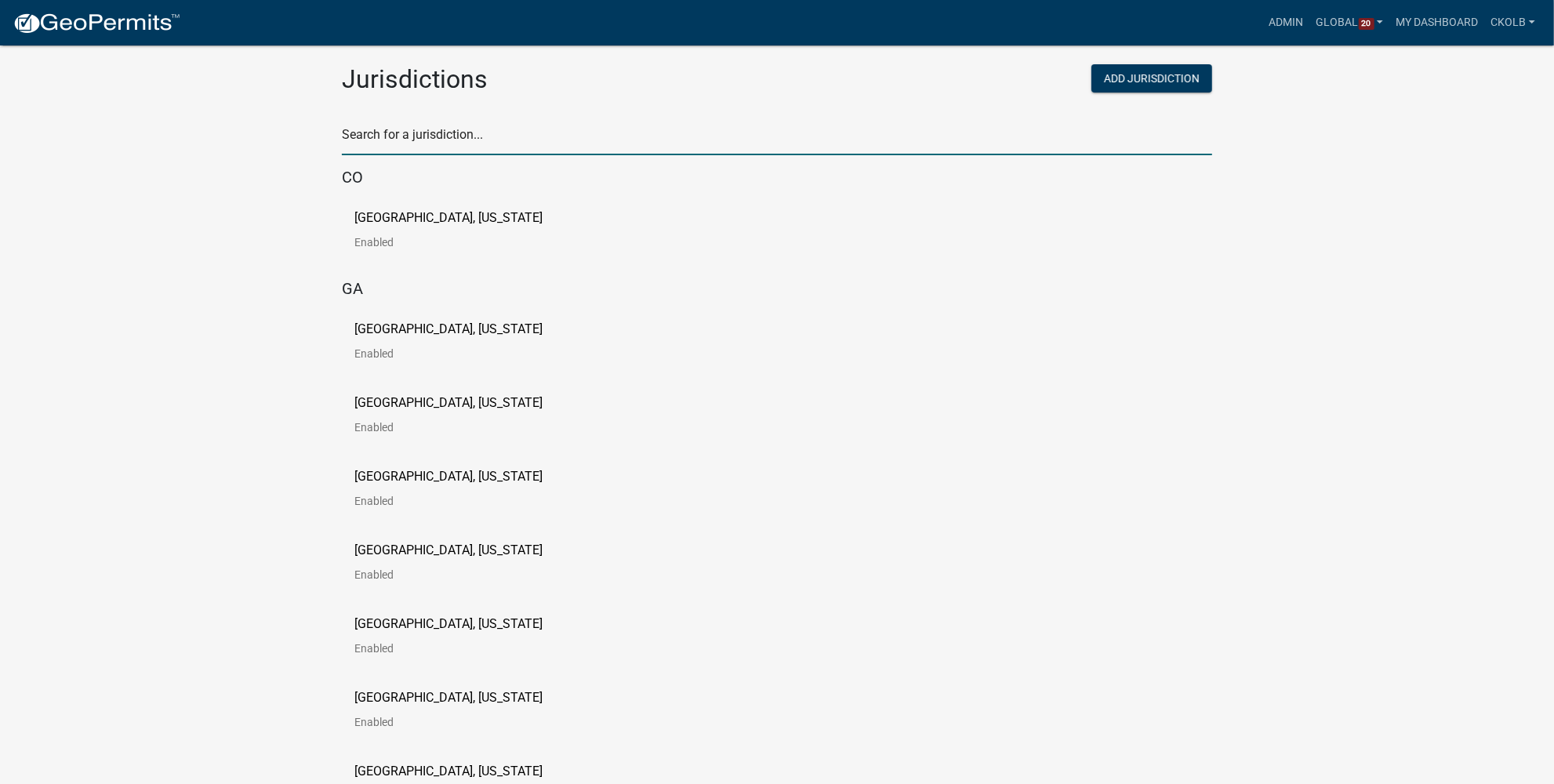
click at [513, 146] on input "text" at bounding box center [777, 139] width 871 height 32
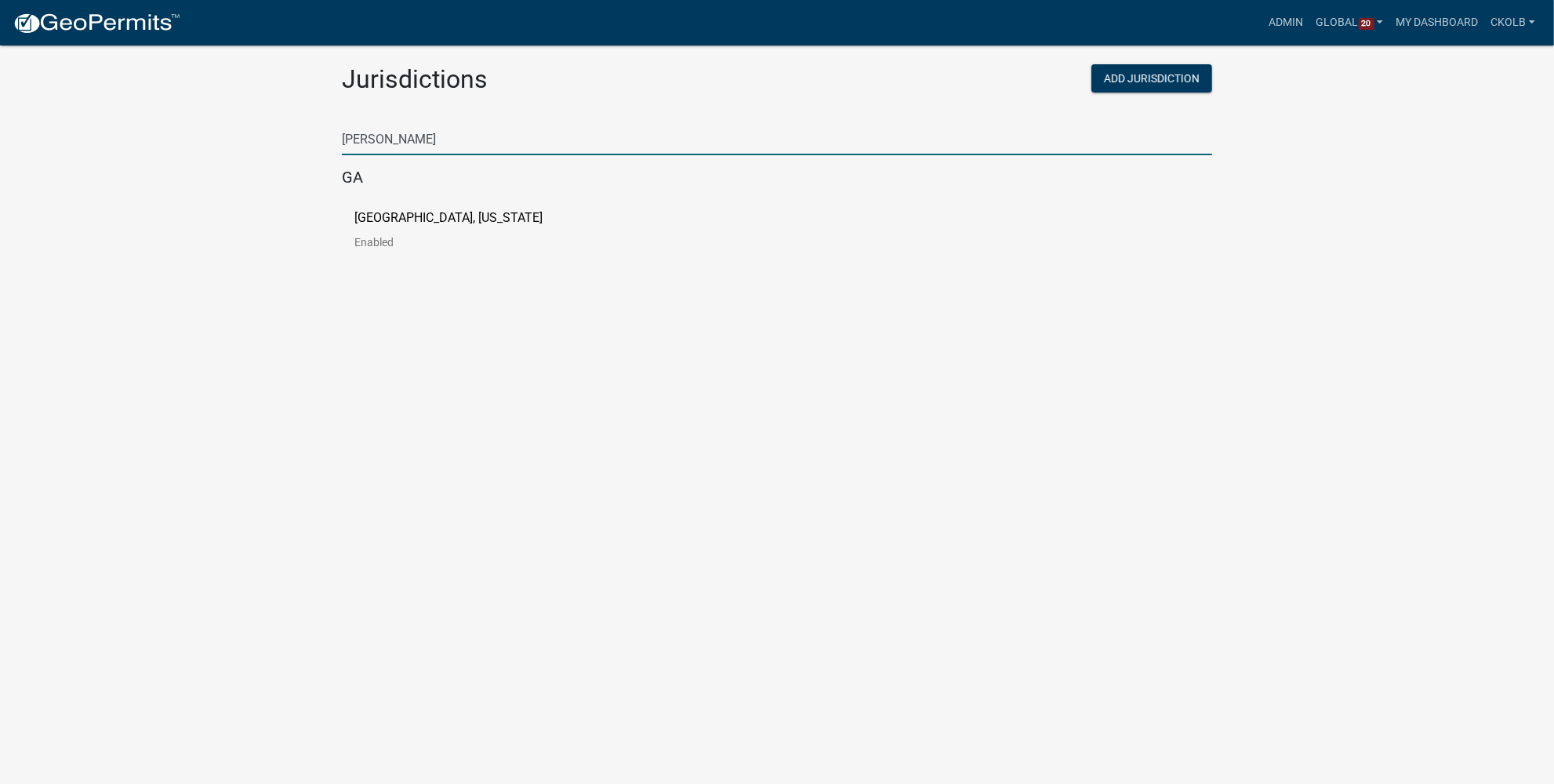
type input "[PERSON_NAME]"
click at [411, 223] on p "[GEOGRAPHIC_DATA], [US_STATE]" at bounding box center [448, 218] width 188 height 12
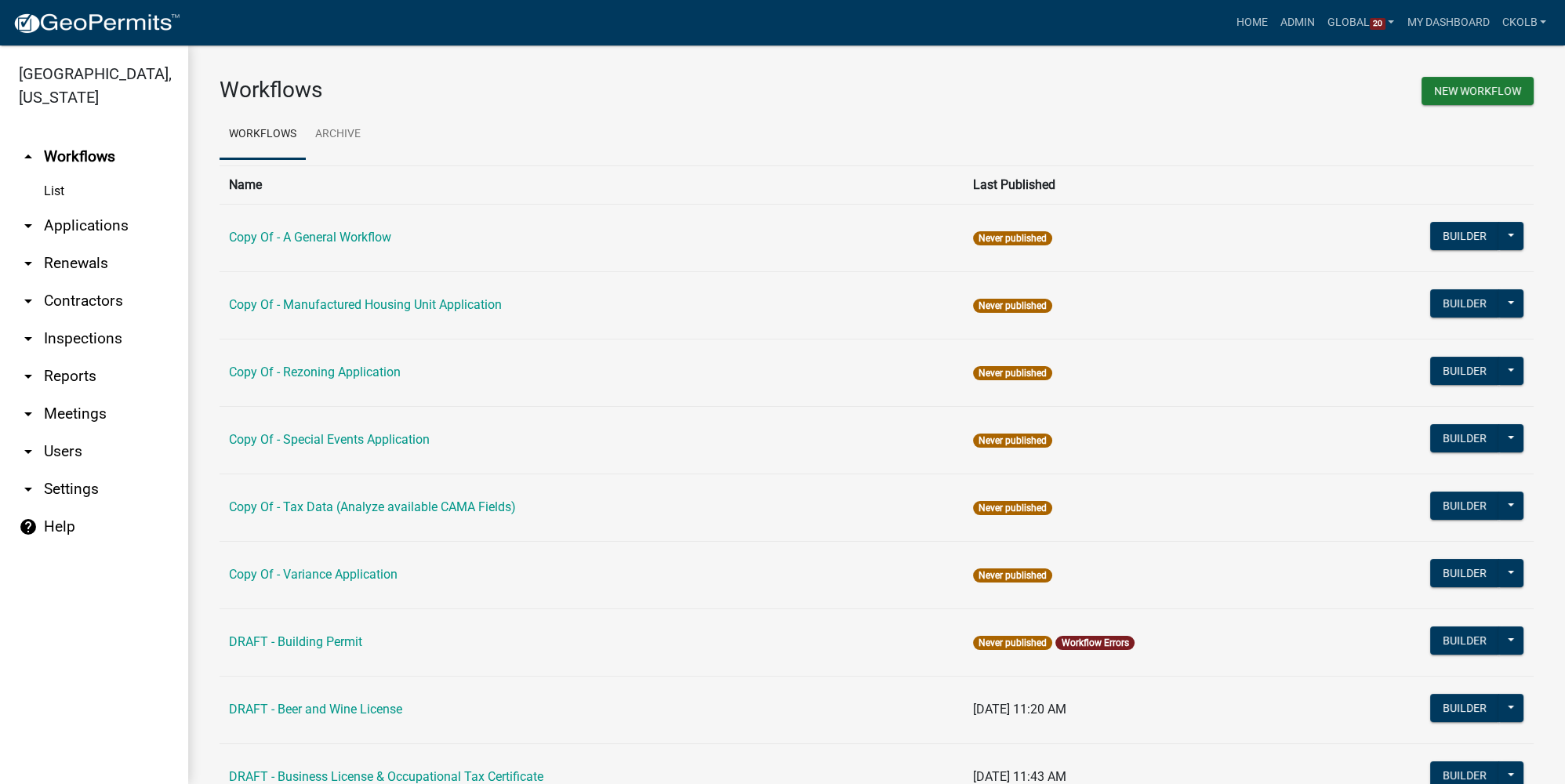
click at [83, 444] on link "arrow_drop_down Users" at bounding box center [94, 452] width 188 height 38
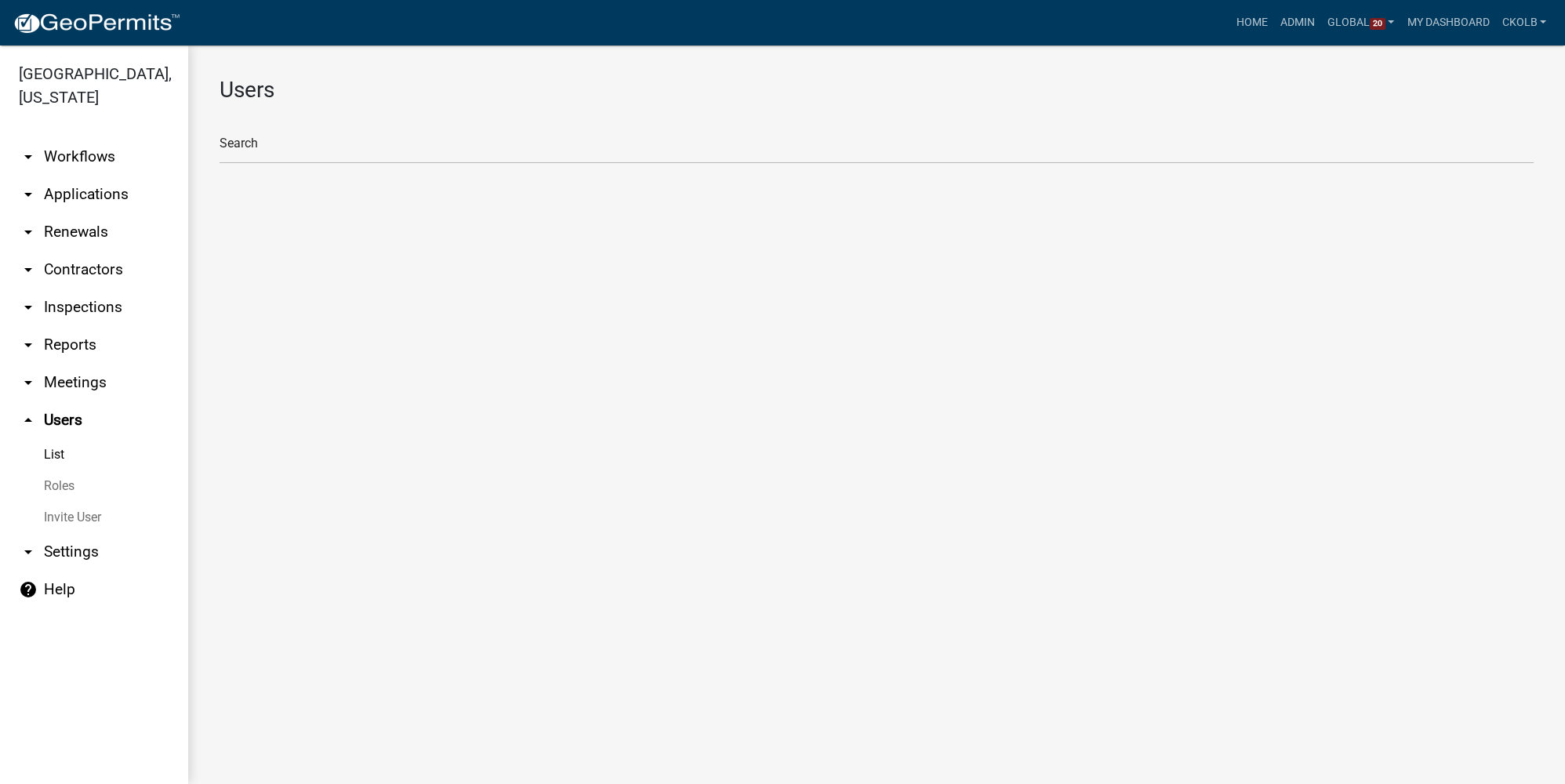
click at [67, 502] on link "Invite User" at bounding box center [94, 517] width 188 height 31
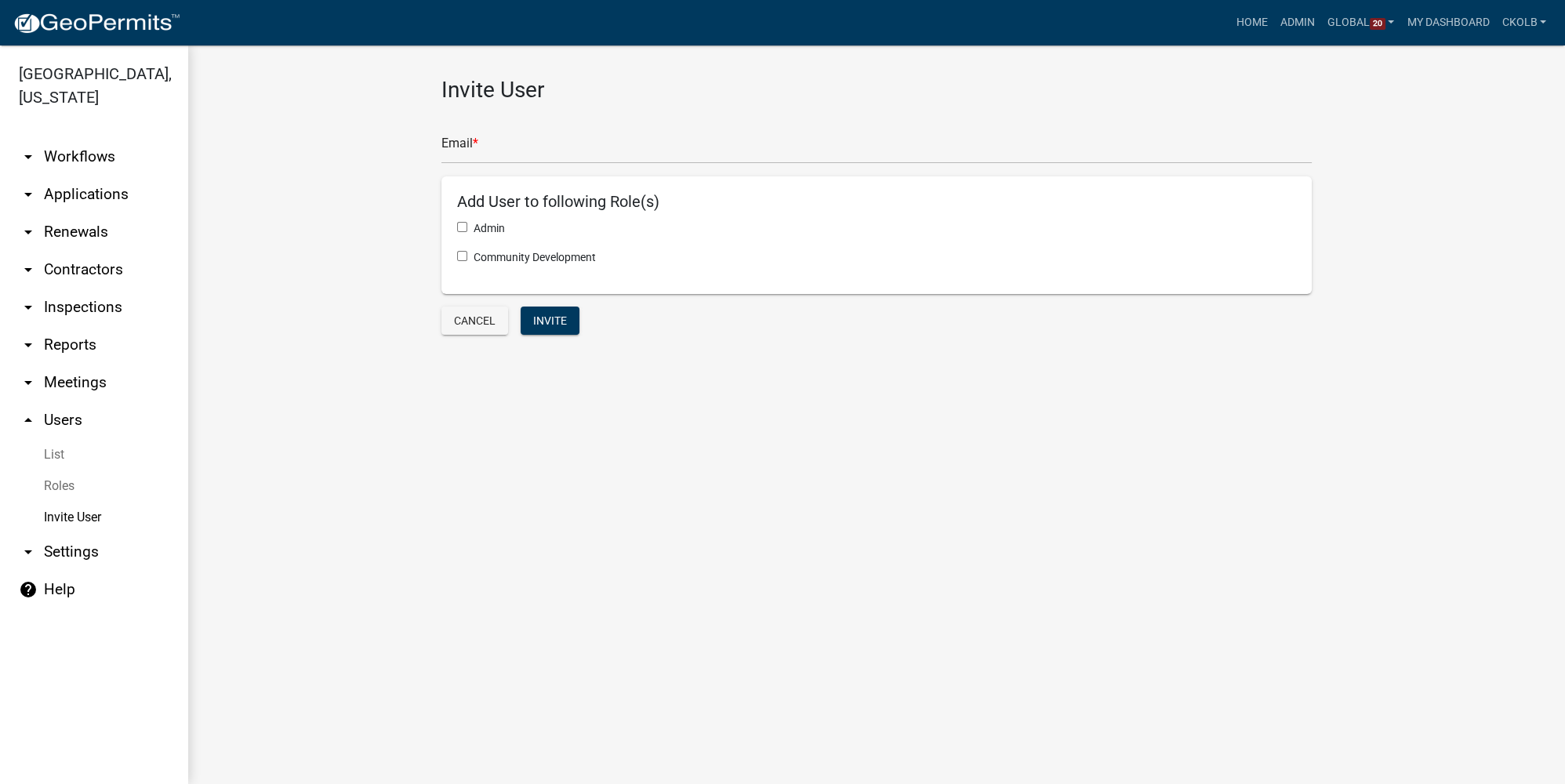
click at [64, 484] on link "Roles" at bounding box center [94, 486] width 188 height 31
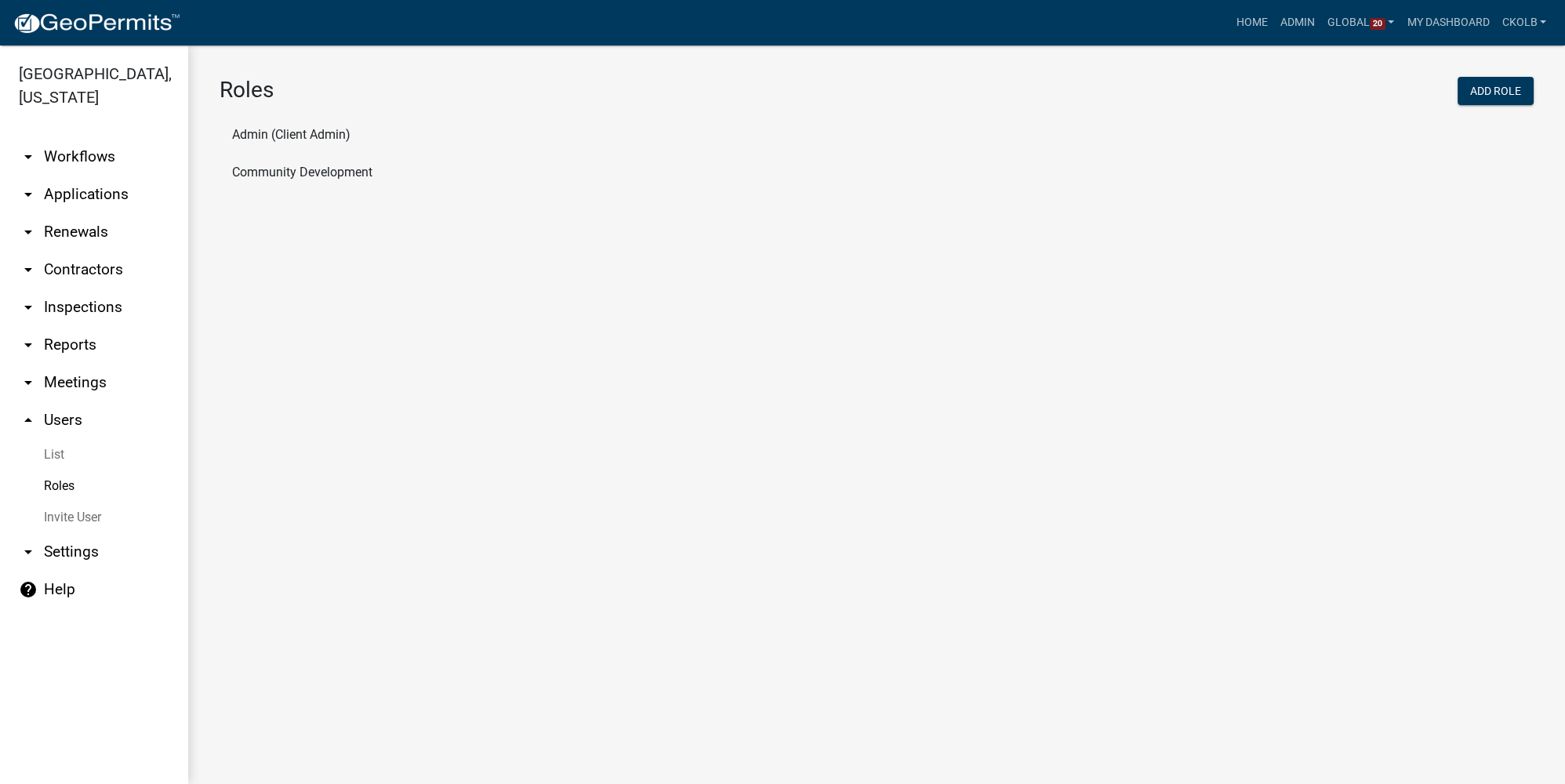
click at [338, 130] on li "Admin (Client Admin)" at bounding box center [876, 135] width 1314 height 38
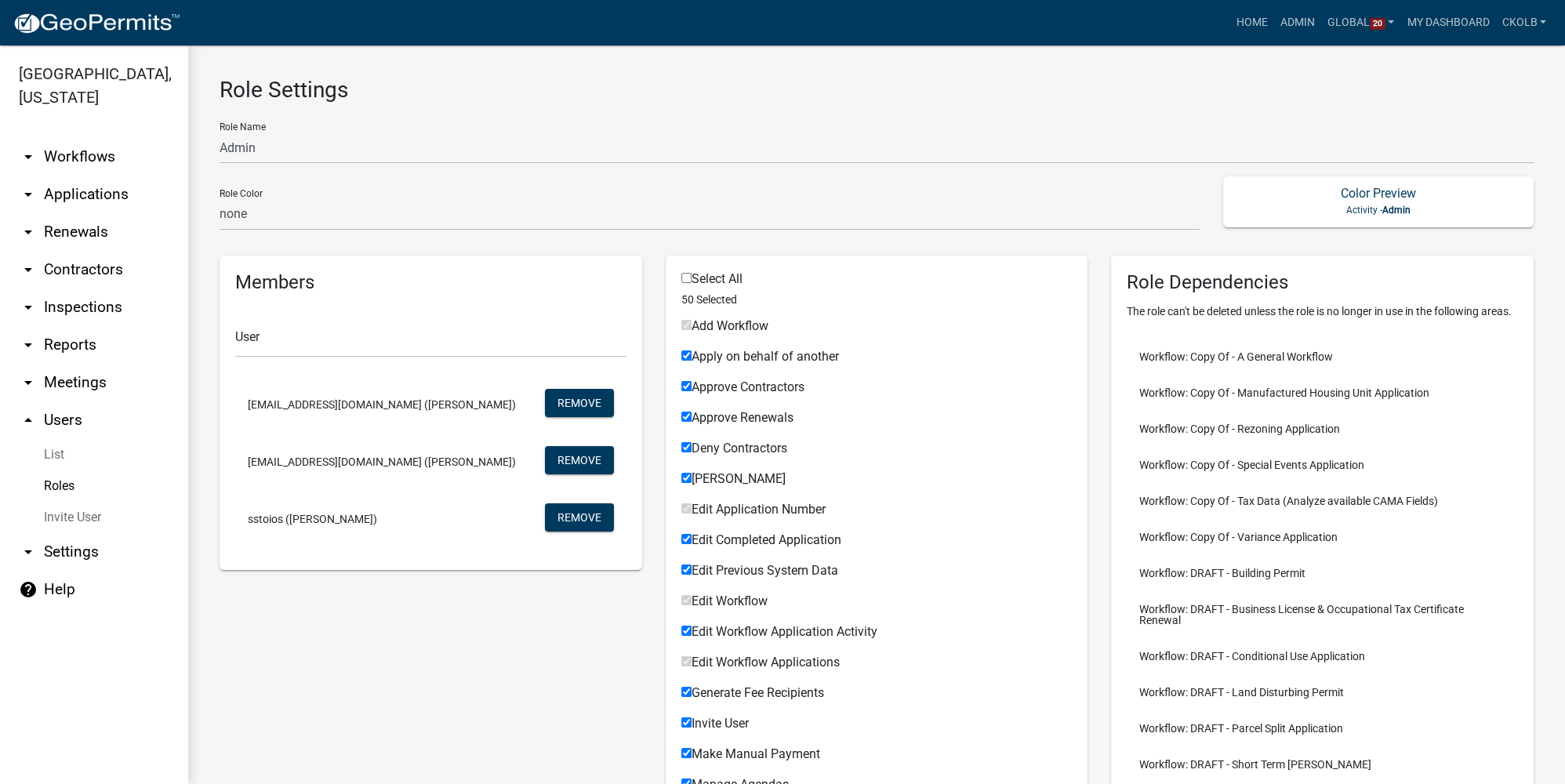
click at [99, 143] on link "arrow_drop_down Workflows" at bounding box center [94, 157] width 188 height 38
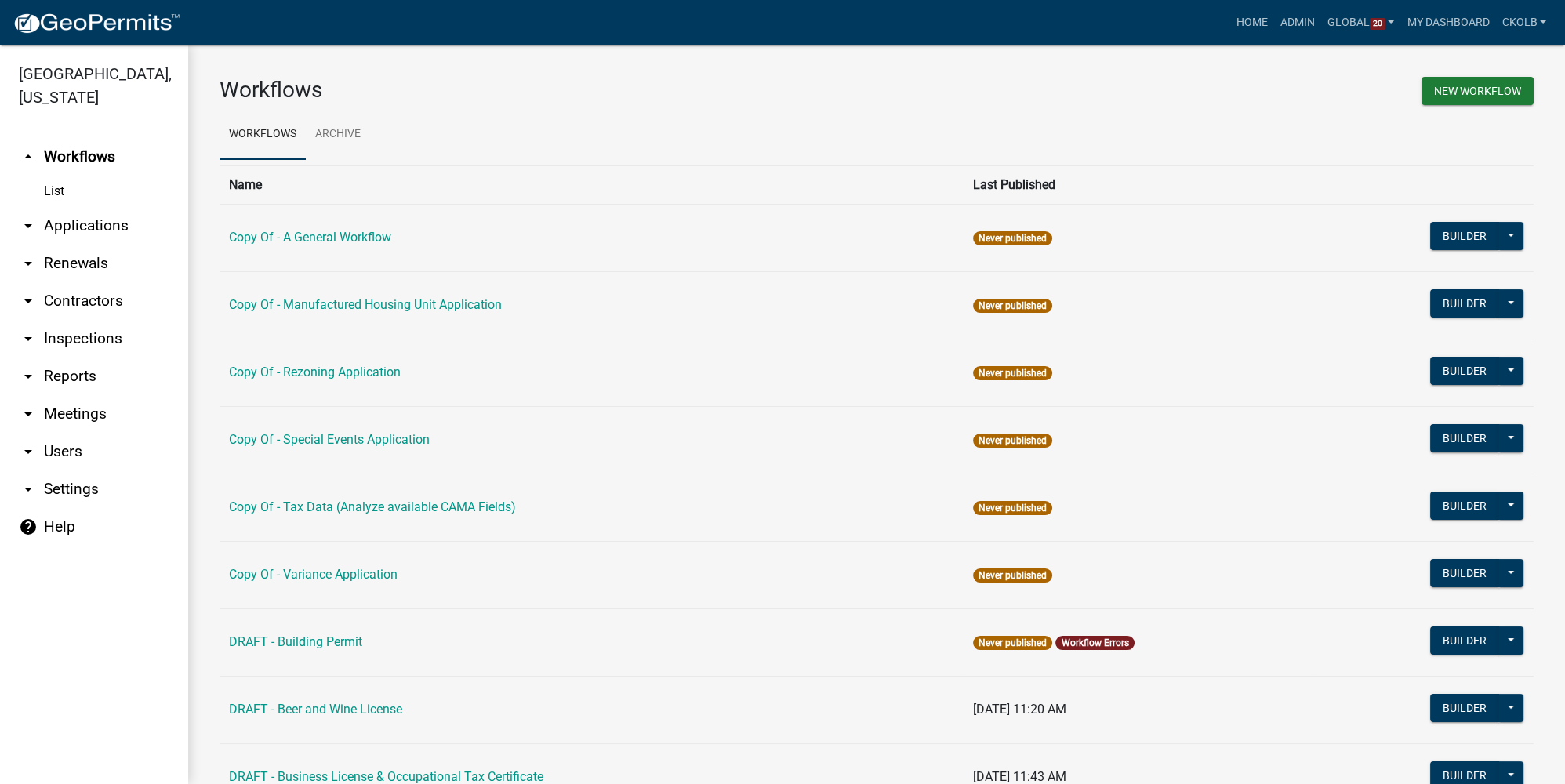
click at [666, 80] on h3 "Workflows" at bounding box center [542, 90] width 645 height 26
click at [599, 79] on h3 "Workflows" at bounding box center [542, 90] width 645 height 26
